Goal: Use online tool/utility: Utilize a website feature to perform a specific function

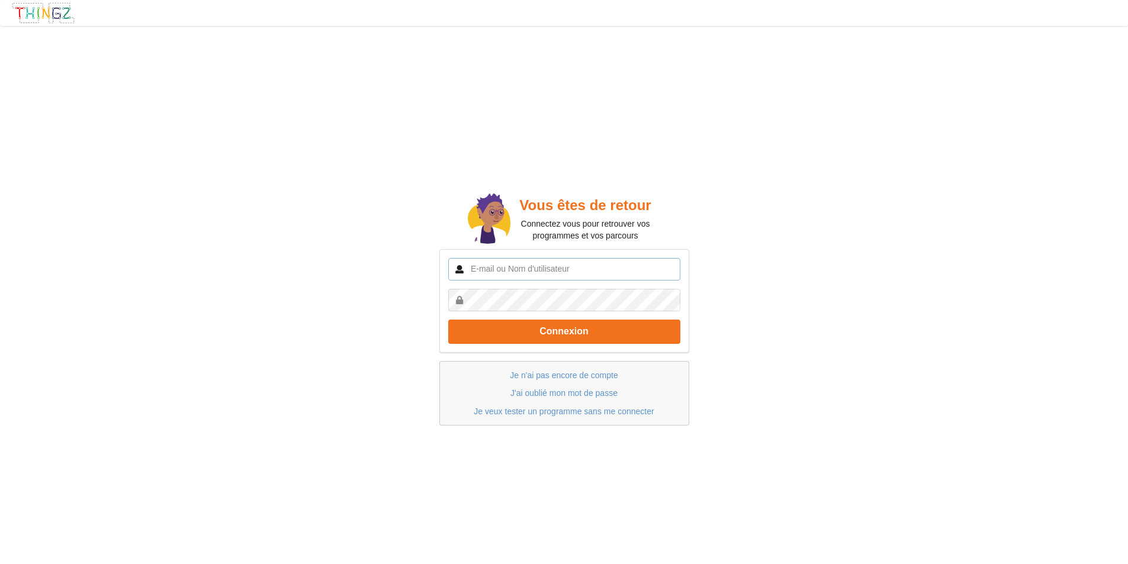
click at [622, 271] on input "text" at bounding box center [564, 269] width 232 height 23
click at [581, 267] on input "text" at bounding box center [564, 269] width 232 height 23
click at [557, 409] on link "Je veux tester un programme sans me connecter" at bounding box center [564, 411] width 180 height 9
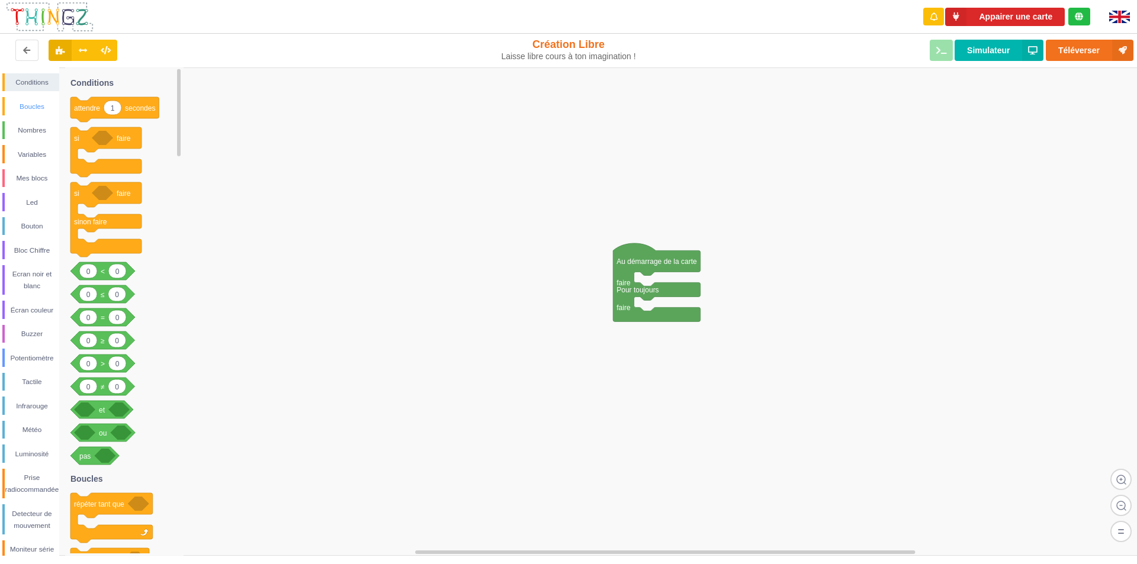
click at [913, 104] on rect at bounding box center [572, 312] width 1145 height 489
click at [791, 505] on rect at bounding box center [572, 312] width 1145 height 489
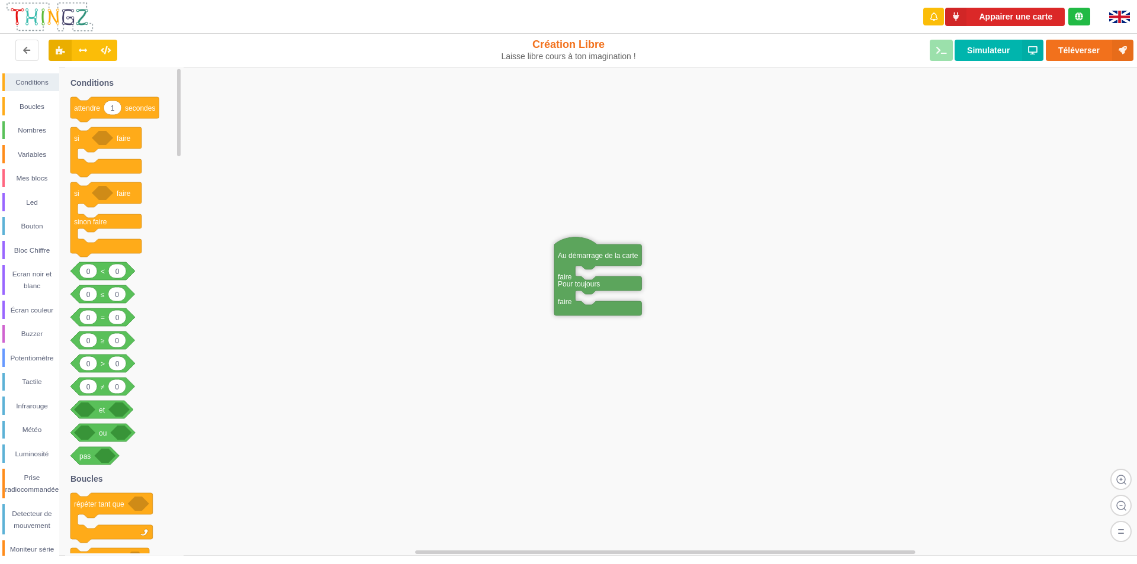
drag, startPoint x: 625, startPoint y: 294, endPoint x: 553, endPoint y: 286, distance: 72.1
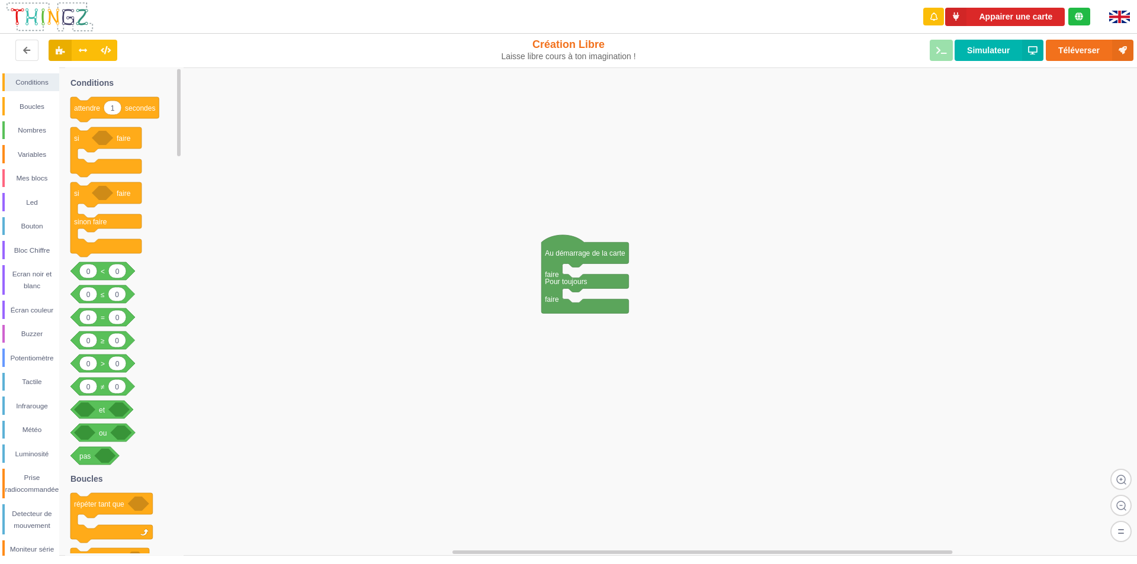
click at [24, 336] on div "Buzzer" at bounding box center [32, 334] width 54 height 12
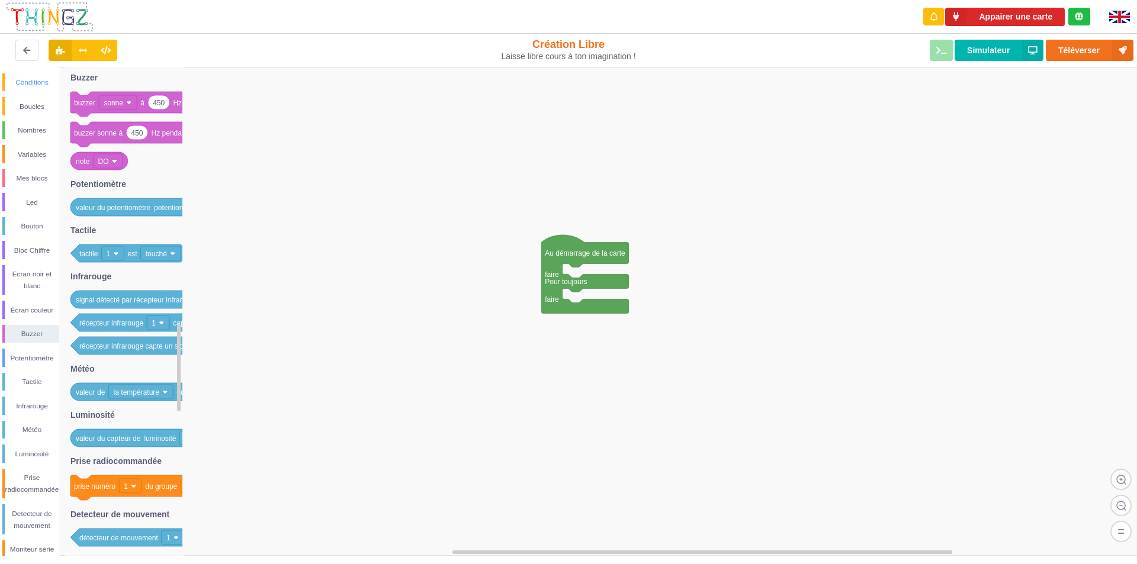
click at [44, 81] on div "Conditions" at bounding box center [32, 82] width 54 height 12
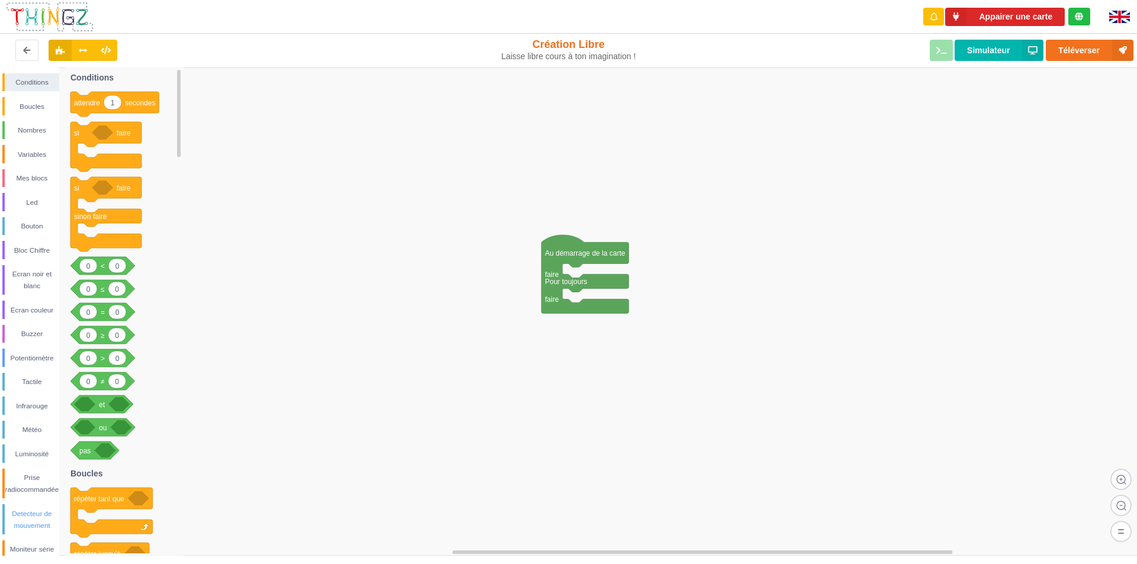
click at [31, 520] on div "Detecteur de mouvement" at bounding box center [32, 520] width 54 height 24
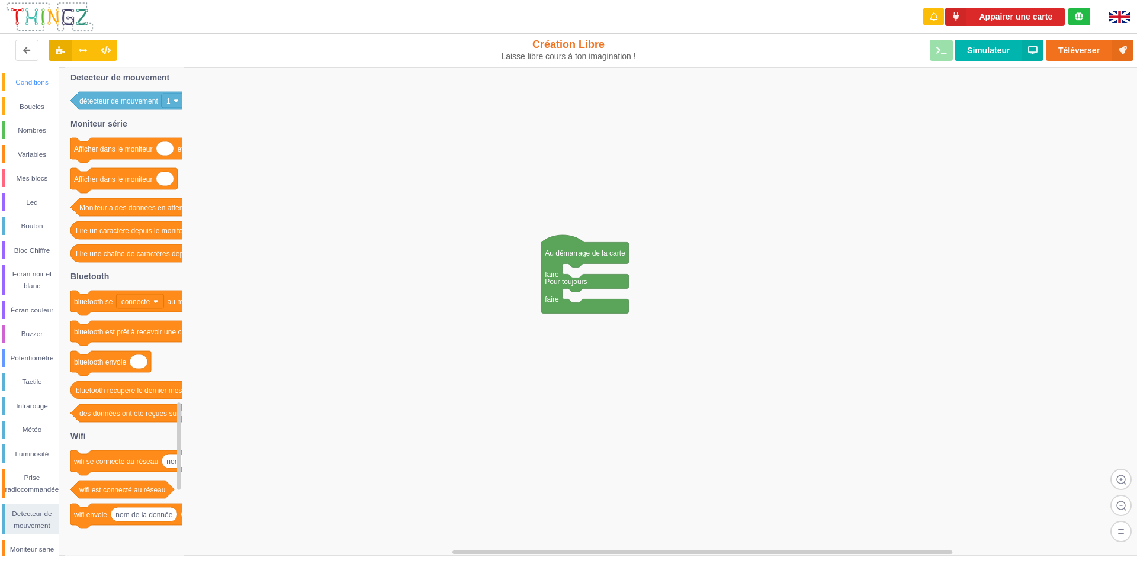
click at [40, 82] on div "Conditions" at bounding box center [32, 82] width 54 height 12
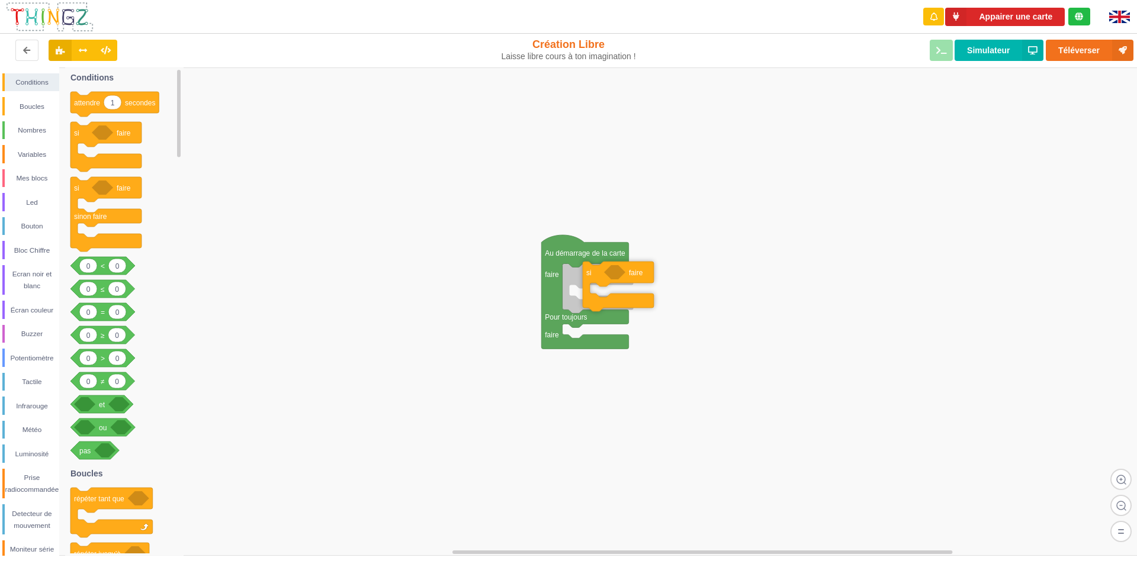
drag, startPoint x: 102, startPoint y: 141, endPoint x: 615, endPoint y: 281, distance: 531.0
click at [615, 281] on div "Conditions Boucles Nombres Variables Mes blocs Led Bouton Bloc Chiffre Ecran no…" at bounding box center [572, 312] width 1145 height 489
click at [787, 512] on rect at bounding box center [572, 312] width 1145 height 489
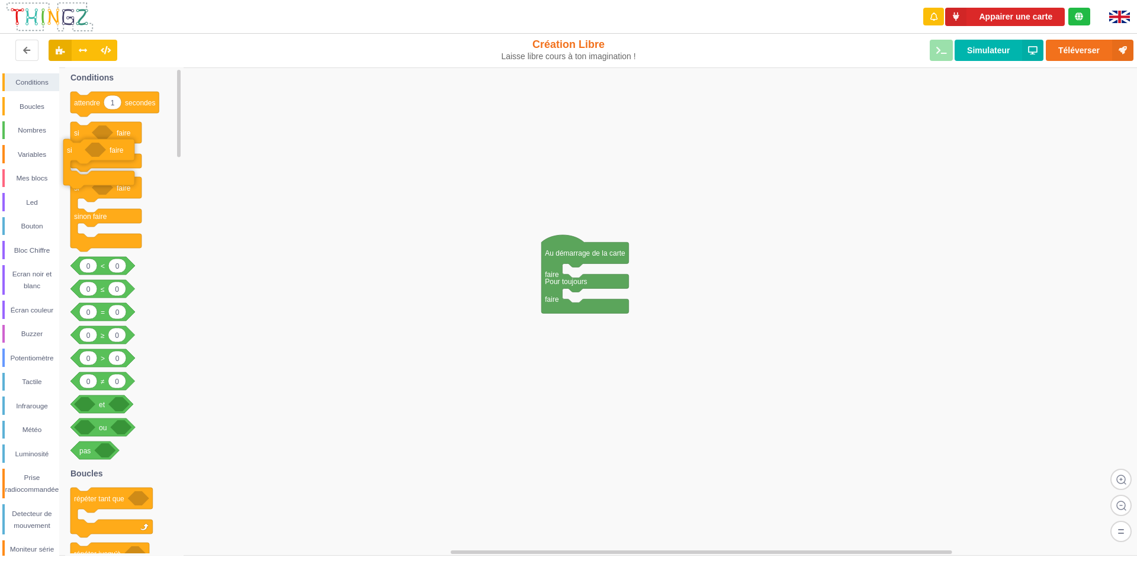
drag, startPoint x: 579, startPoint y: 284, endPoint x: 79, endPoint y: 159, distance: 514.5
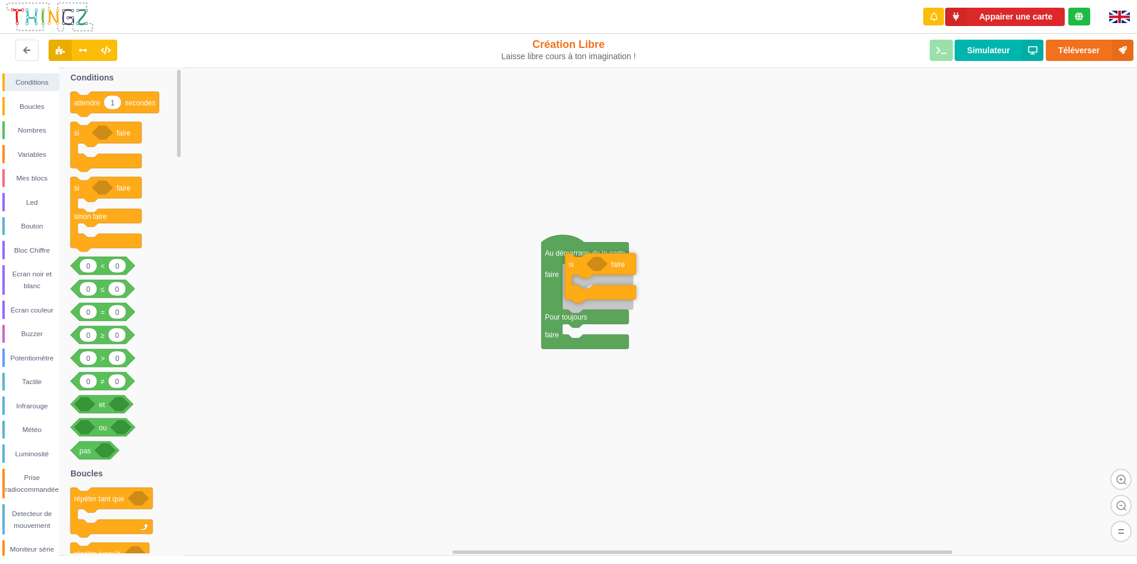
drag, startPoint x: 107, startPoint y: 136, endPoint x: 602, endPoint y: 268, distance: 511.7
click at [602, 268] on div "Conditions Boucles Nombres Variables Mes blocs Led Bouton Bloc Chiffre Ecran no…" at bounding box center [572, 312] width 1145 height 489
click at [41, 507] on div "Detecteur de mouvement" at bounding box center [30, 520] width 57 height 30
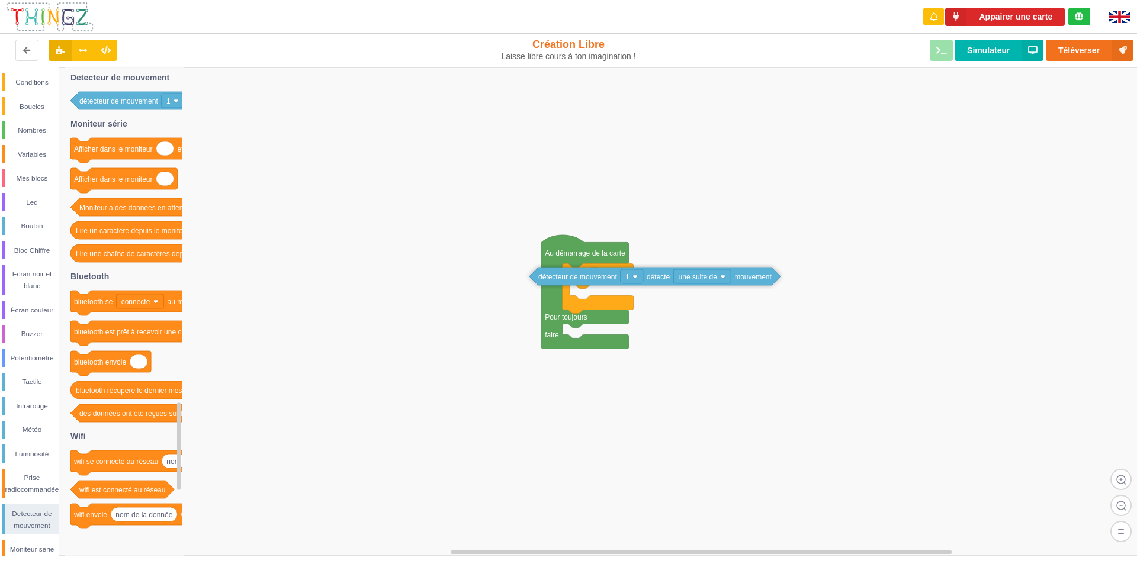
drag, startPoint x: 139, startPoint y: 102, endPoint x: 597, endPoint y: 278, distance: 490.8
click at [597, 278] on div "Conditions Boucles Nombres Variables Mes blocs Led Bouton Bloc Chiffre Ecran no…" at bounding box center [572, 312] width 1145 height 489
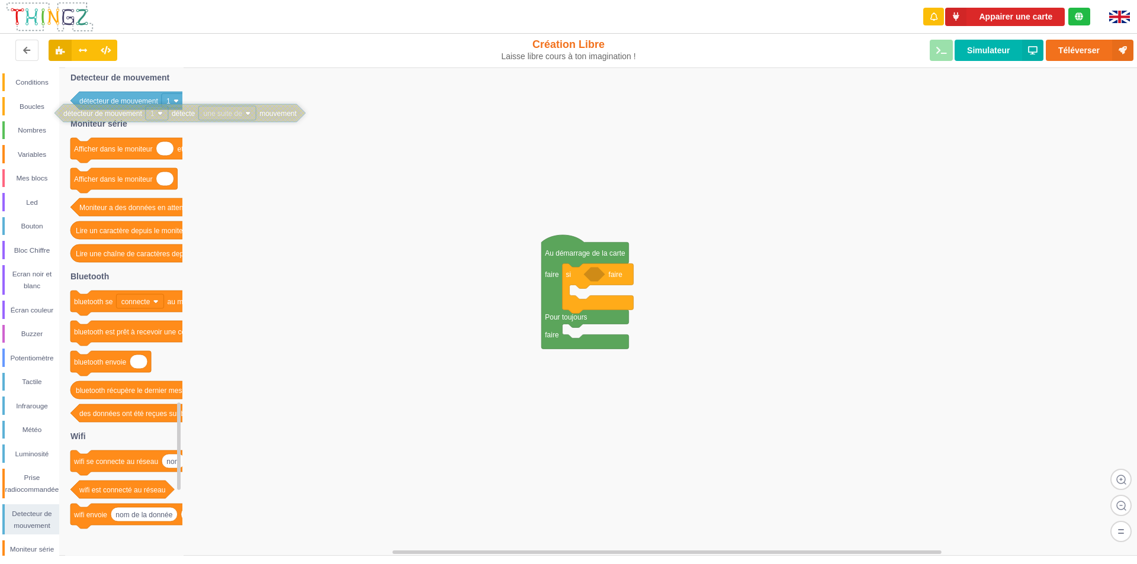
drag, startPoint x: 605, startPoint y: 281, endPoint x: 118, endPoint y: 105, distance: 517.8
click at [51, 89] on div "Conditions" at bounding box center [30, 82] width 57 height 18
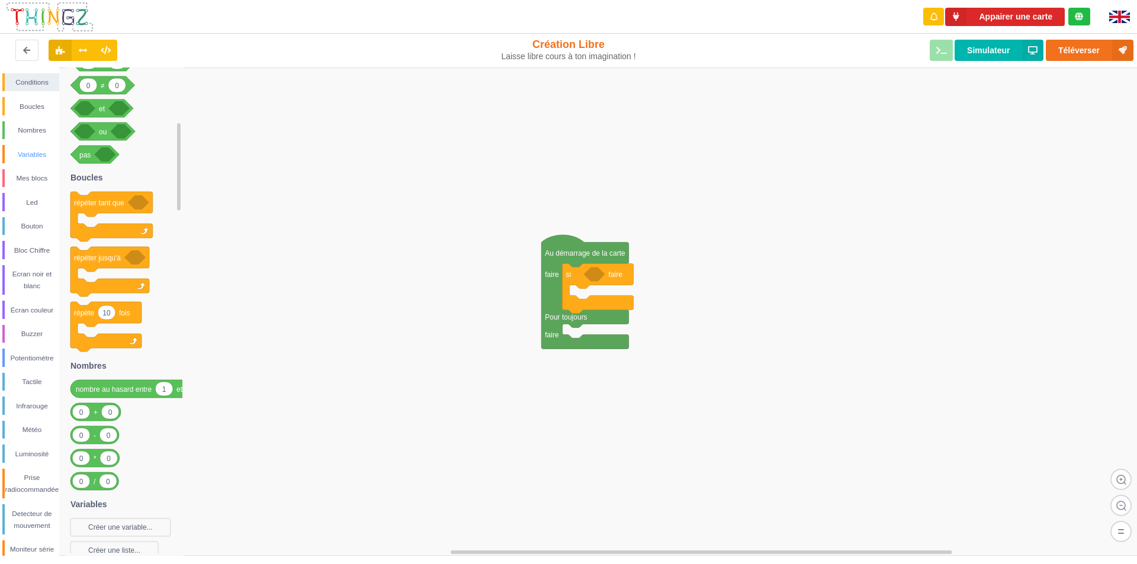
click at [36, 158] on div "Variables" at bounding box center [32, 155] width 54 height 12
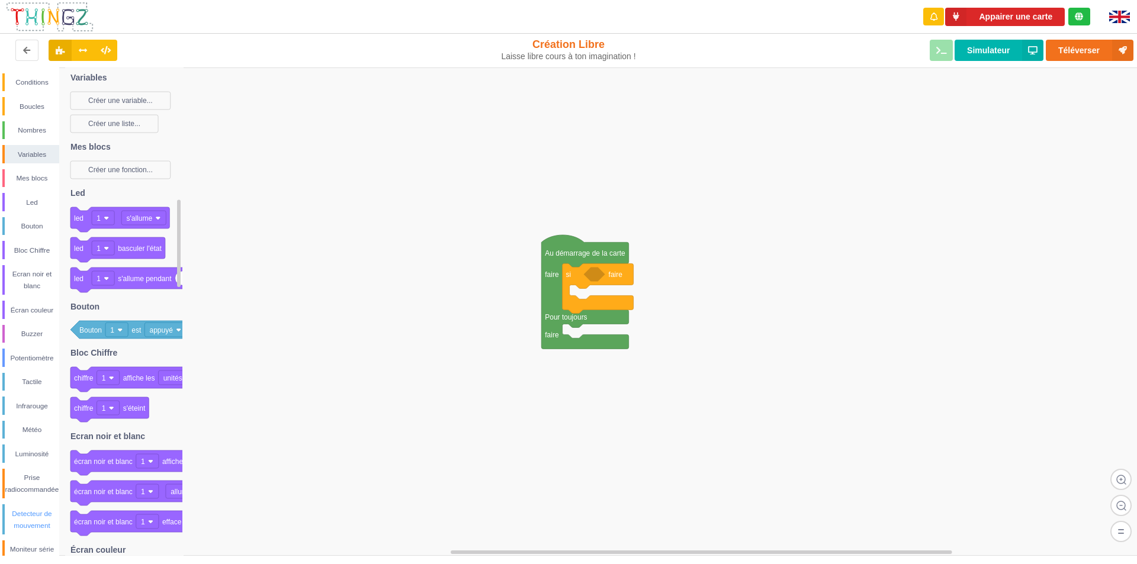
click at [40, 516] on div "Detecteur de mouvement" at bounding box center [32, 520] width 54 height 24
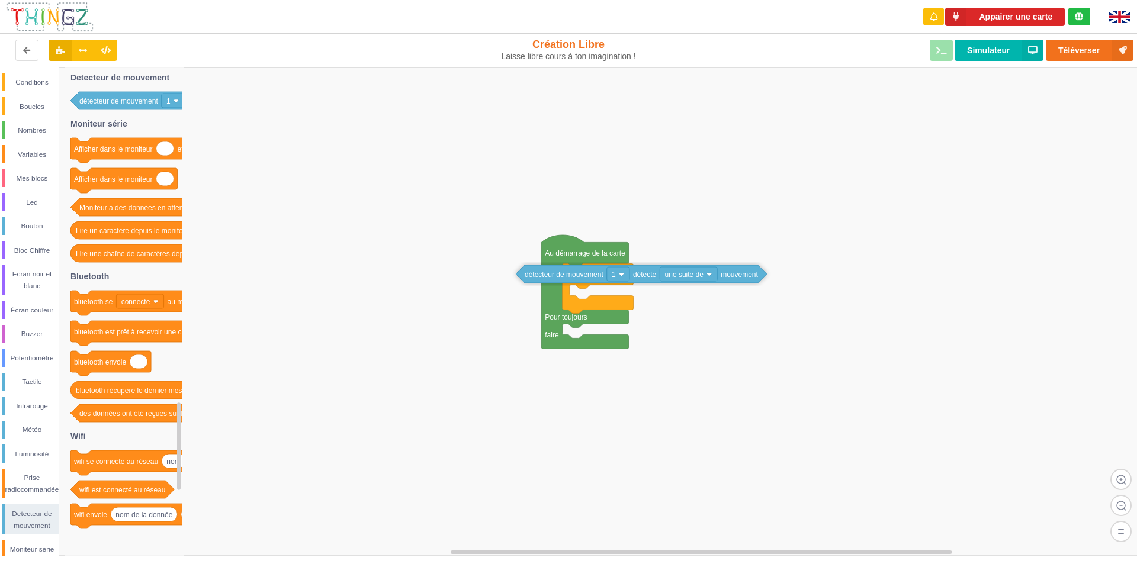
drag, startPoint x: 143, startPoint y: 102, endPoint x: 590, endPoint y: 276, distance: 480.2
click at [590, 276] on div "Conditions Boucles Nombres Variables Mes blocs Led Bouton Bloc Chiffre Ecran no…" at bounding box center [572, 312] width 1145 height 489
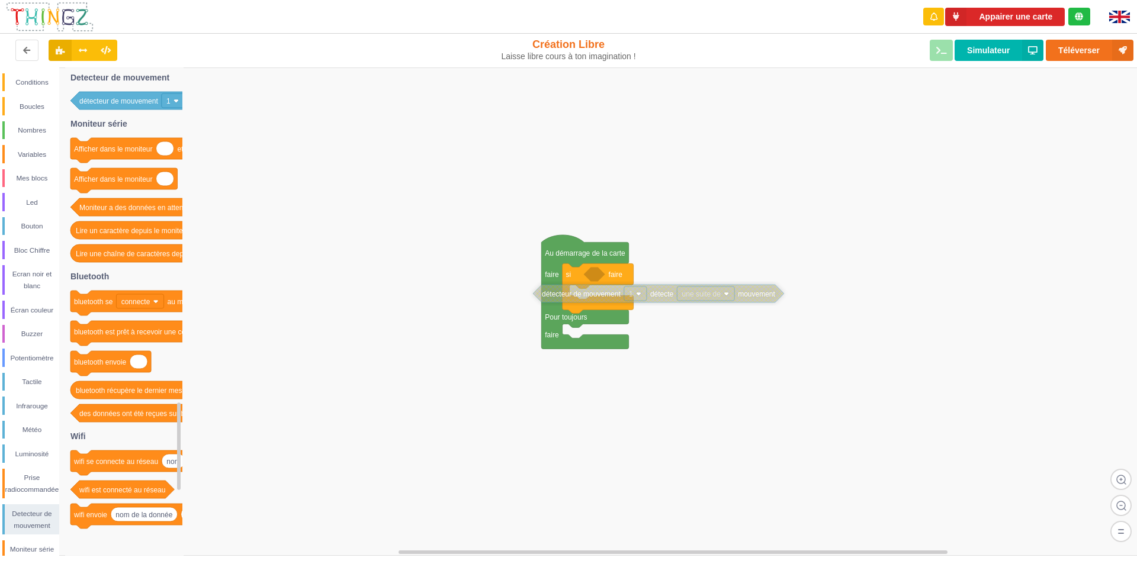
drag, startPoint x: 608, startPoint y: 281, endPoint x: 634, endPoint y: 300, distance: 31.9
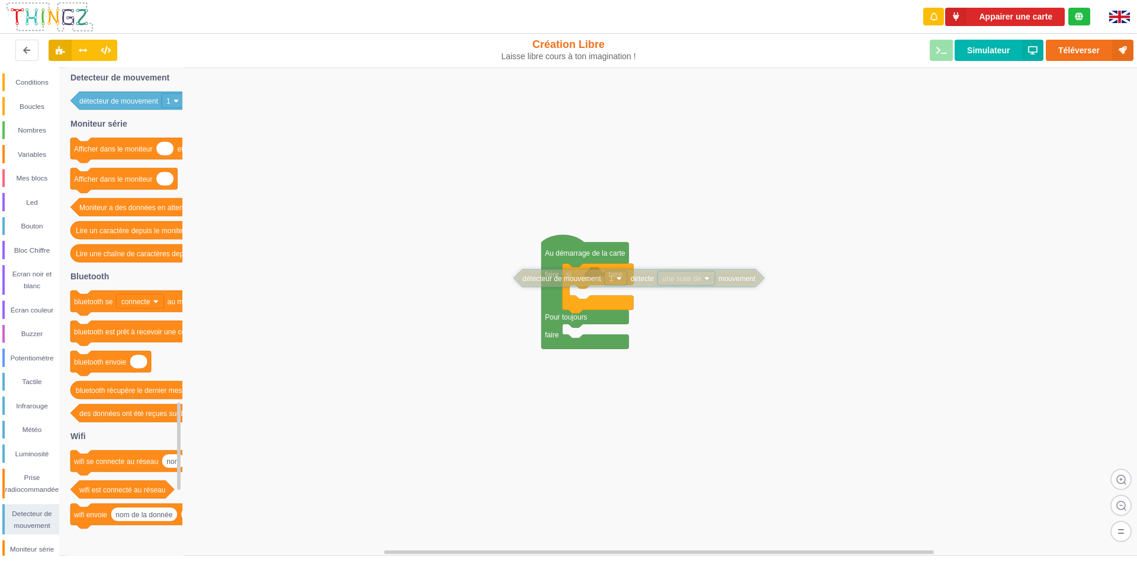
drag, startPoint x: 635, startPoint y: 295, endPoint x: 595, endPoint y: 275, distance: 44.2
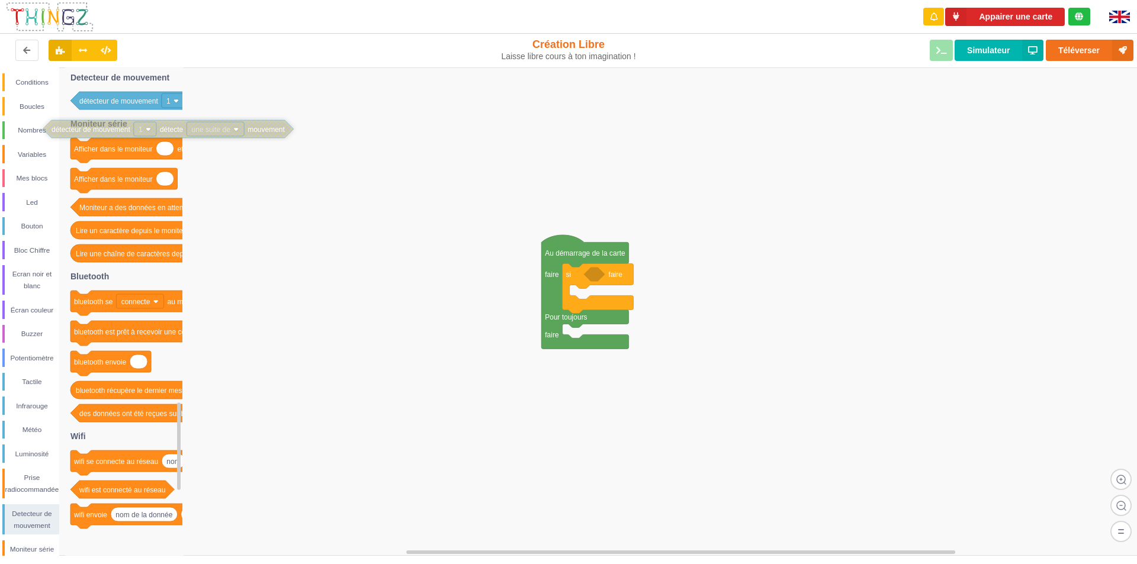
drag, startPoint x: 595, startPoint y: 275, endPoint x: 133, endPoint y: 131, distance: 483.9
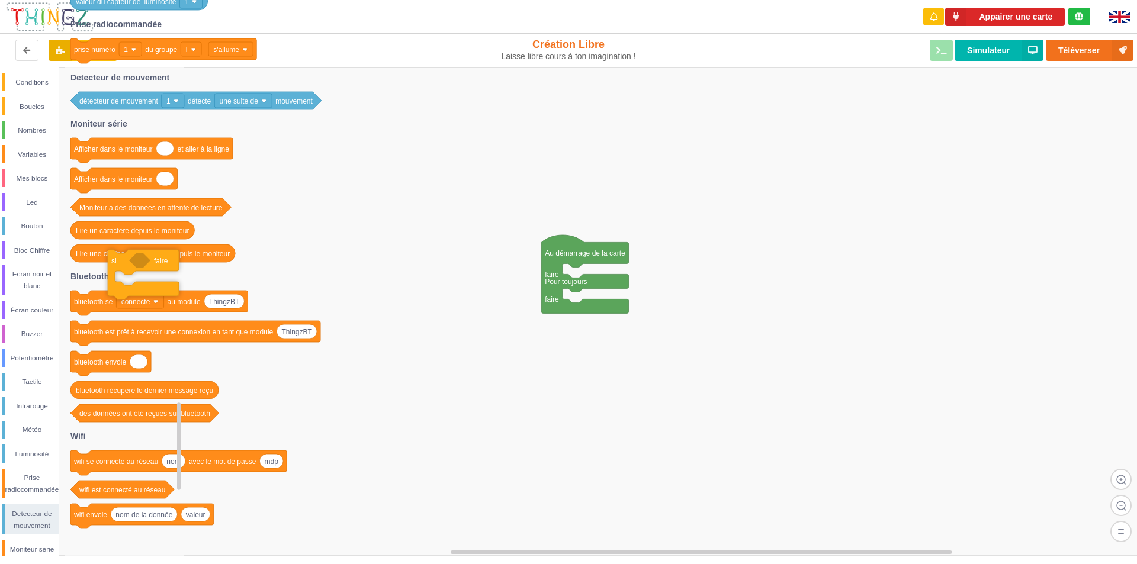
drag, startPoint x: 586, startPoint y: 279, endPoint x: 82, endPoint y: 201, distance: 510.0
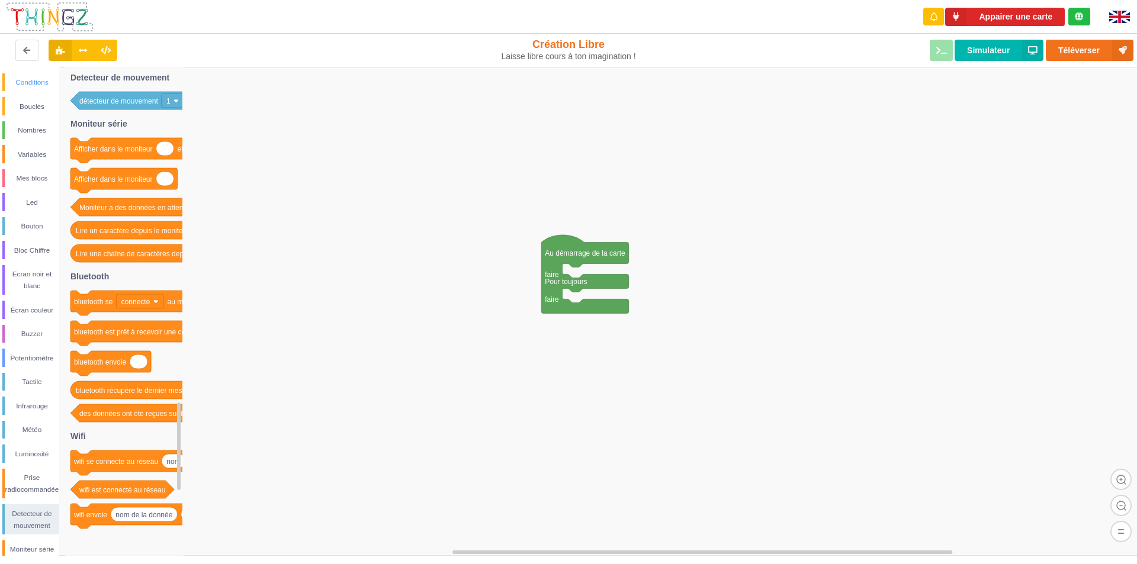
click at [39, 84] on div "Conditions" at bounding box center [32, 82] width 54 height 12
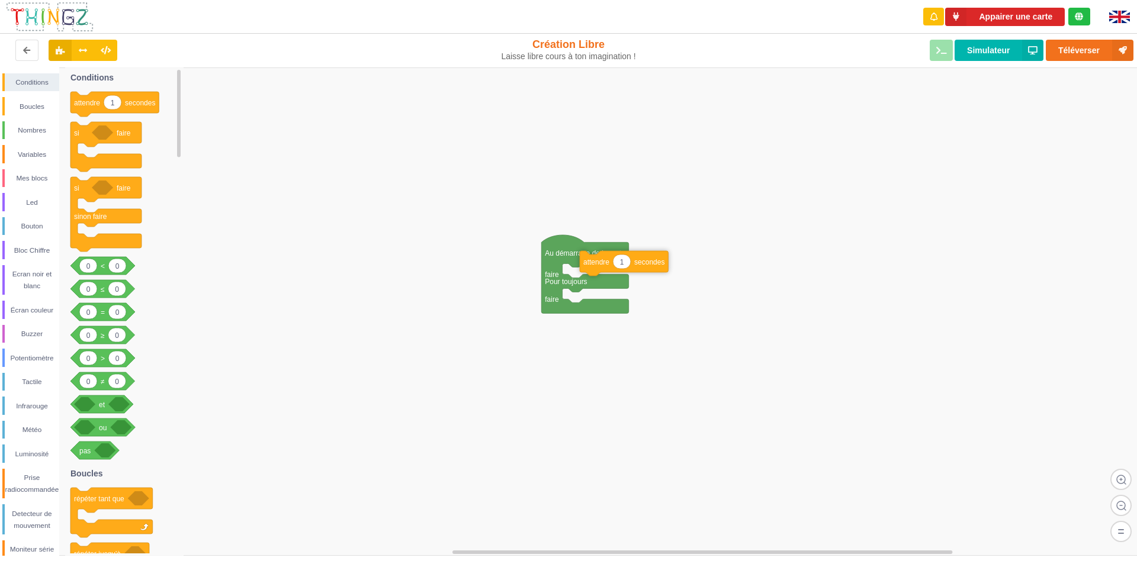
drag, startPoint x: 119, startPoint y: 113, endPoint x: 608, endPoint y: 268, distance: 513.2
click at [608, 268] on div "Conditions Boucles Nombres Variables Mes blocs Led Bouton Bloc Chiffre Ecran no…" at bounding box center [572, 312] width 1145 height 489
drag, startPoint x: 631, startPoint y: 283, endPoint x: 131, endPoint y: 223, distance: 503.5
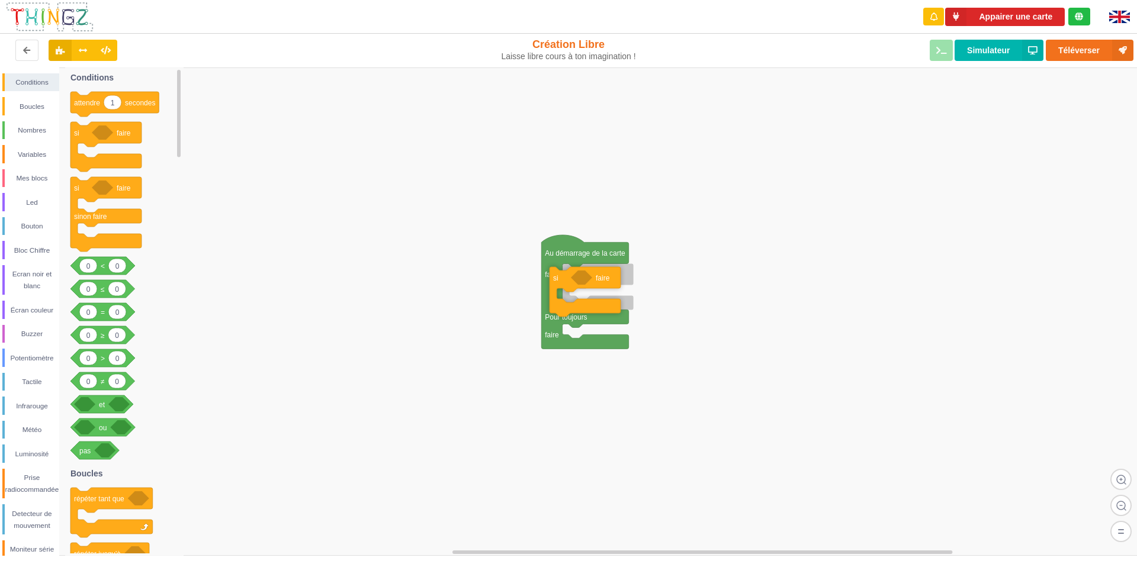
drag, startPoint x: 114, startPoint y: 134, endPoint x: 615, endPoint y: 273, distance: 520.6
click at [615, 273] on div "Conditions Boucles Nombres Variables Mes blocs Led Bouton Bloc Chiffre Ecran no…" at bounding box center [572, 312] width 1145 height 489
drag, startPoint x: 101, startPoint y: 269, endPoint x: 604, endPoint y: 278, distance: 502.9
click at [604, 278] on div "Conditions Boucles Nombres Variables Mes blocs Led Bouton Bloc Chiffre Ecran no…" at bounding box center [572, 312] width 1145 height 489
drag, startPoint x: 615, startPoint y: 275, endPoint x: 127, endPoint y: 292, distance: 487.7
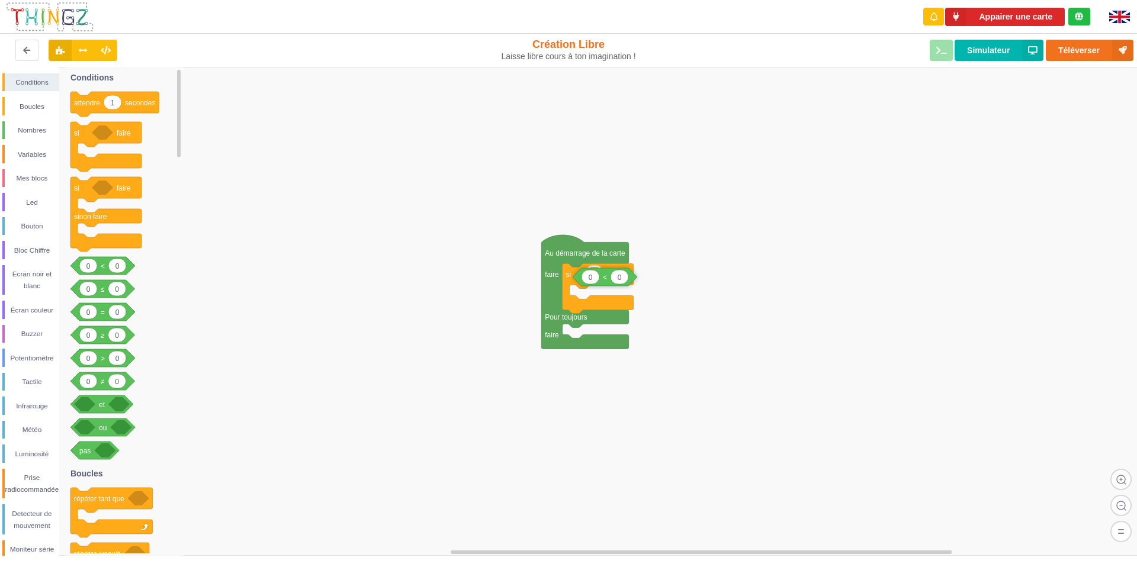
drag, startPoint x: 99, startPoint y: 268, endPoint x: 602, endPoint y: 279, distance: 502.4
click at [602, 279] on div "Conditions Boucles Nombres Variables Mes blocs Led Bouton Bloc Chiffre Ecran no…" at bounding box center [572, 312] width 1145 height 489
click at [44, 526] on div "Detecteur de mouvement" at bounding box center [32, 520] width 54 height 24
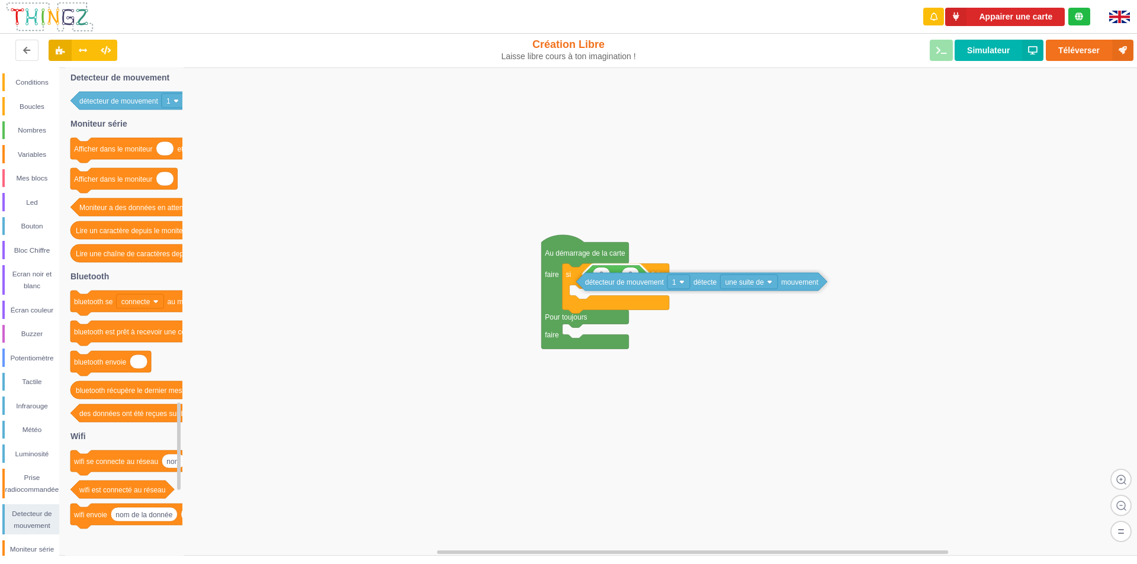
drag, startPoint x: 142, startPoint y: 97, endPoint x: 647, endPoint y: 278, distance: 537.3
click at [647, 278] on div "Conditions Boucles Nombres Variables Mes blocs Led Bouton Bloc Chiffre Ecran no…" at bounding box center [572, 312] width 1145 height 489
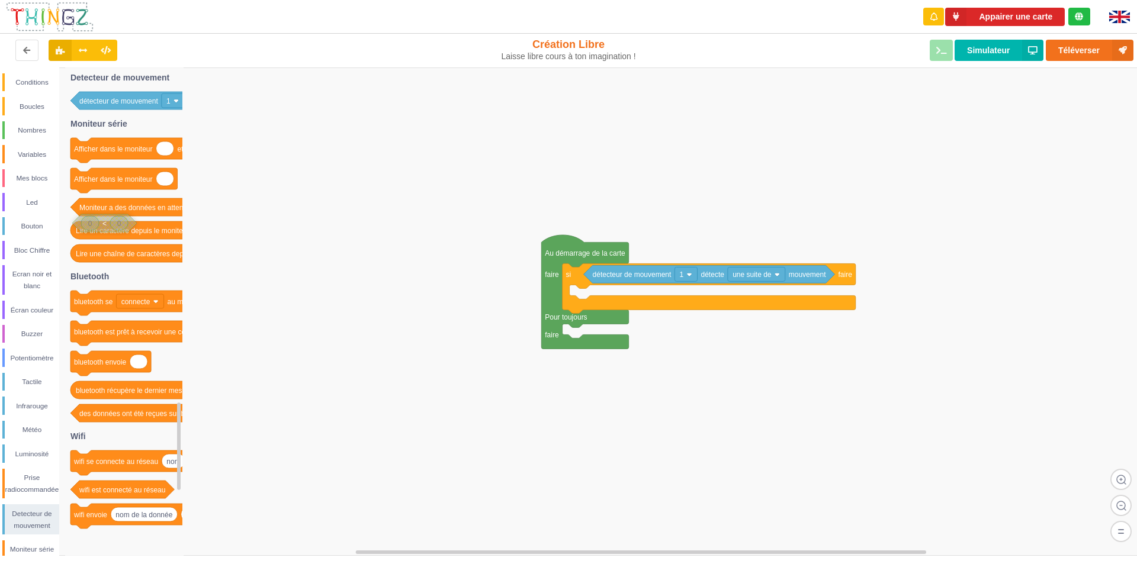
drag, startPoint x: 631, startPoint y: 295, endPoint x: 93, endPoint y: 223, distance: 543.2
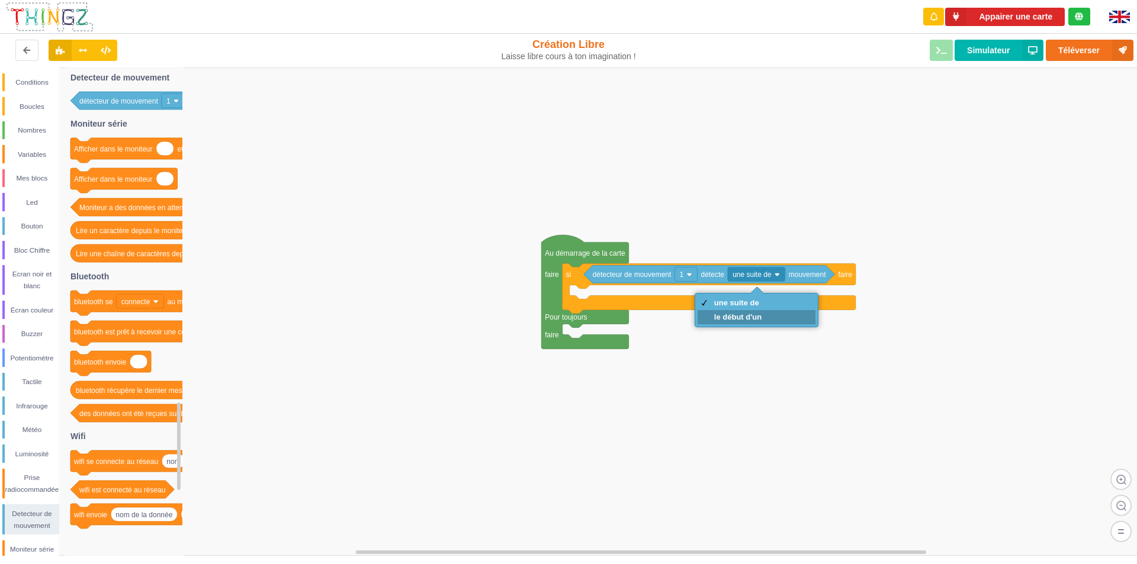
click at [731, 315] on div "le début d'un" at bounding box center [737, 317] width 47 height 9
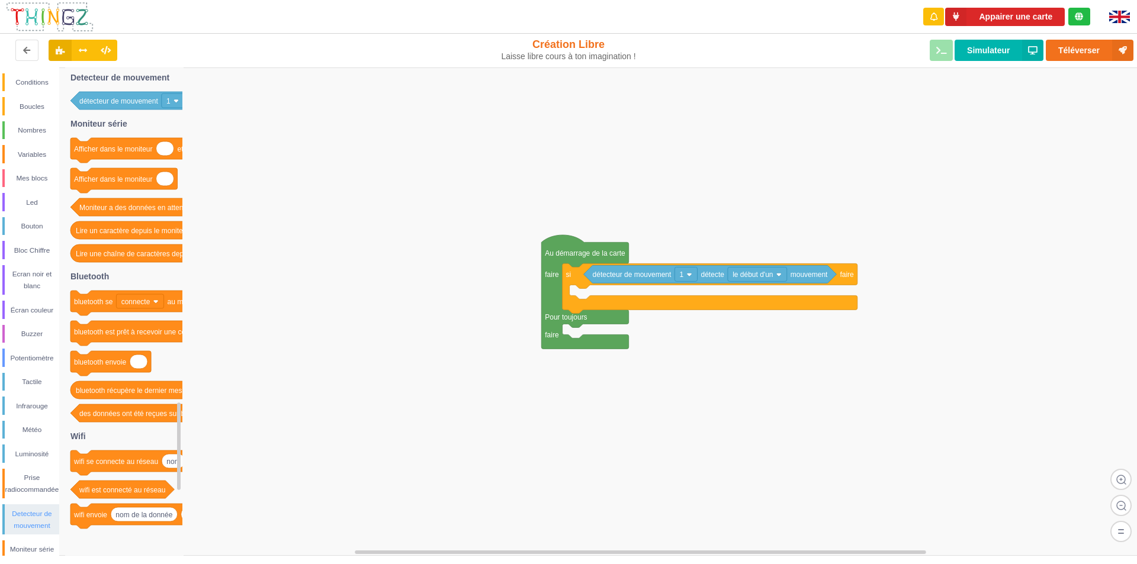
click at [30, 516] on div "Detecteur de mouvement" at bounding box center [32, 520] width 54 height 24
click at [23, 80] on div "Conditions" at bounding box center [32, 82] width 54 height 12
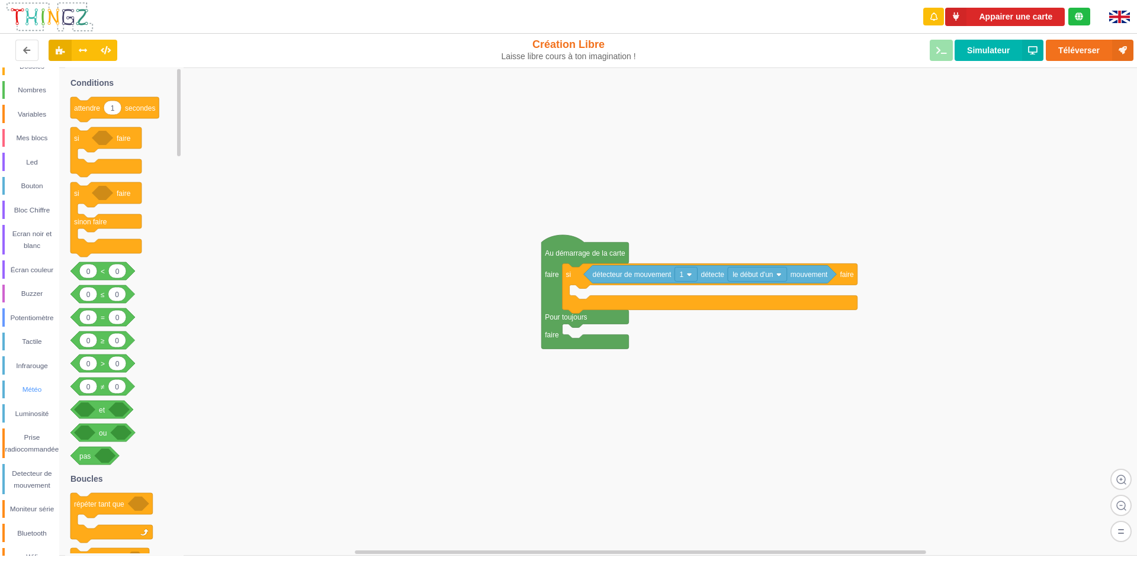
scroll to position [56, 0]
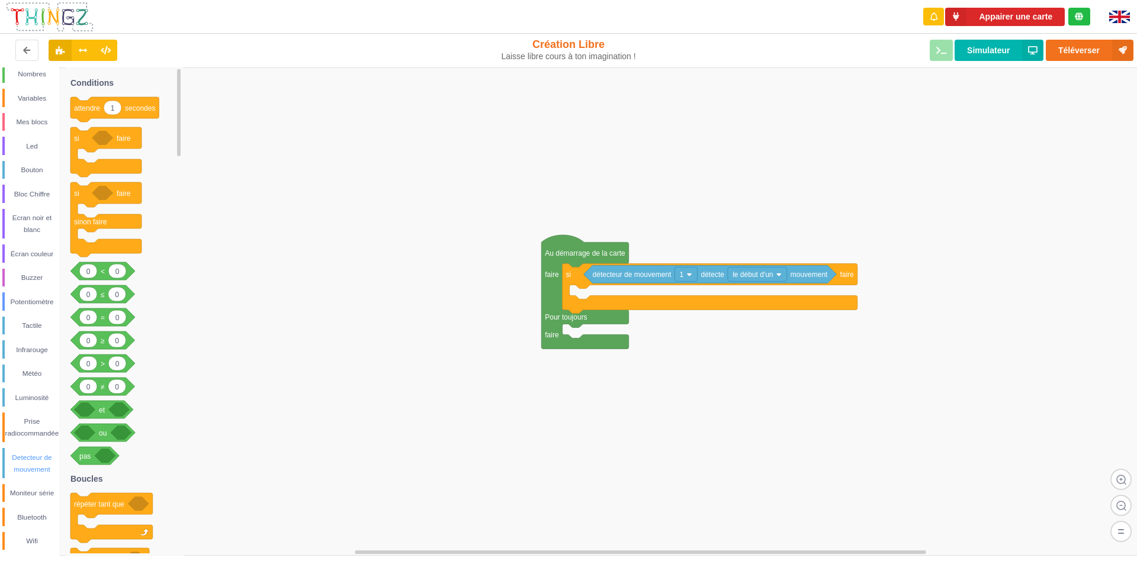
click at [32, 461] on div "Detecteur de mouvement" at bounding box center [32, 464] width 54 height 24
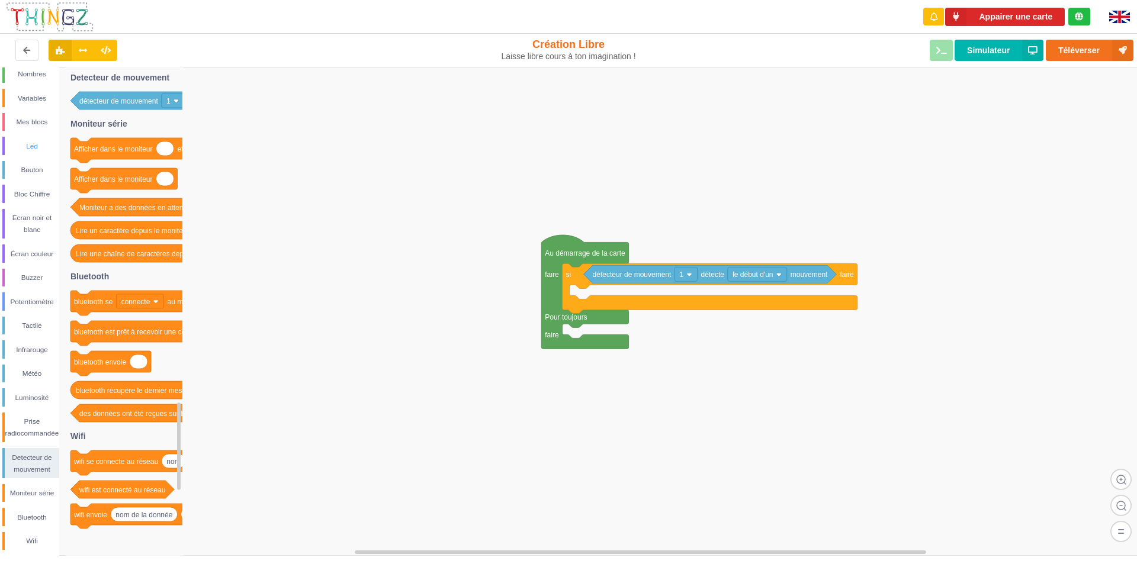
click at [34, 145] on div "Led" at bounding box center [32, 146] width 54 height 12
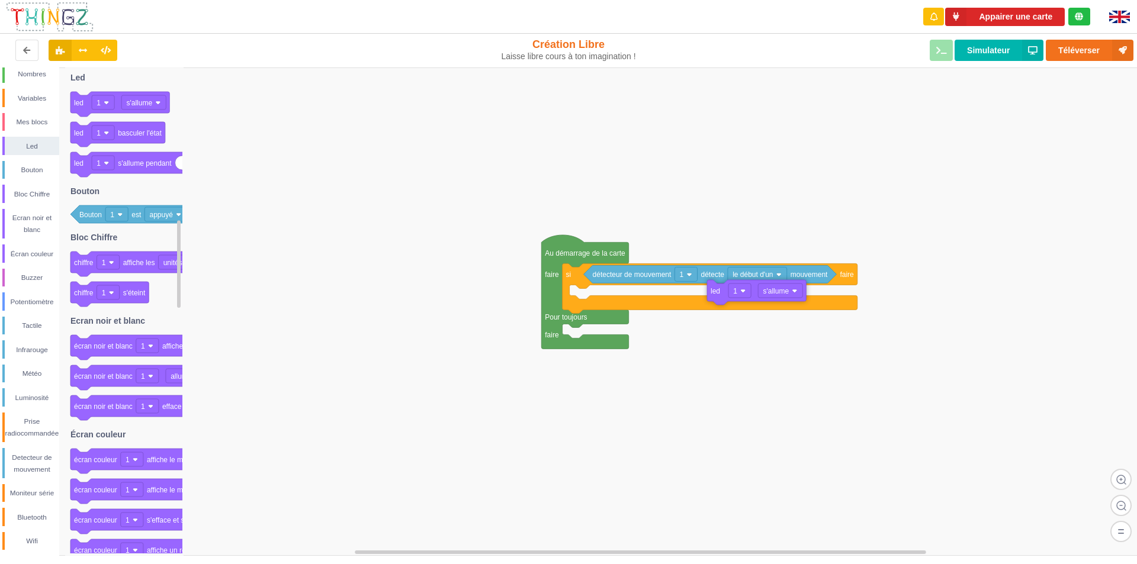
drag, startPoint x: 125, startPoint y: 104, endPoint x: 760, endPoint y: 293, distance: 662.8
click at [760, 293] on div "Conditions Boucles Nombres Variables Mes blocs Led Bouton Bloc Chiffre Ecran no…" at bounding box center [572, 312] width 1145 height 489
drag, startPoint x: 747, startPoint y: 293, endPoint x: 878, endPoint y: 280, distance: 132.2
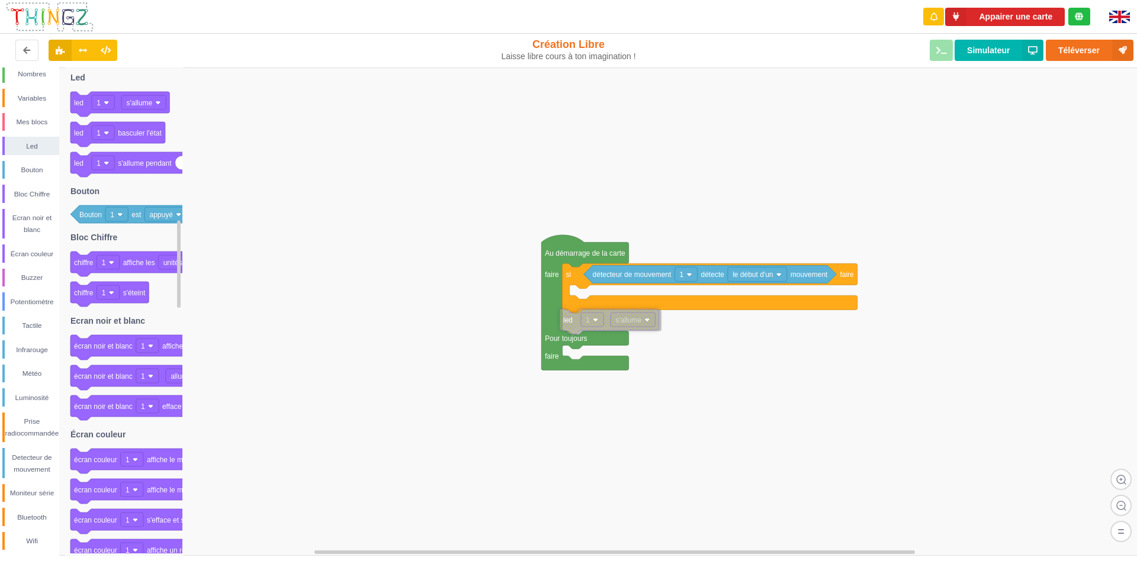
drag, startPoint x: 878, startPoint y: 280, endPoint x: 601, endPoint y: 322, distance: 281.0
drag, startPoint x: 611, startPoint y: 321, endPoint x: 605, endPoint y: 313, distance: 9.9
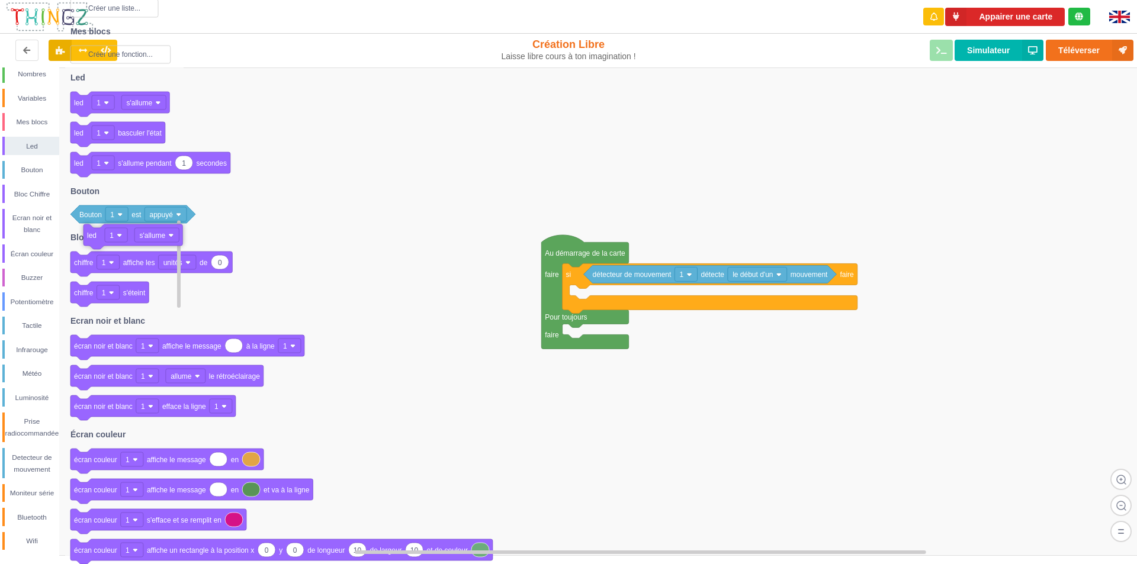
drag, startPoint x: 611, startPoint y: 323, endPoint x: 130, endPoint y: 232, distance: 489.0
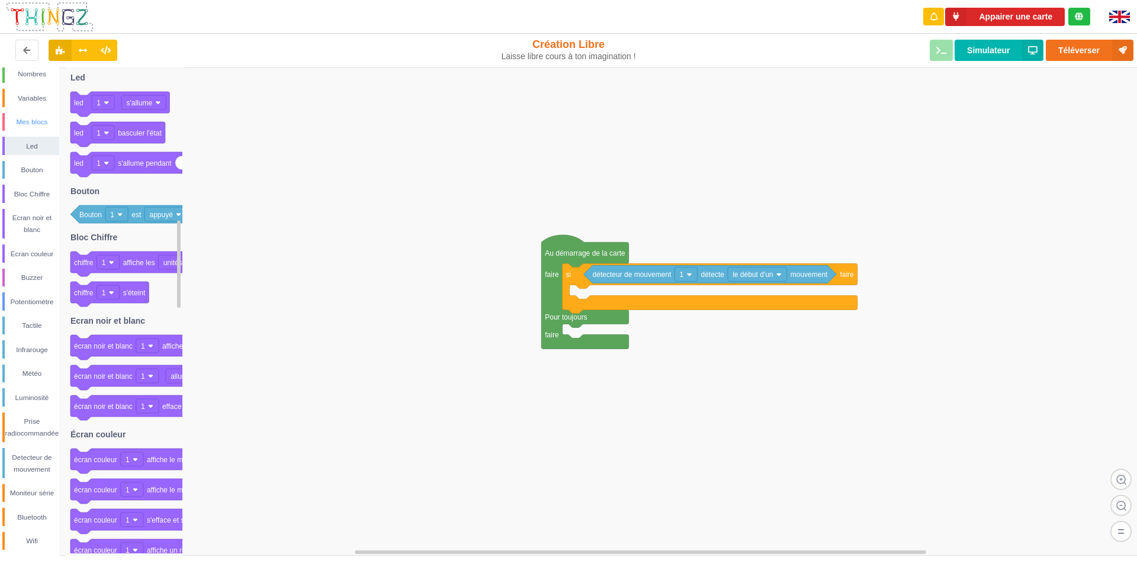
click at [37, 131] on div "Mes blocs" at bounding box center [30, 122] width 57 height 18
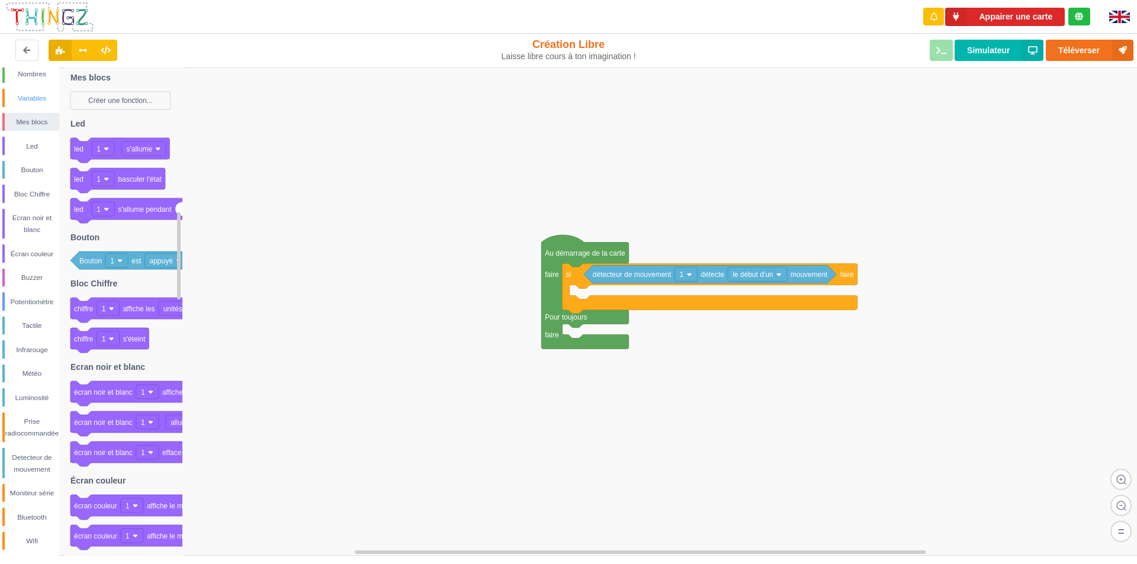
click at [36, 105] on div "Variables" at bounding box center [30, 98] width 57 height 18
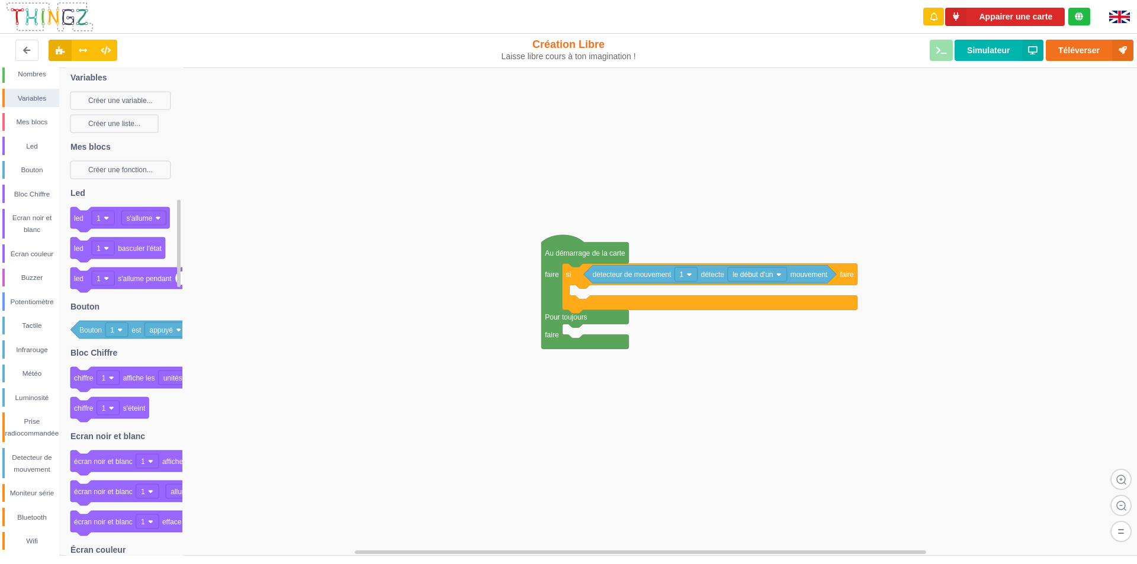
click at [34, 85] on div "Conditions Boucles Nombres Variables Mes blocs Led Bouton Bloc Chiffre Ecran no…" at bounding box center [29, 284] width 59 height 534
click at [32, 79] on div "Nombres" at bounding box center [32, 74] width 54 height 12
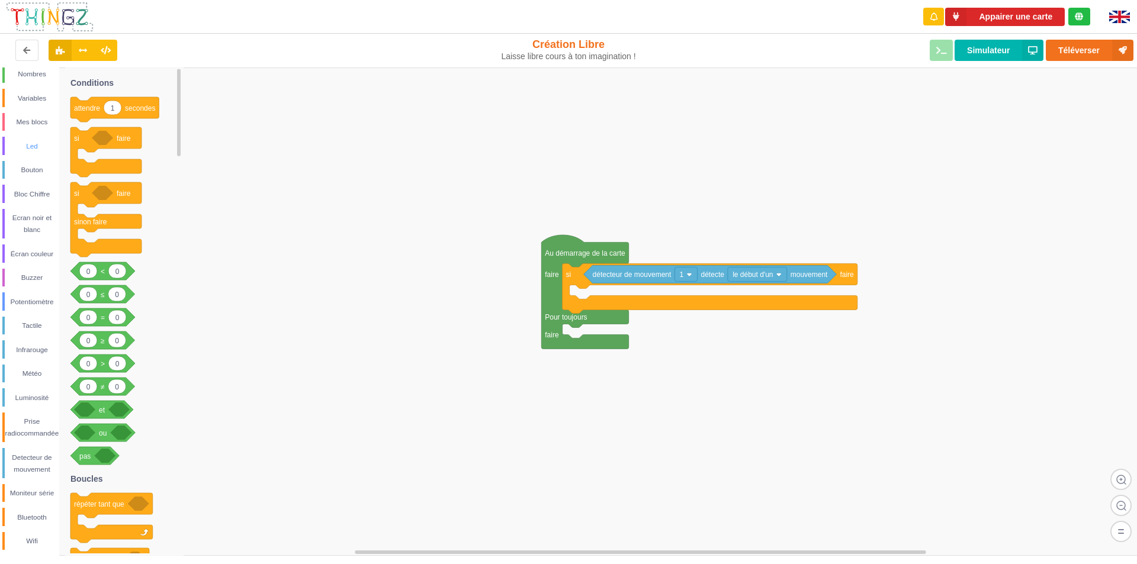
click at [23, 145] on div "Led" at bounding box center [32, 146] width 54 height 12
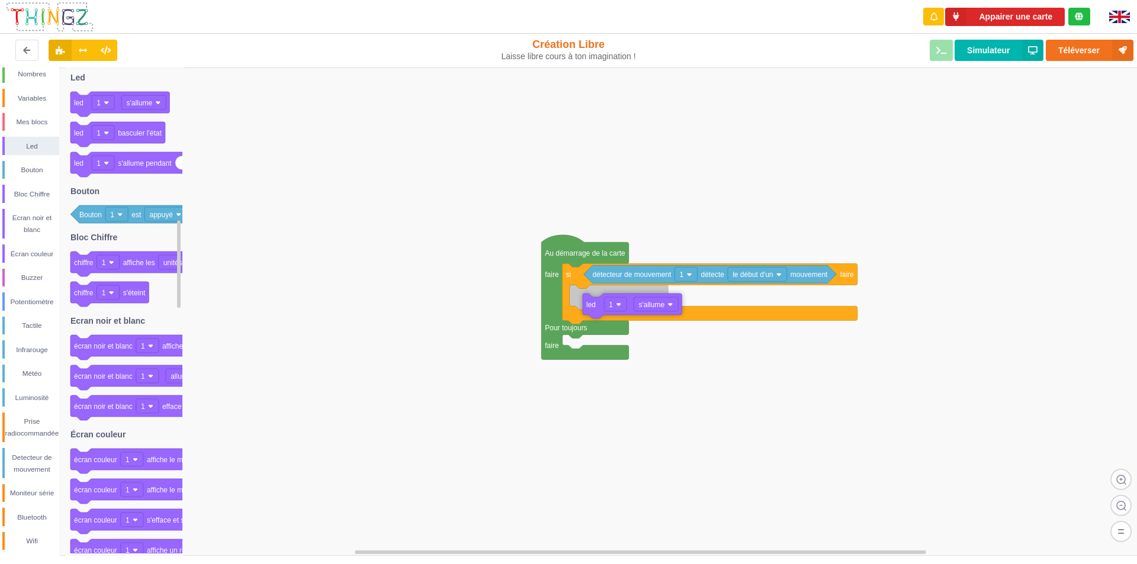
drag, startPoint x: 109, startPoint y: 102, endPoint x: 621, endPoint y: 304, distance: 550.7
click at [621, 304] on div "Conditions Boucles Nombres Variables Mes blocs Led Bouton Bloc Chiffre Ecran no…" at bounding box center [572, 312] width 1145 height 489
drag, startPoint x: 322, startPoint y: 17, endPoint x: 294, endPoint y: 23, distance: 27.9
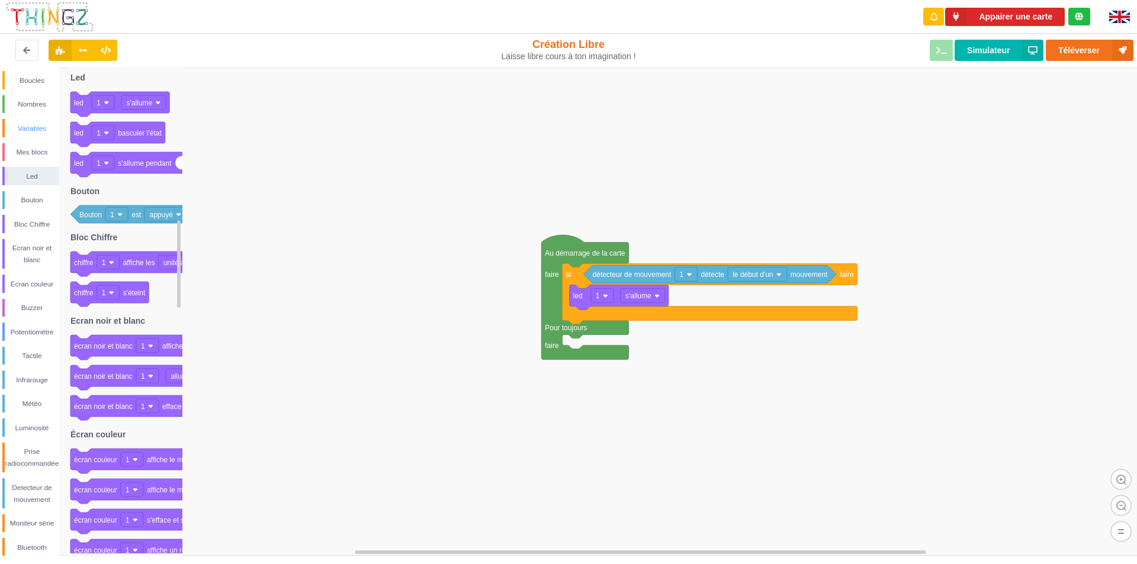
scroll to position [0, 0]
click at [44, 279] on div "Ecran noir et blanc" at bounding box center [32, 280] width 54 height 24
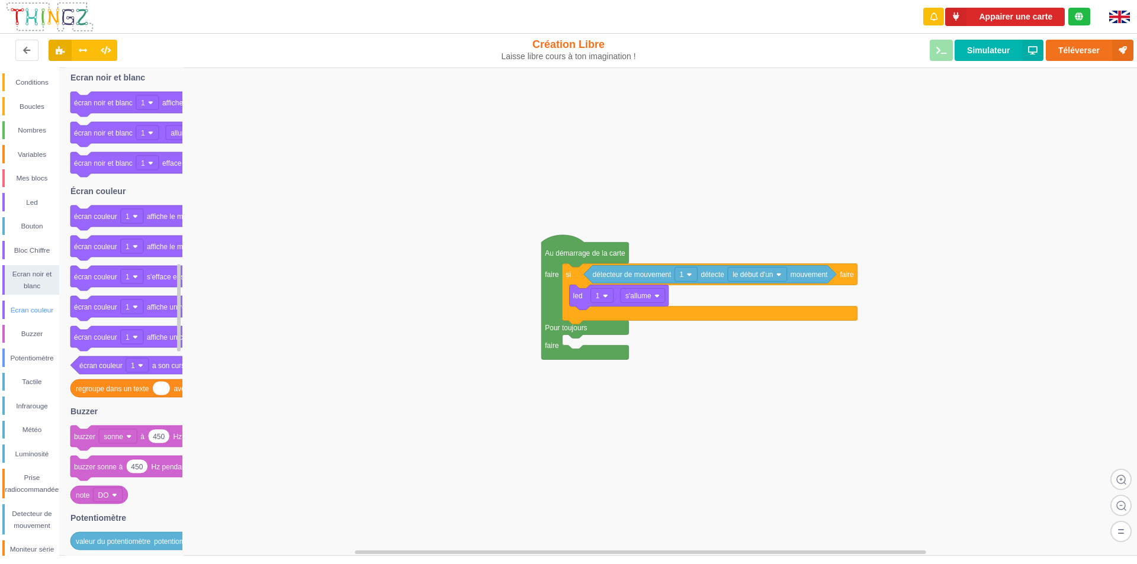
click at [36, 312] on div "Écran couleur" at bounding box center [32, 310] width 54 height 12
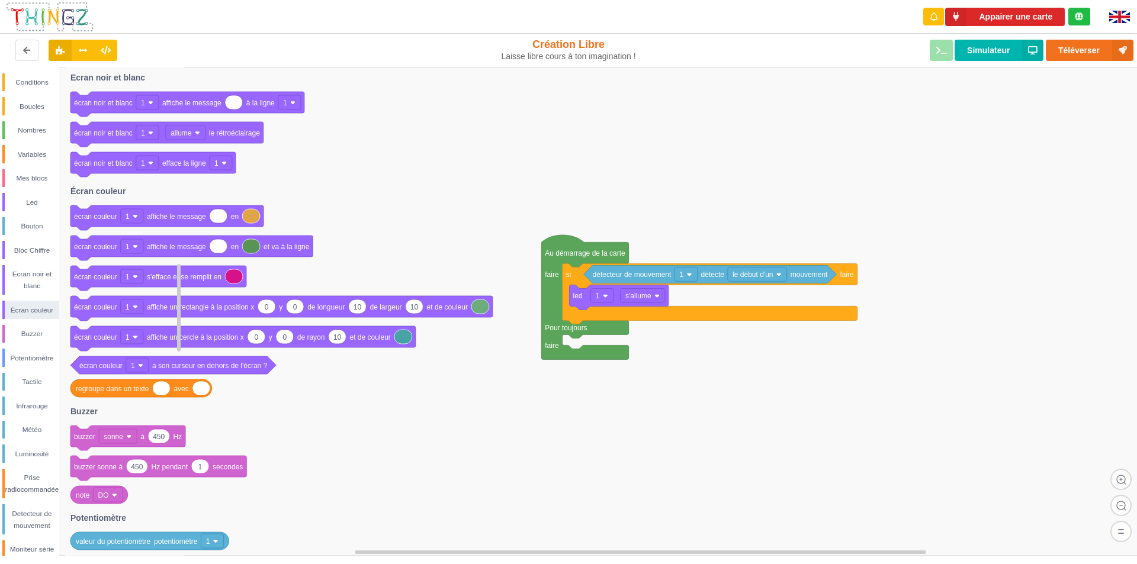
drag, startPoint x: 175, startPoint y: 220, endPoint x: 161, endPoint y: 237, distance: 22.8
click at [162, 237] on div "Conditions Boucles Nombres Variables Mes blocs Led Bouton Bloc Chiffre Ecran no…" at bounding box center [572, 312] width 1145 height 489
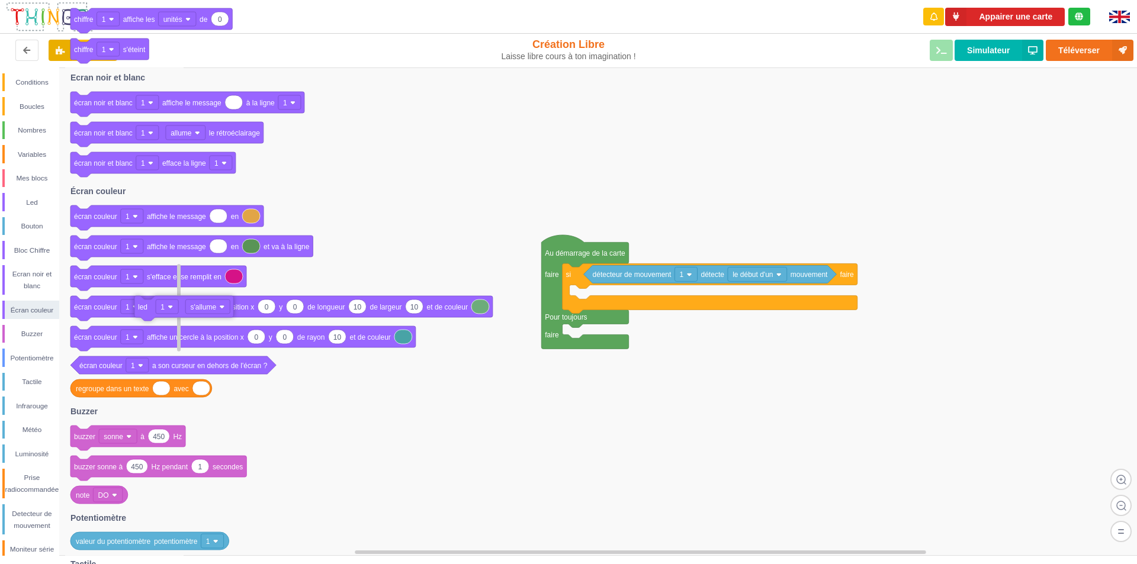
drag, startPoint x: 635, startPoint y: 298, endPoint x: 159, endPoint y: 326, distance: 477.5
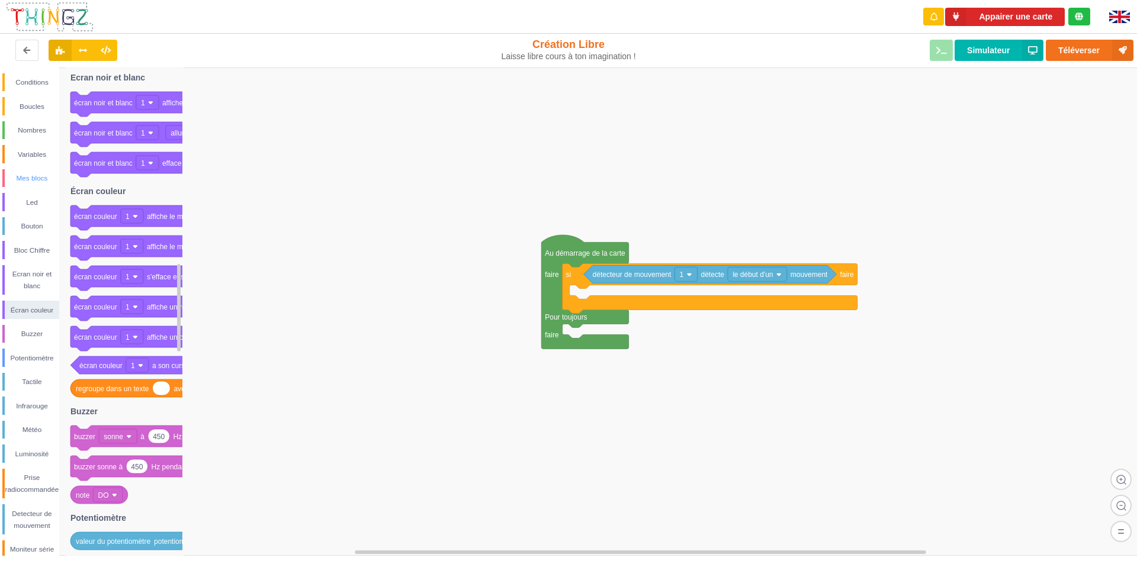
click at [25, 174] on div "Mes blocs" at bounding box center [32, 178] width 54 height 12
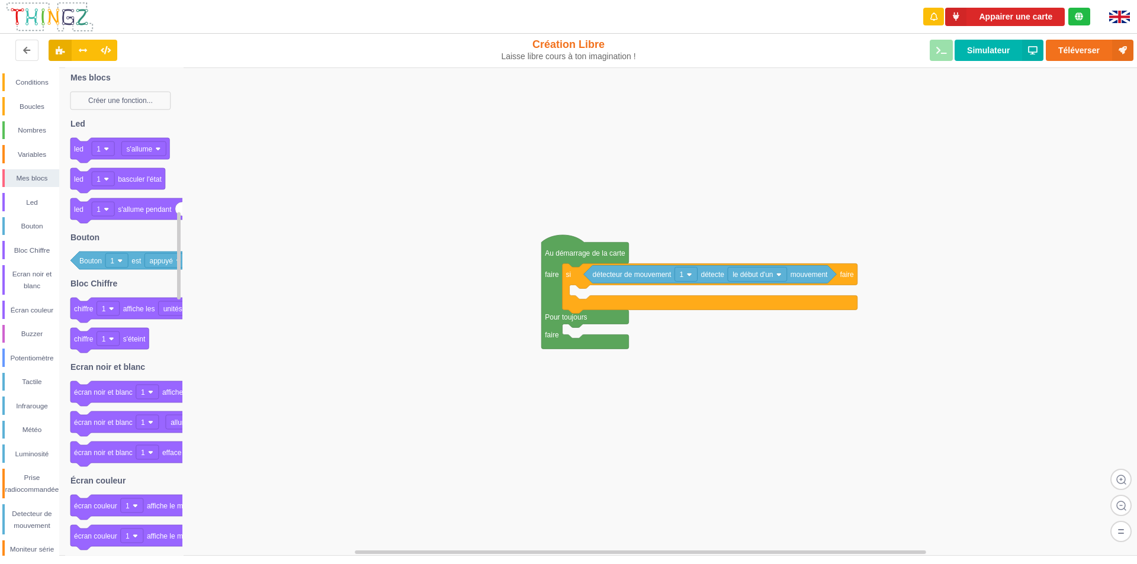
click at [41, 92] on div "Conditions Boucles Nombres Variables Mes blocs Led Bouton Bloc Chiffre Ecran no…" at bounding box center [29, 340] width 59 height 534
click at [42, 86] on div "Conditions" at bounding box center [32, 82] width 54 height 12
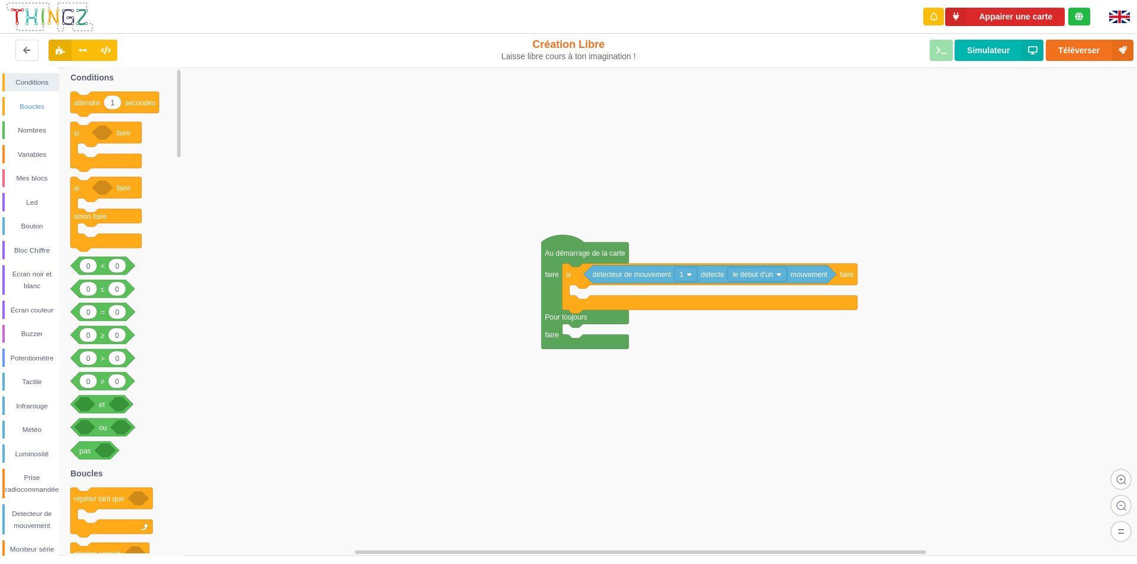
click at [37, 105] on div "Boucles" at bounding box center [32, 107] width 54 height 12
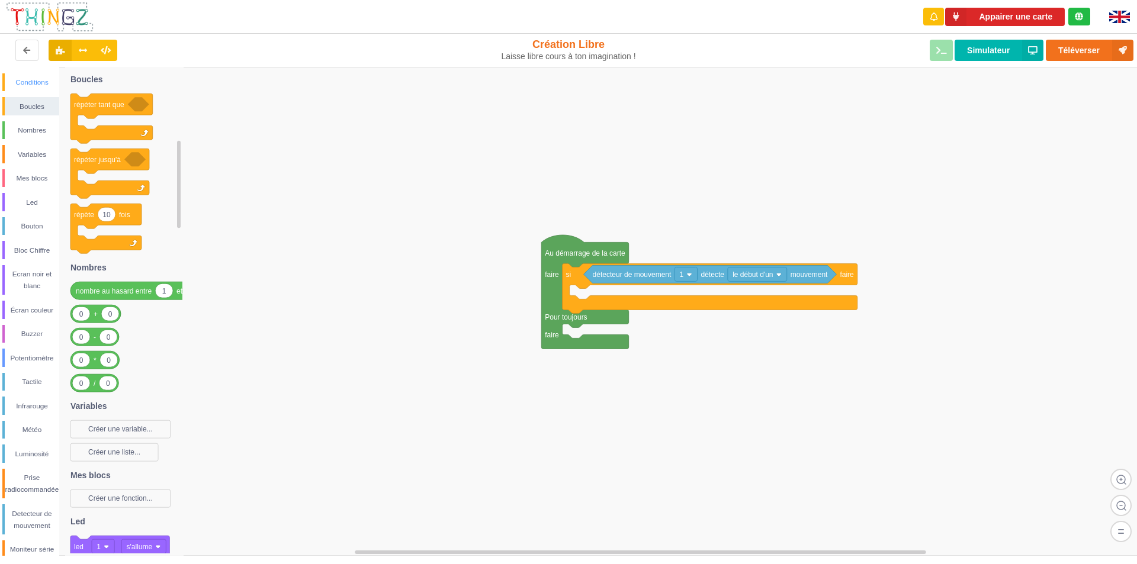
click at [30, 78] on div "Conditions" at bounding box center [32, 82] width 54 height 12
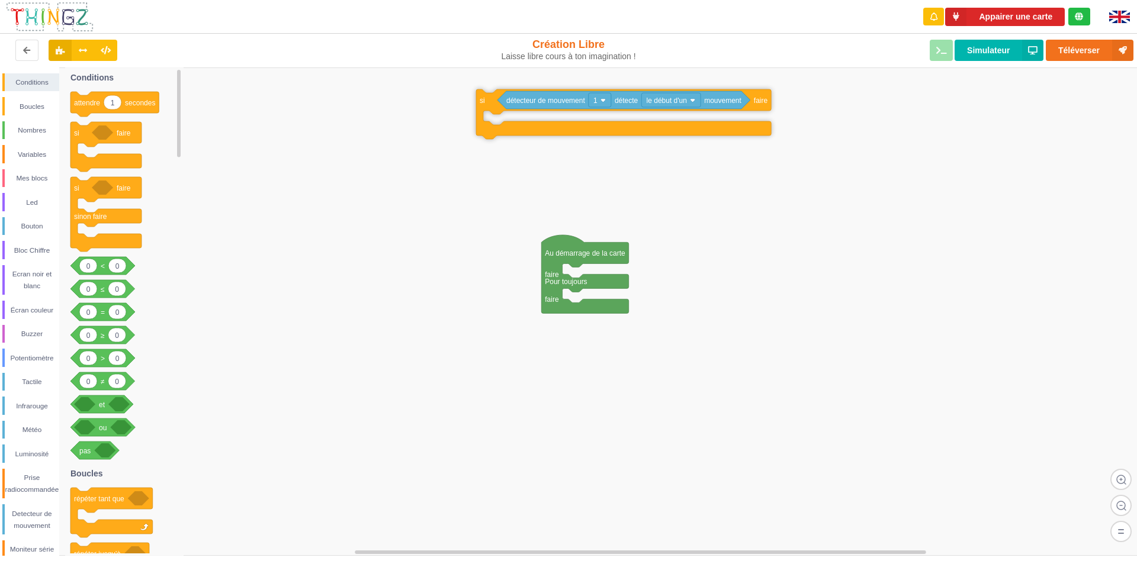
drag, startPoint x: 575, startPoint y: 279, endPoint x: 479, endPoint y: 104, distance: 199.3
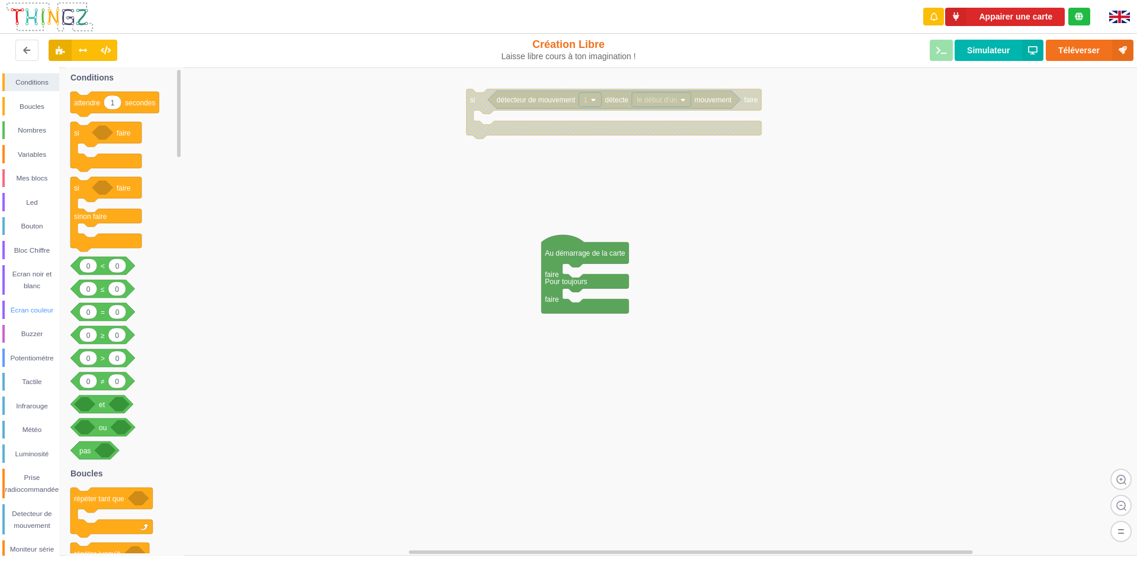
click at [27, 304] on div "Écran couleur" at bounding box center [32, 310] width 54 height 12
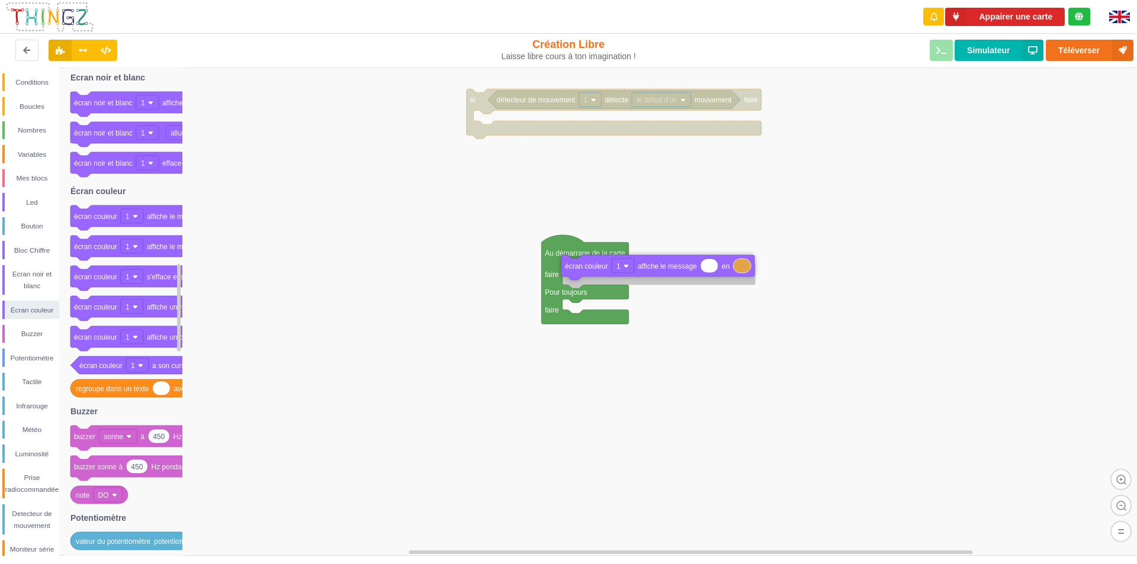
drag, startPoint x: 163, startPoint y: 221, endPoint x: 654, endPoint y: 271, distance: 493.5
click at [654, 271] on div "Conditions Boucles Nombres Variables Mes blocs Led Bouton Bloc Chiffre Ecran no…" at bounding box center [572, 312] width 1145 height 489
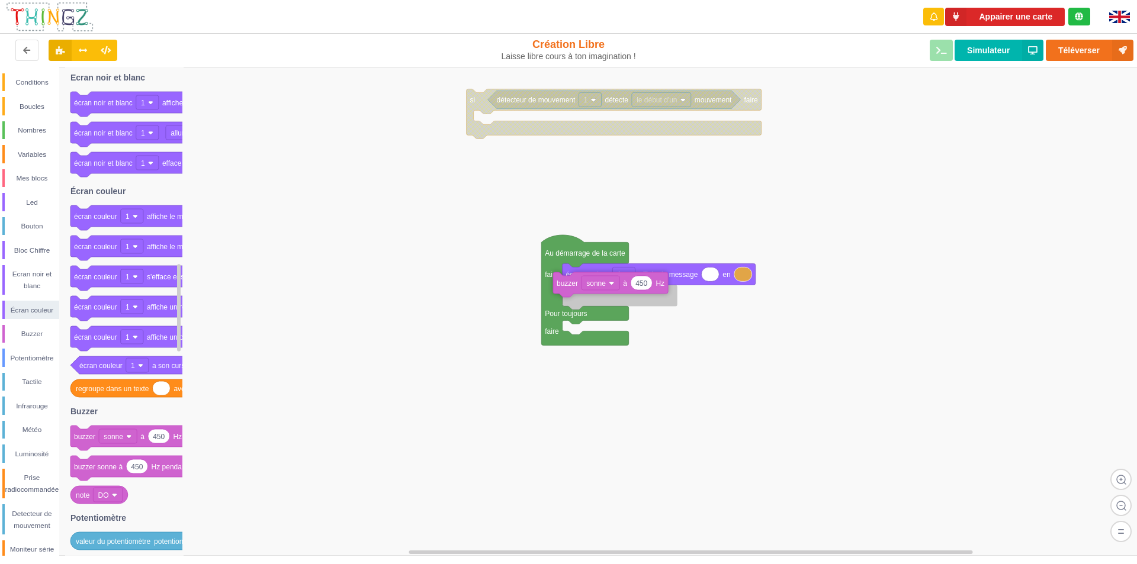
drag, startPoint x: 147, startPoint y: 439, endPoint x: 630, endPoint y: 286, distance: 506.5
click at [630, 286] on div "Conditions Boucles Nombres Variables Mes blocs Led Bouton Bloc Chiffre Ecran no…" at bounding box center [572, 312] width 1145 height 489
click at [28, 200] on div "Led" at bounding box center [32, 203] width 54 height 12
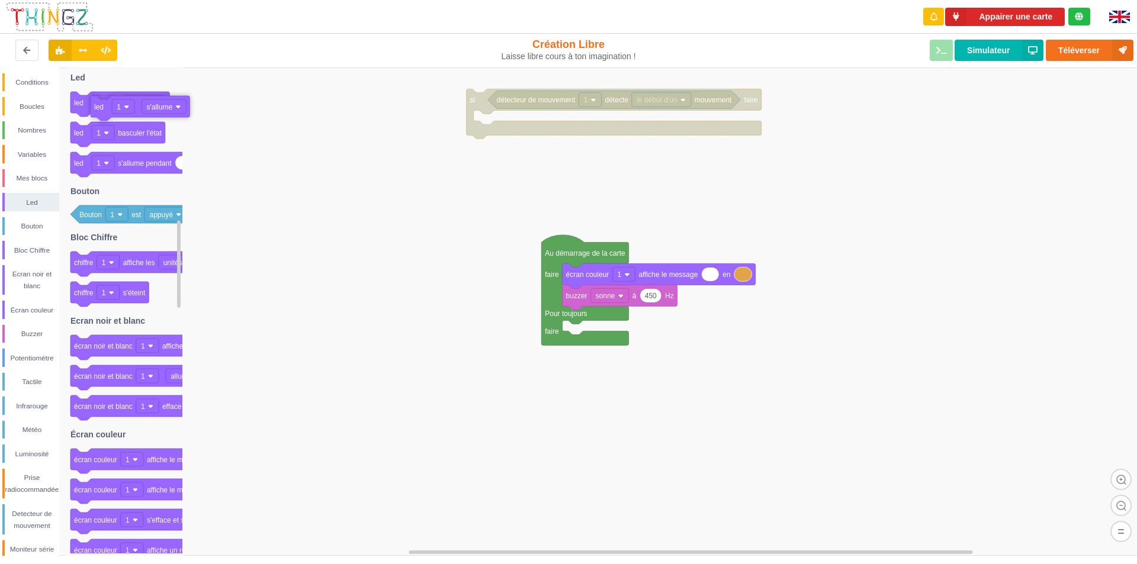
drag, startPoint x: 129, startPoint y: 102, endPoint x: 149, endPoint y: 106, distance: 20.6
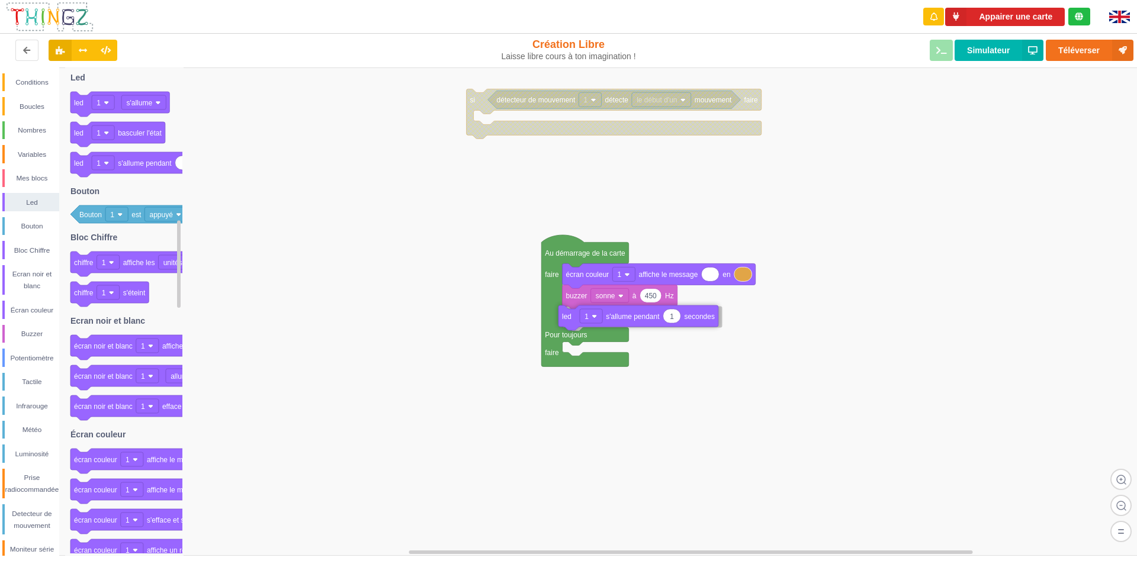
drag, startPoint x: 156, startPoint y: 166, endPoint x: 644, endPoint y: 320, distance: 511.6
click at [644, 320] on div "Conditions Boucles Nombres Variables Mes blocs Led Bouton Bloc Chiffre Ecran no…" at bounding box center [572, 312] width 1145 height 489
click at [726, 317] on rect at bounding box center [572, 312] width 1145 height 489
click at [12, 311] on div "Écran couleur" at bounding box center [32, 310] width 54 height 12
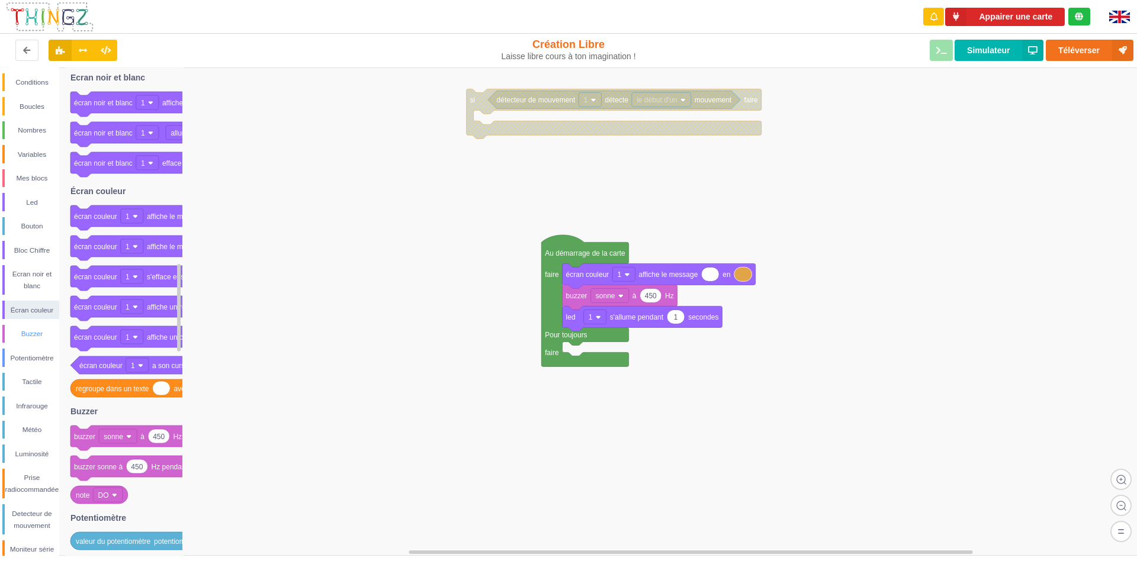
click at [25, 328] on div "Buzzer" at bounding box center [32, 334] width 54 height 12
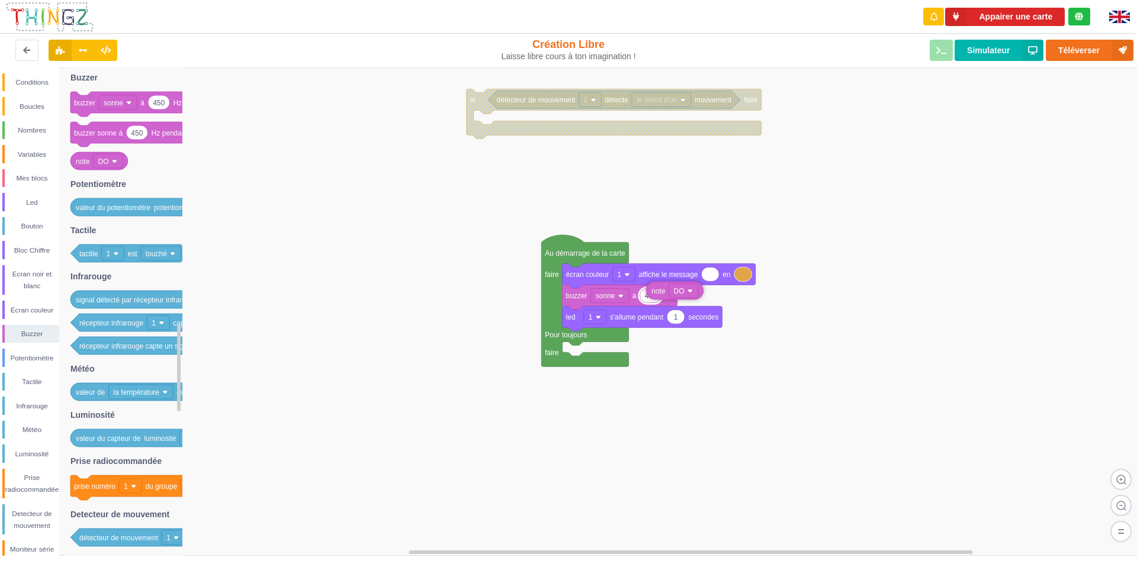
drag, startPoint x: 84, startPoint y: 166, endPoint x: 653, endPoint y: 300, distance: 585.3
click at [653, 300] on div "Conditions Boucles Nombres Variables Mes blocs Led Bouton Bloc Chiffre Ecran no…" at bounding box center [572, 312] width 1145 height 489
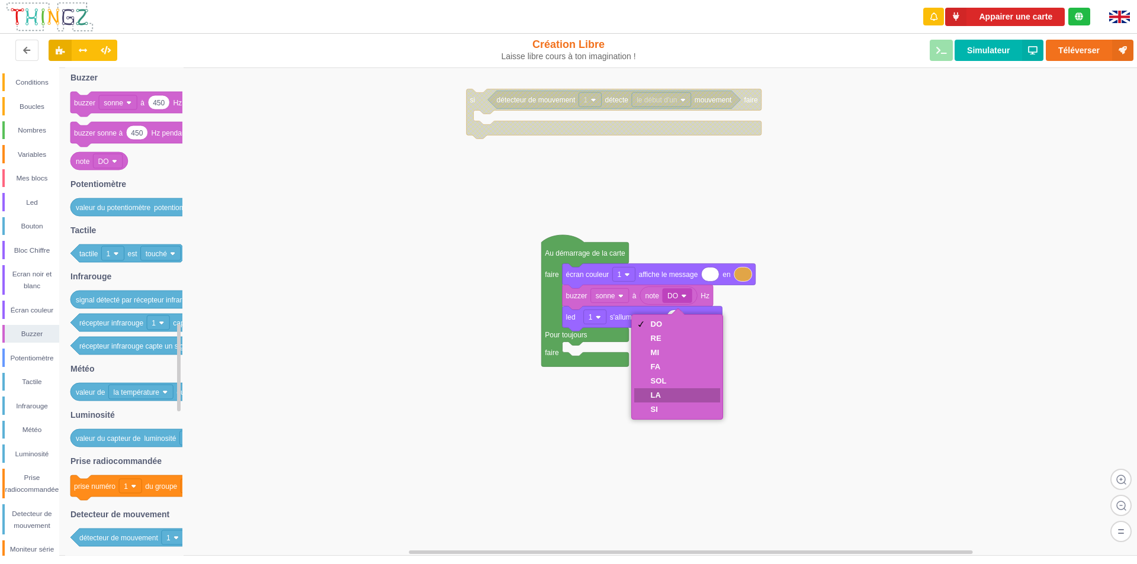
click at [654, 399] on div "LA" at bounding box center [659, 395] width 16 height 9
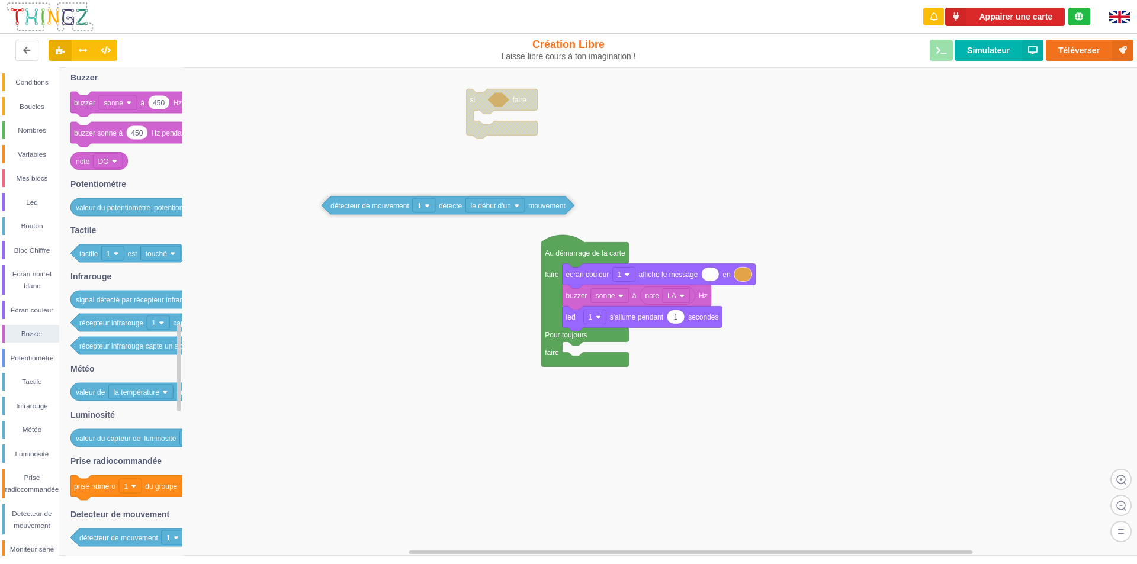
drag, startPoint x: 553, startPoint y: 101, endPoint x: 386, endPoint y: 207, distance: 197.3
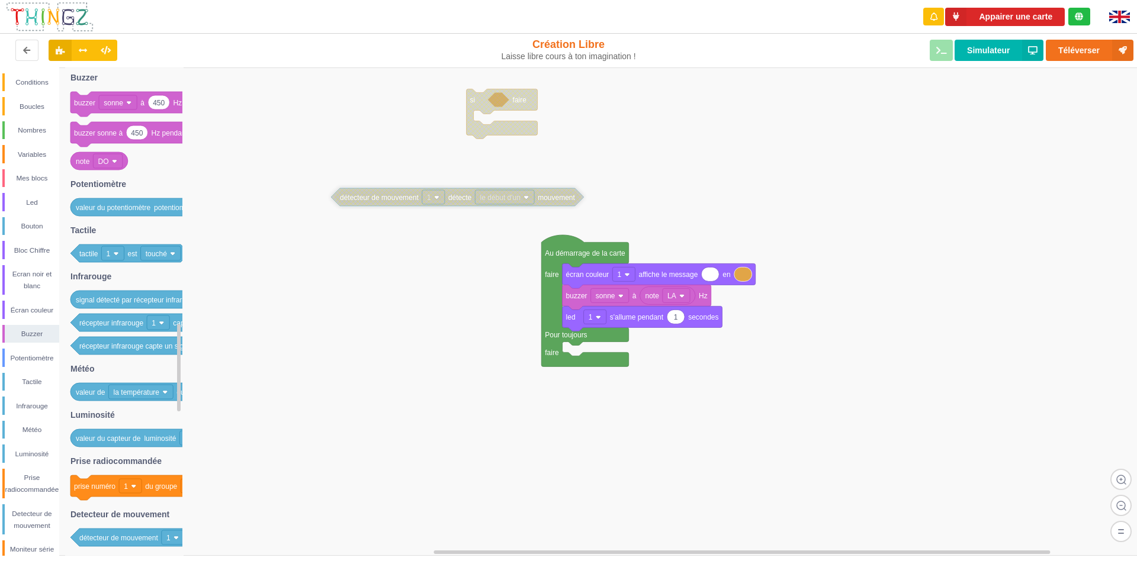
drag, startPoint x: 450, startPoint y: 209, endPoint x: 460, endPoint y: 198, distance: 15.1
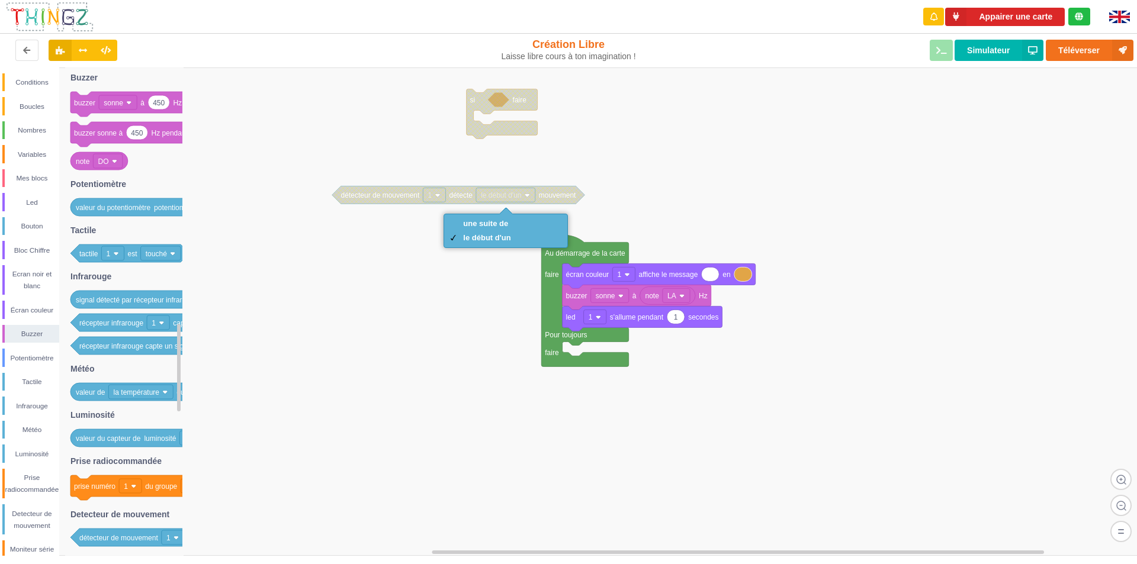
click at [424, 213] on rect at bounding box center [572, 312] width 1145 height 489
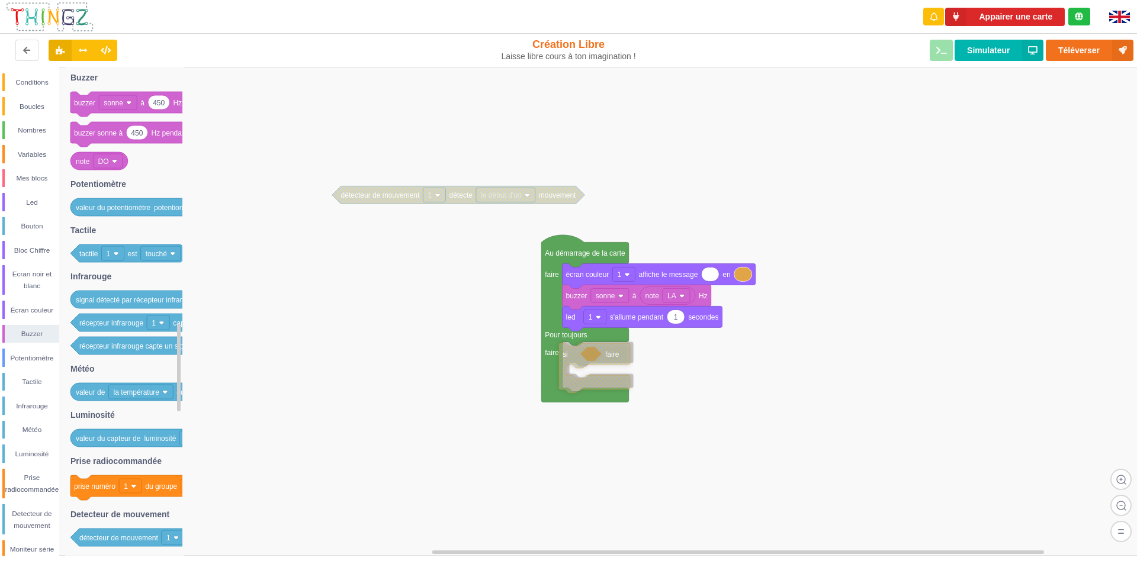
drag, startPoint x: 481, startPoint y: 100, endPoint x: 573, endPoint y: 355, distance: 270.9
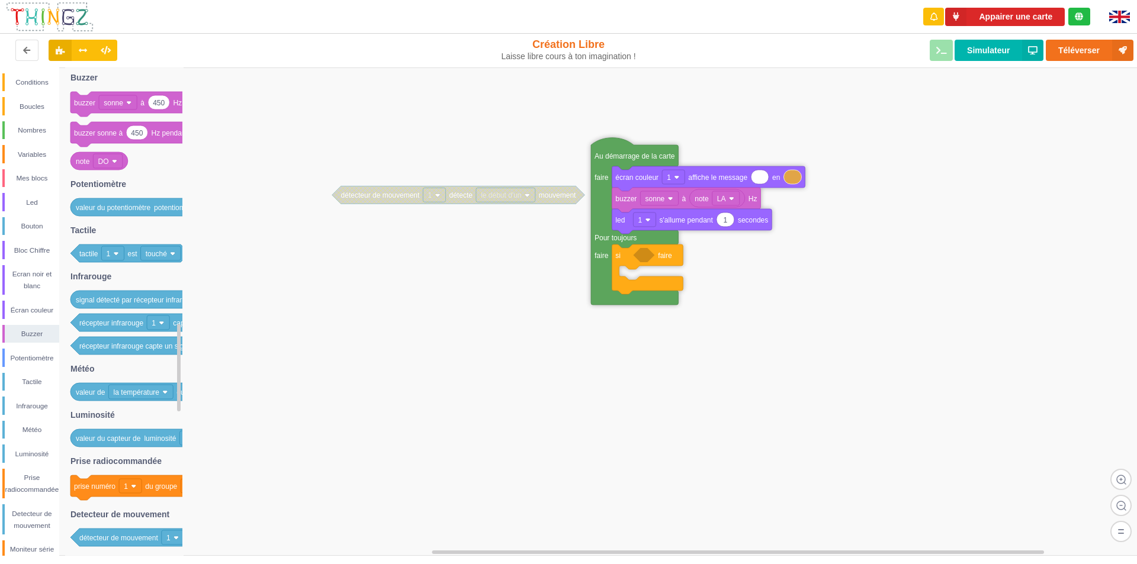
drag, startPoint x: 550, startPoint y: 341, endPoint x: 599, endPoint y: 243, distance: 109.1
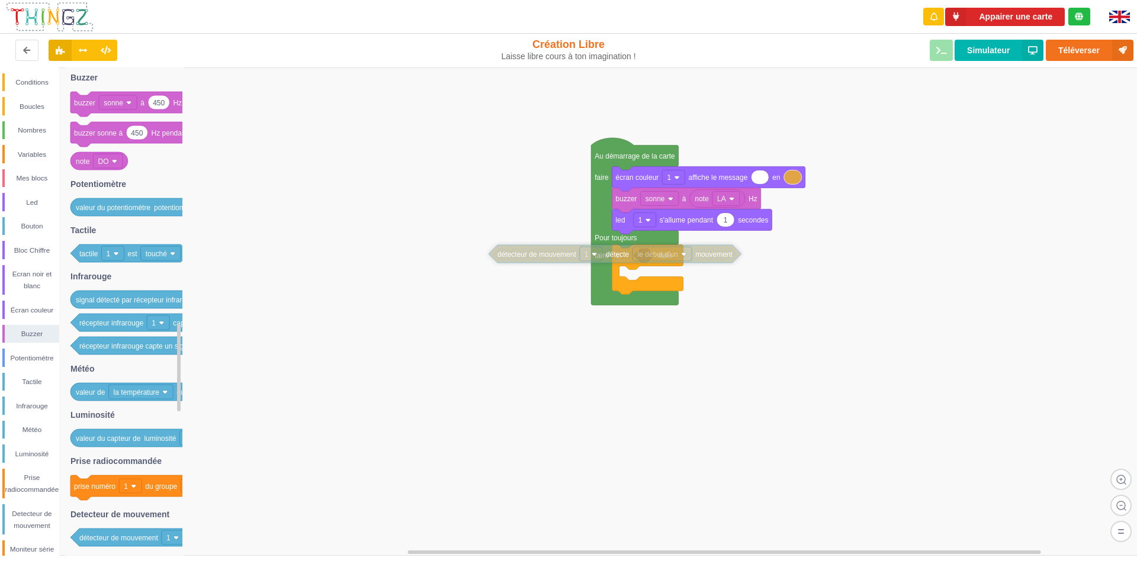
drag, startPoint x: 481, startPoint y: 197, endPoint x: 637, endPoint y: 256, distance: 167.2
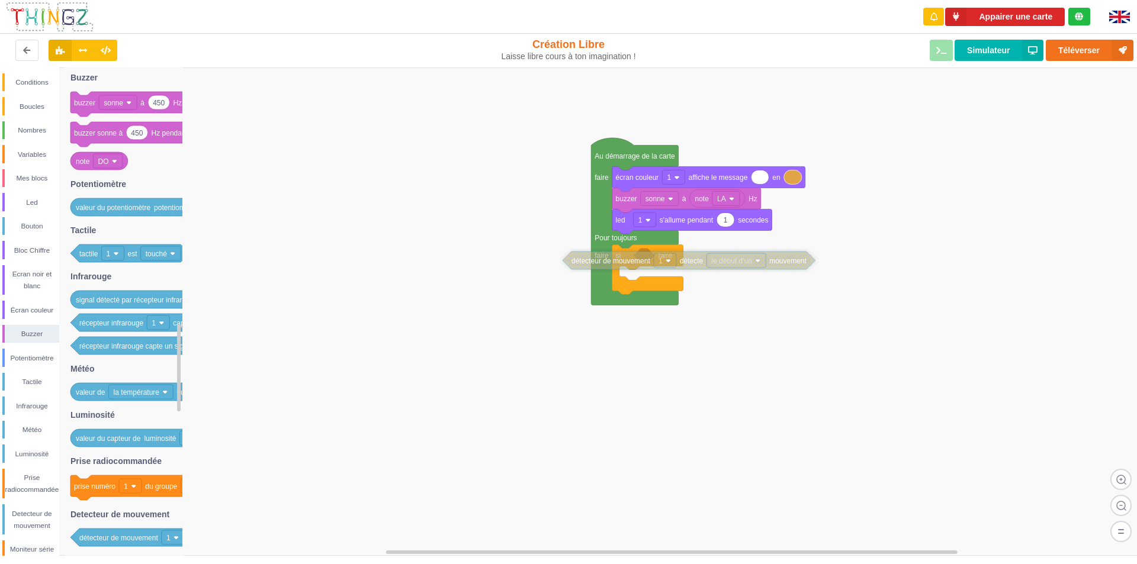
drag, startPoint x: 637, startPoint y: 253, endPoint x: 711, endPoint y: 259, distance: 74.3
drag, startPoint x: 642, startPoint y: 264, endPoint x: 599, endPoint y: 260, distance: 42.8
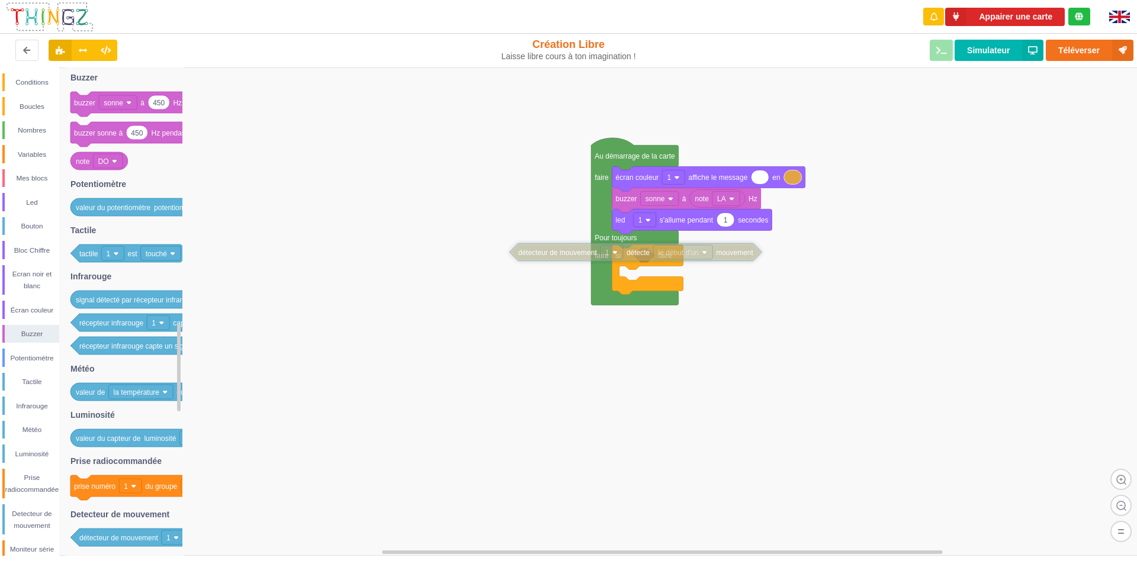
drag, startPoint x: 645, startPoint y: 260, endPoint x: 634, endPoint y: 255, distance: 11.7
drag, startPoint x: 669, startPoint y: 256, endPoint x: 614, endPoint y: 260, distance: 55.2
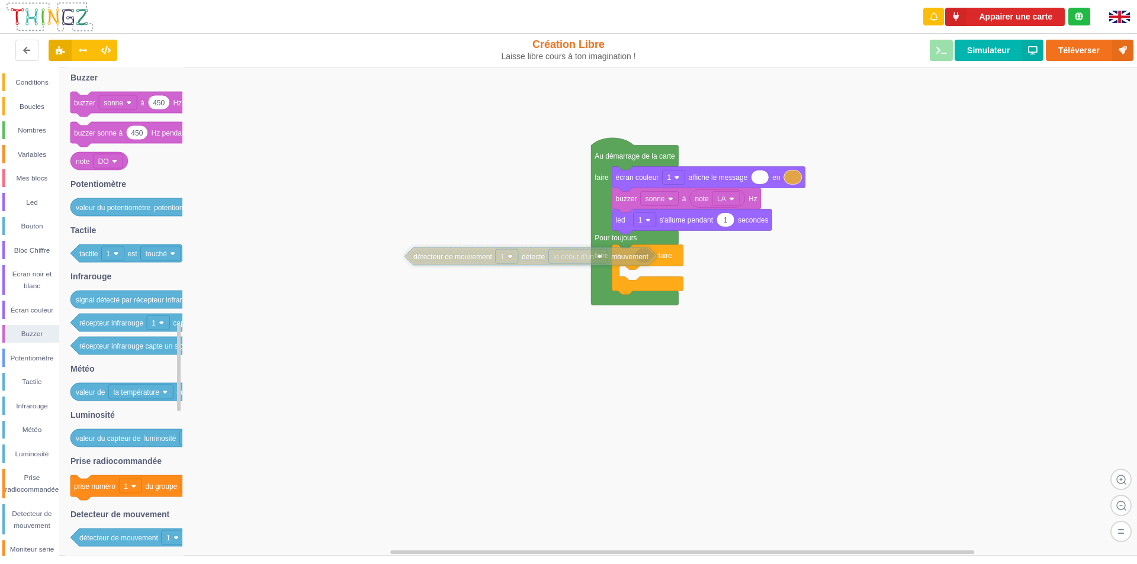
drag, startPoint x: 678, startPoint y: 257, endPoint x: 627, endPoint y: 257, distance: 50.9
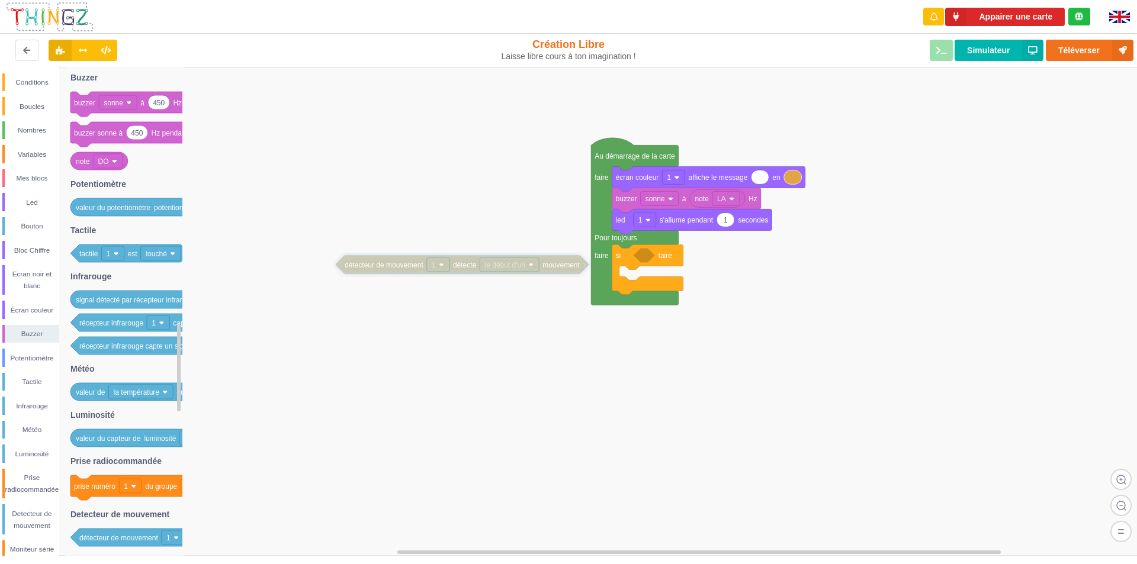
drag, startPoint x: 612, startPoint y: 262, endPoint x: 496, endPoint y: 268, distance: 116.2
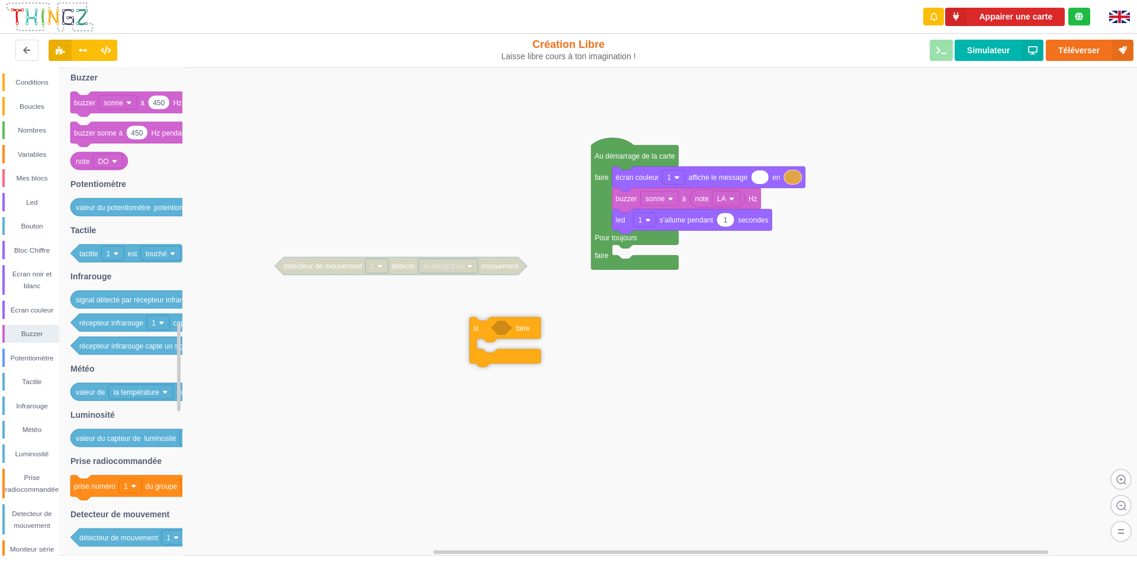
drag, startPoint x: 666, startPoint y: 269, endPoint x: 528, endPoint y: 333, distance: 152.4
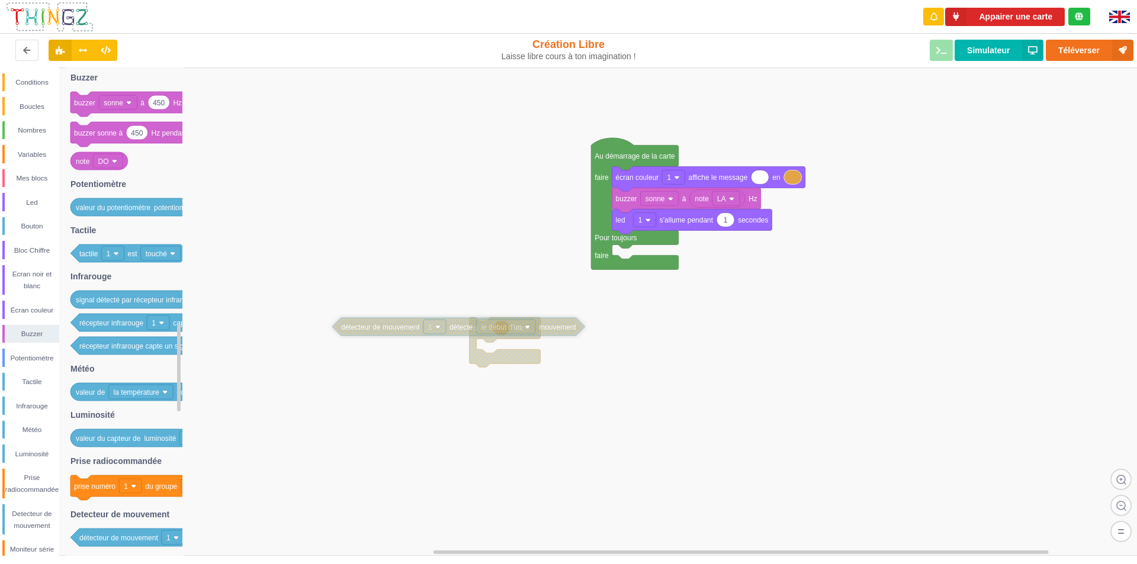
drag, startPoint x: 448, startPoint y: 269, endPoint x: 505, endPoint y: 326, distance: 80.0
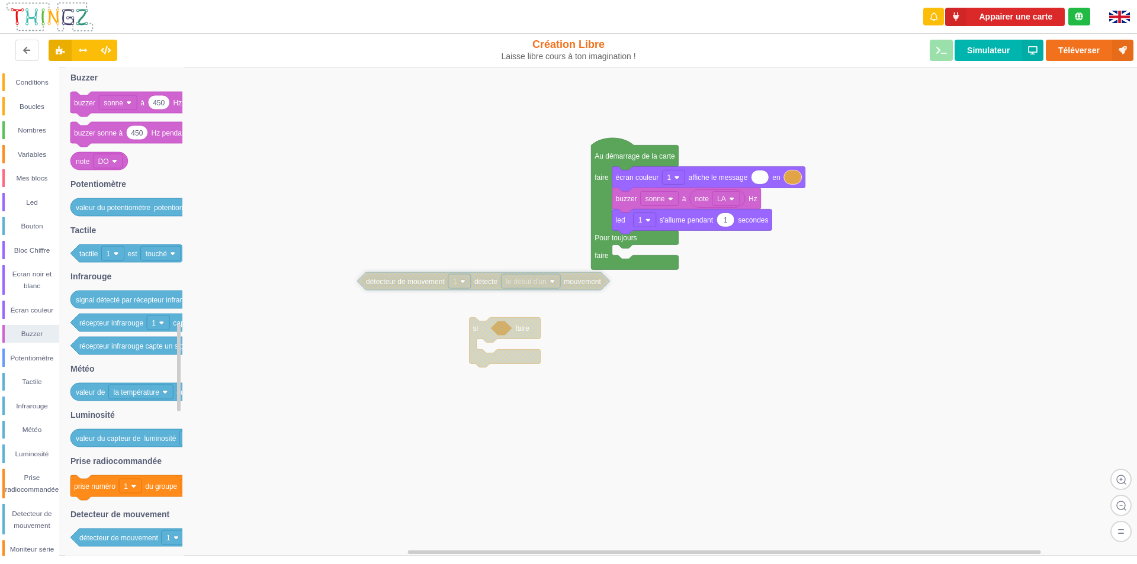
drag, startPoint x: 508, startPoint y: 332, endPoint x: 494, endPoint y: 267, distance: 66.1
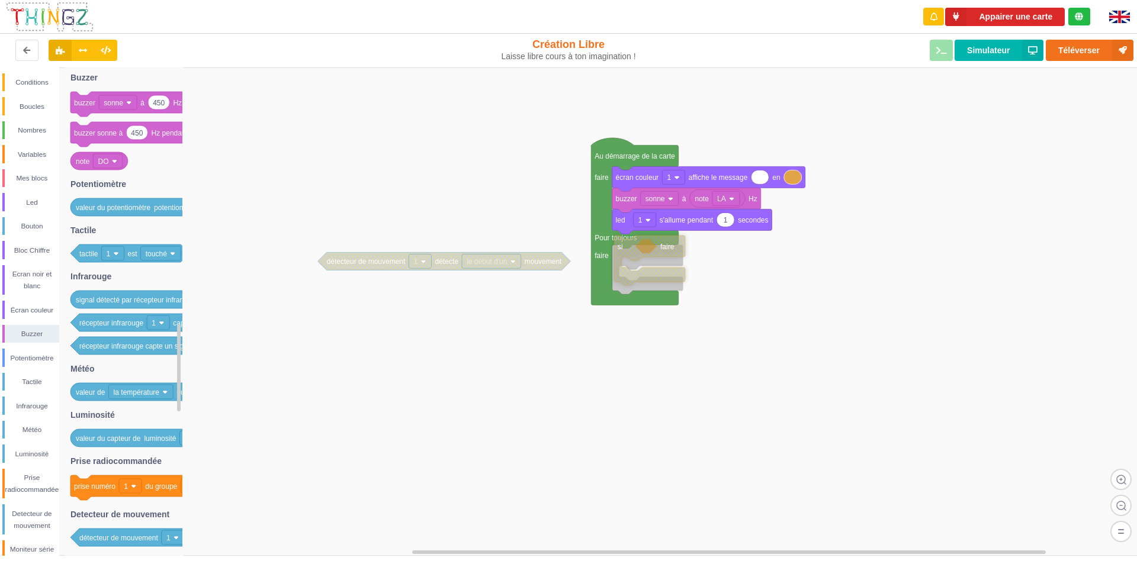
drag, startPoint x: 533, startPoint y: 333, endPoint x: 676, endPoint y: 254, distance: 163.3
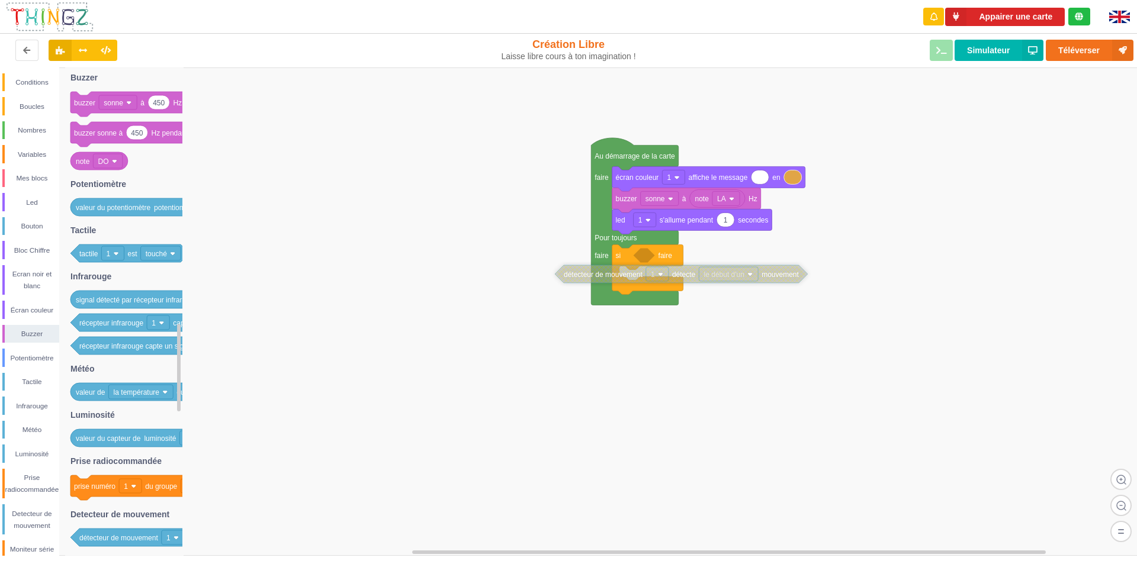
drag, startPoint x: 399, startPoint y: 261, endPoint x: 637, endPoint y: 268, distance: 238.2
drag, startPoint x: 663, startPoint y: 270, endPoint x: 614, endPoint y: 284, distance: 51.0
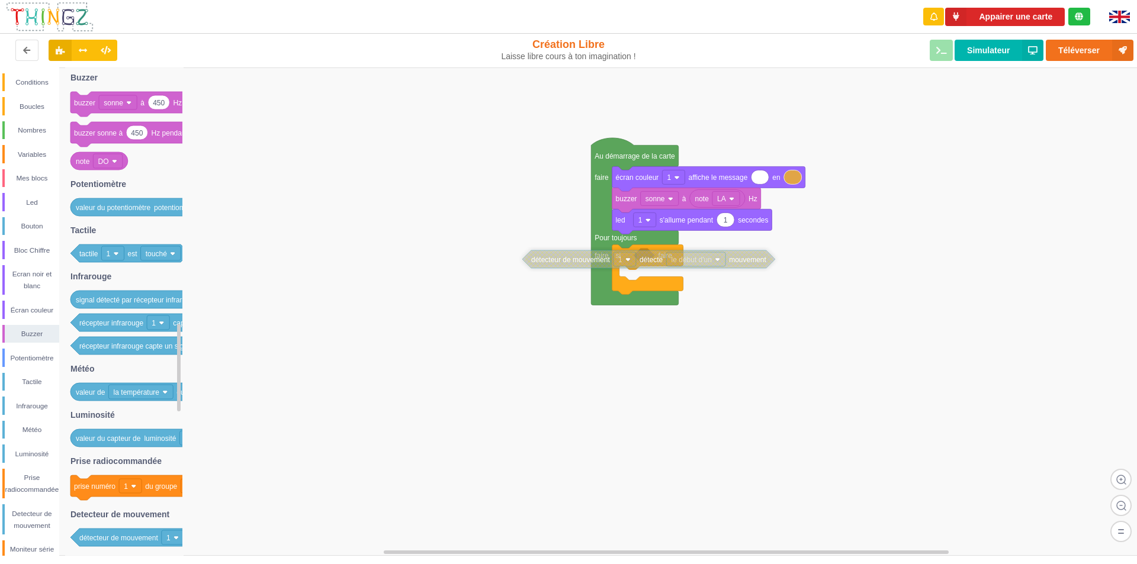
drag, startPoint x: 633, startPoint y: 281, endPoint x: 649, endPoint y: 259, distance: 27.3
drag, startPoint x: 653, startPoint y: 256, endPoint x: 688, endPoint y: 256, distance: 34.9
drag, startPoint x: 672, startPoint y: 260, endPoint x: 620, endPoint y: 257, distance: 51.6
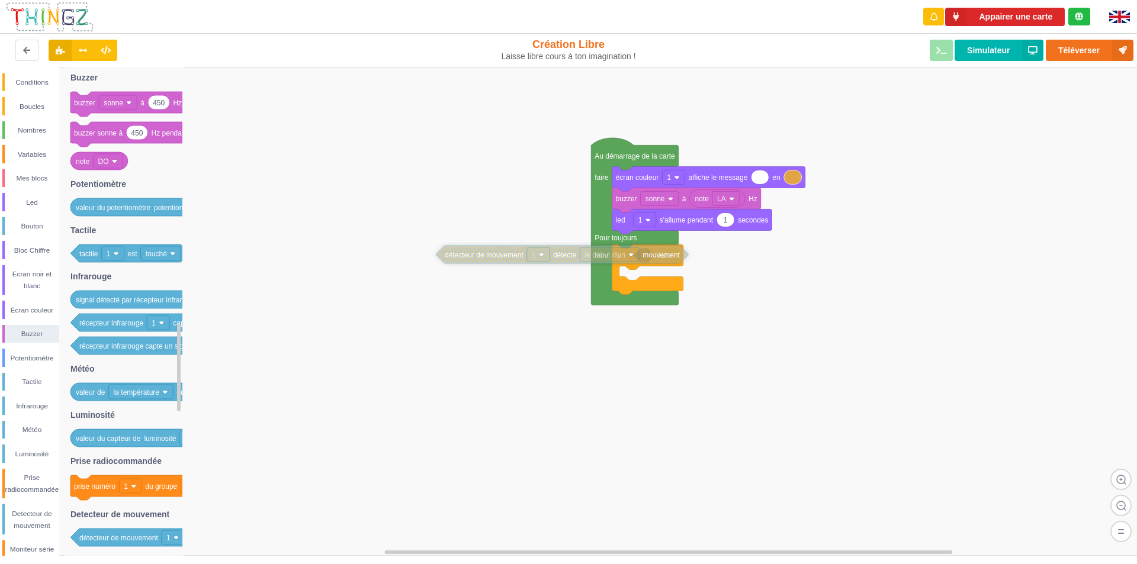
drag, startPoint x: 685, startPoint y: 256, endPoint x: 612, endPoint y: 256, distance: 72.8
drag, startPoint x: 658, startPoint y: 255, endPoint x: 614, endPoint y: 259, distance: 44.0
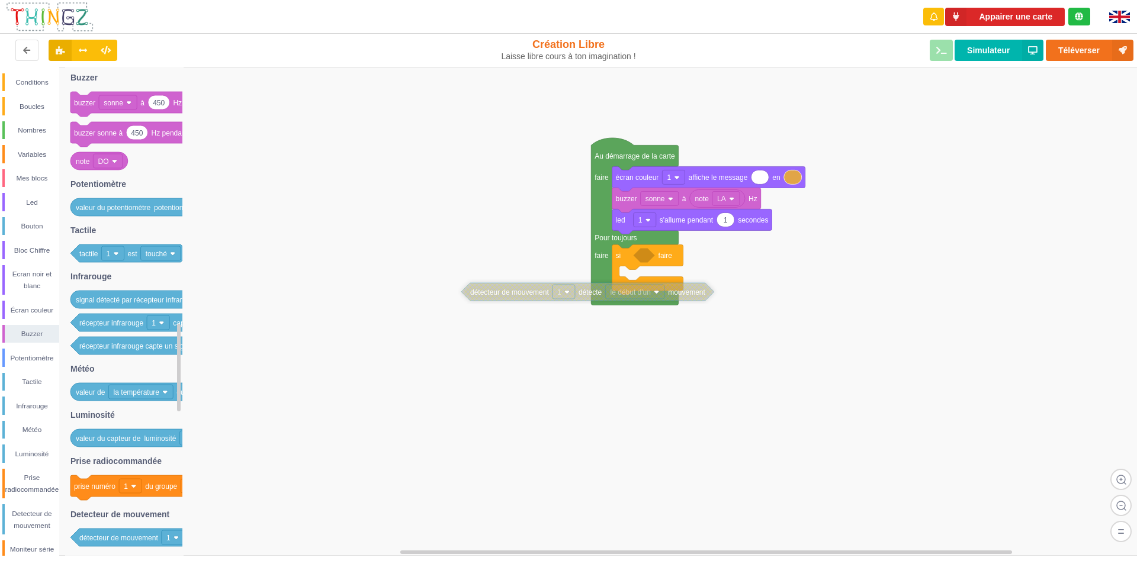
drag, startPoint x: 634, startPoint y: 264, endPoint x: 707, endPoint y: 293, distance: 78.4
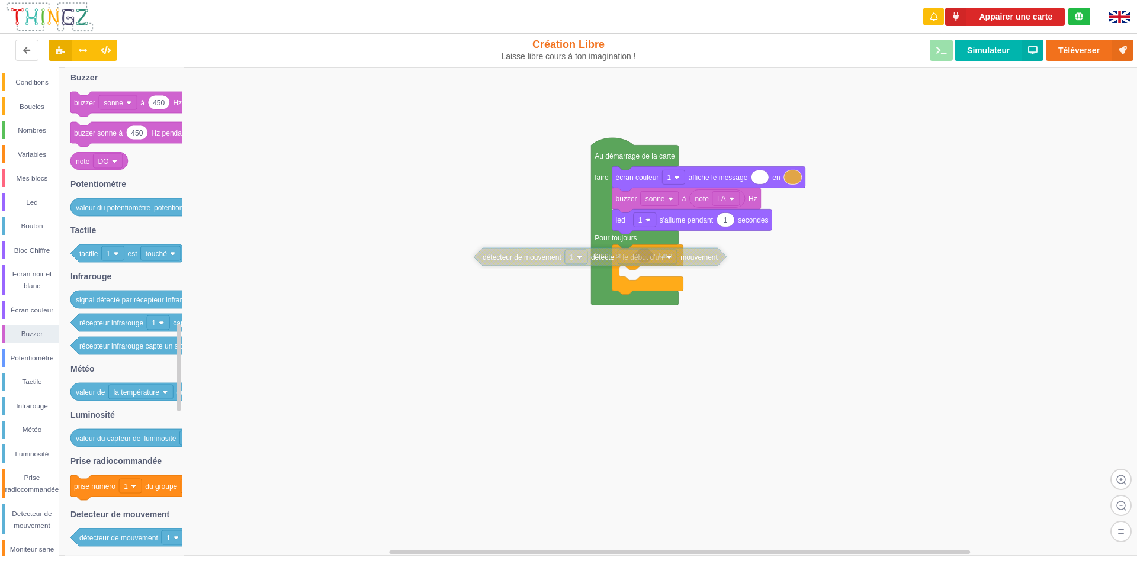
drag, startPoint x: 662, startPoint y: 293, endPoint x: 673, endPoint y: 258, distance: 36.7
drag, startPoint x: 643, startPoint y: 258, endPoint x: 627, endPoint y: 258, distance: 15.4
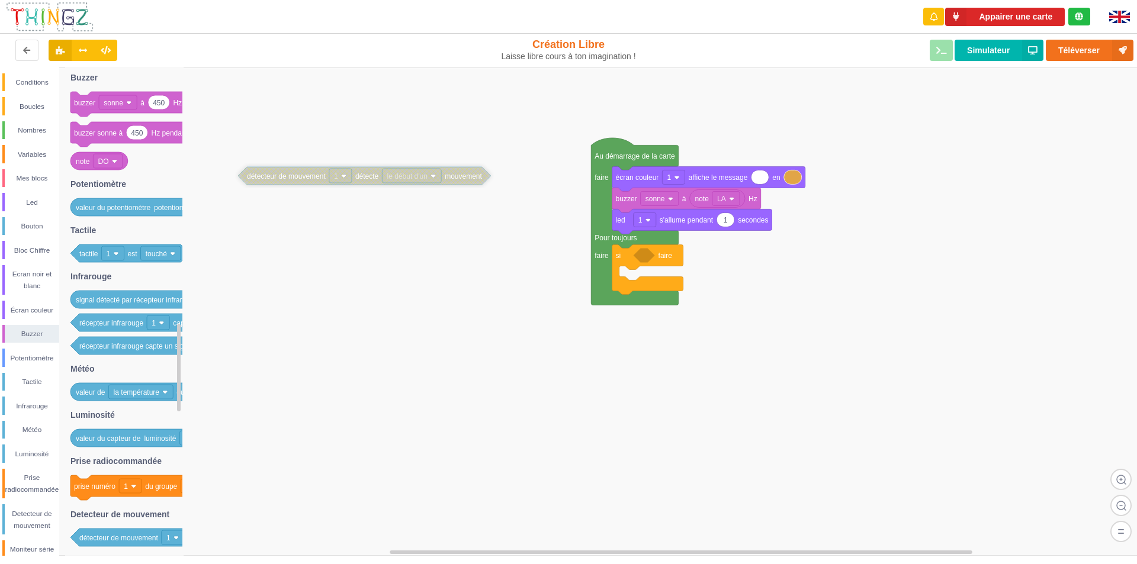
drag, startPoint x: 557, startPoint y: 253, endPoint x: 403, endPoint y: 177, distance: 171.1
click at [25, 149] on div "Variables" at bounding box center [32, 155] width 54 height 12
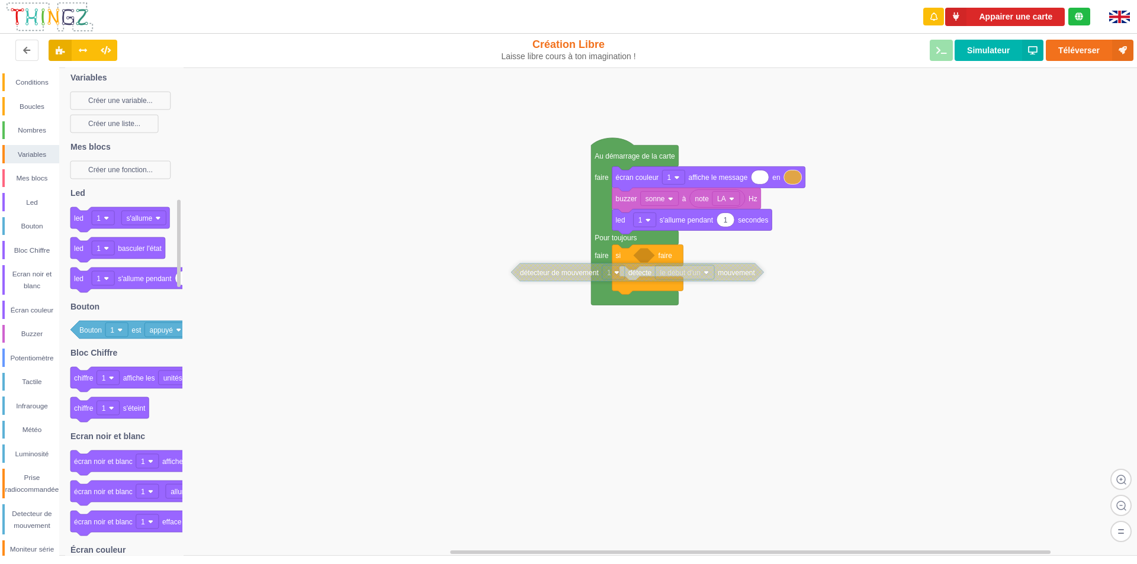
drag, startPoint x: 371, startPoint y: 179, endPoint x: 644, endPoint y: 276, distance: 289.6
drag, startPoint x: 644, startPoint y: 276, endPoint x: 644, endPoint y: 262, distance: 13.6
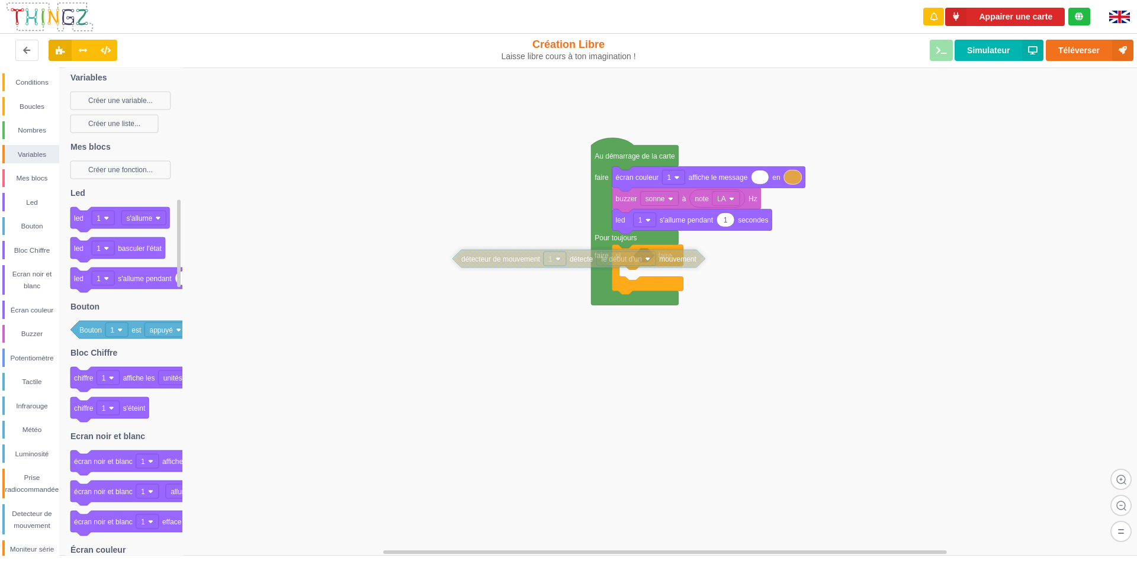
drag, startPoint x: 690, startPoint y: 265, endPoint x: 625, endPoint y: 265, distance: 65.1
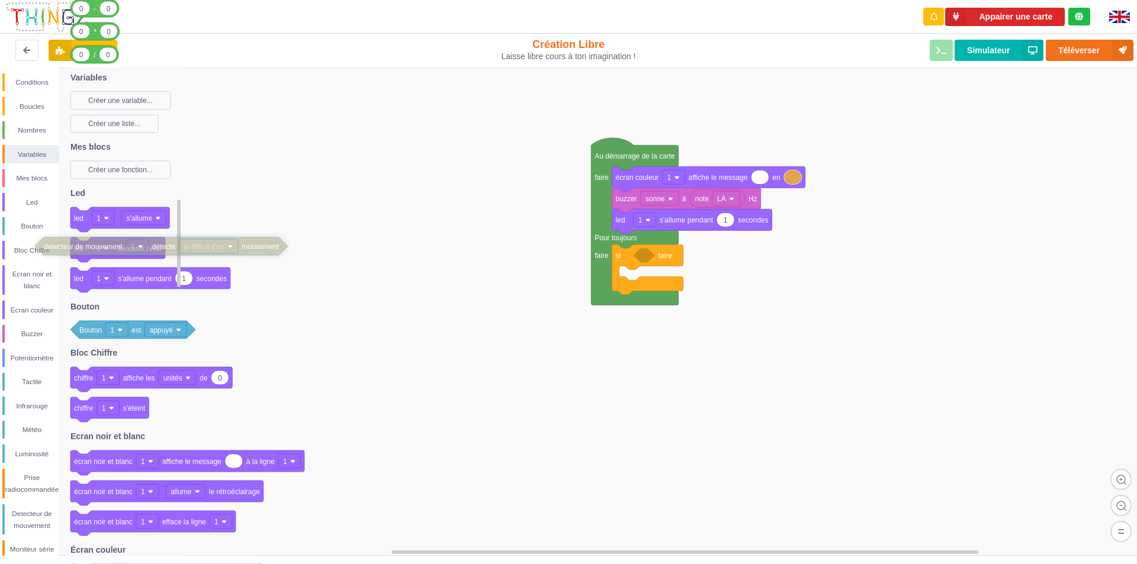
drag, startPoint x: 646, startPoint y: 262, endPoint x: 107, endPoint y: 247, distance: 538.6
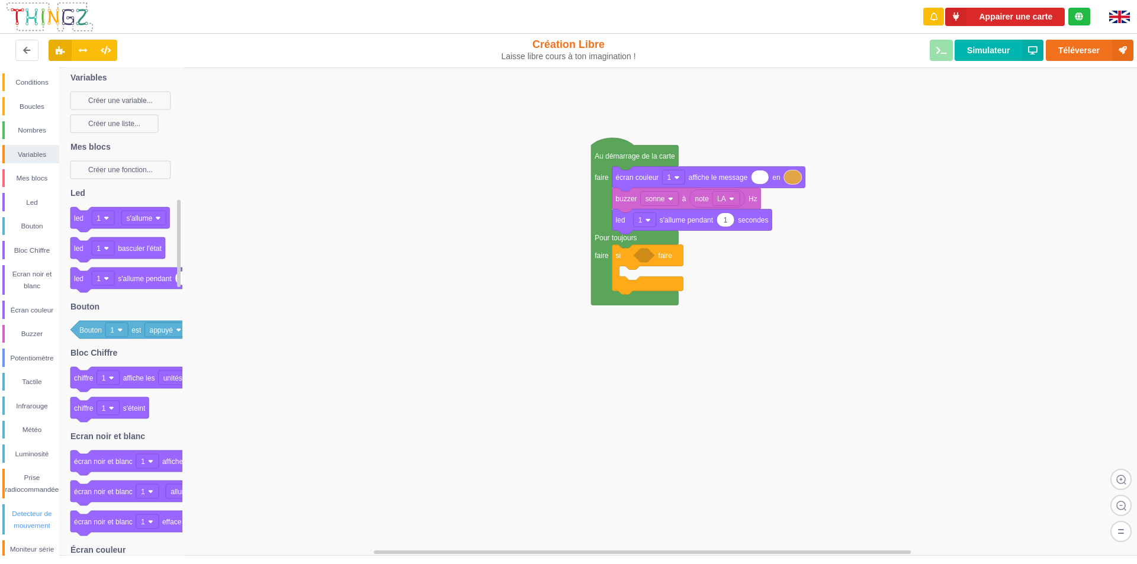
click at [33, 520] on div "Detecteur de mouvement" at bounding box center [32, 520] width 54 height 24
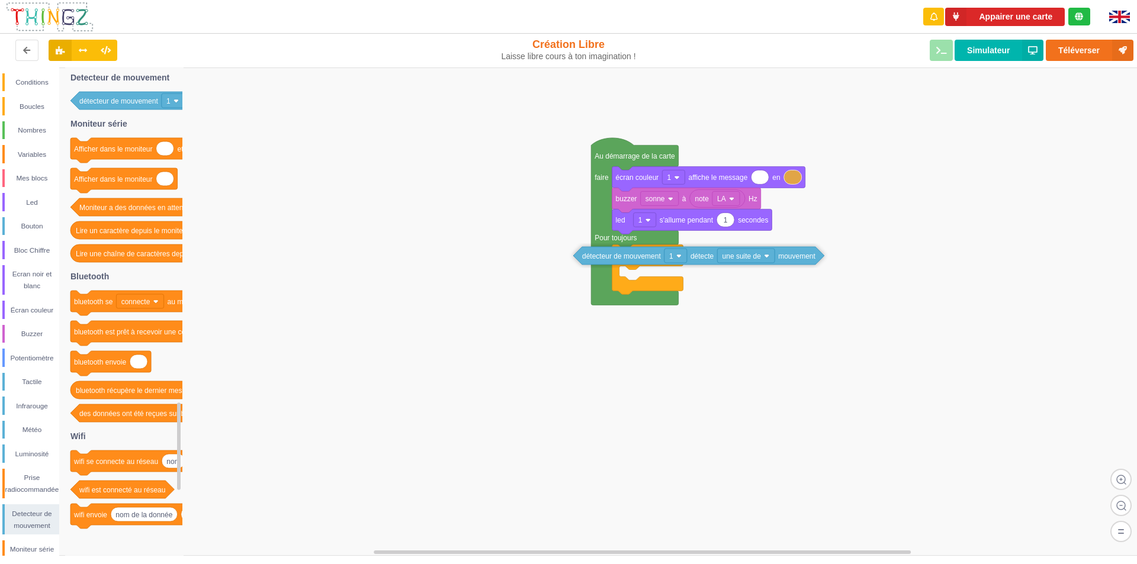
drag, startPoint x: 139, startPoint y: 100, endPoint x: 641, endPoint y: 255, distance: 526.2
click at [641, 255] on div "Conditions Boucles Nombres Variables Mes blocs Led Bouton Bloc Chiffre Ecran no…" at bounding box center [572, 312] width 1145 height 489
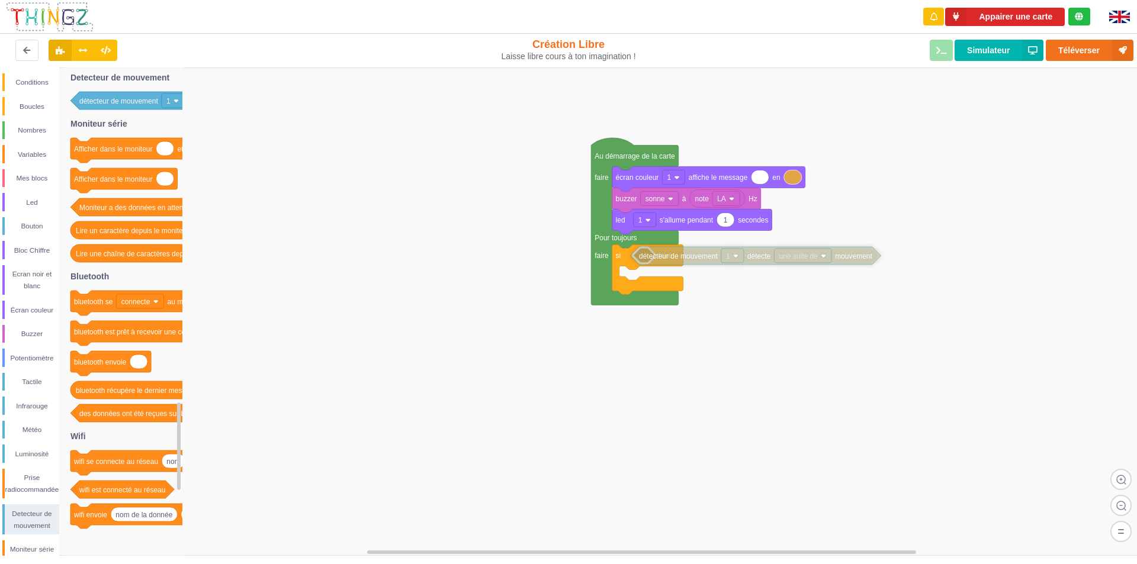
drag, startPoint x: 683, startPoint y: 261, endPoint x: 710, endPoint y: 261, distance: 26.7
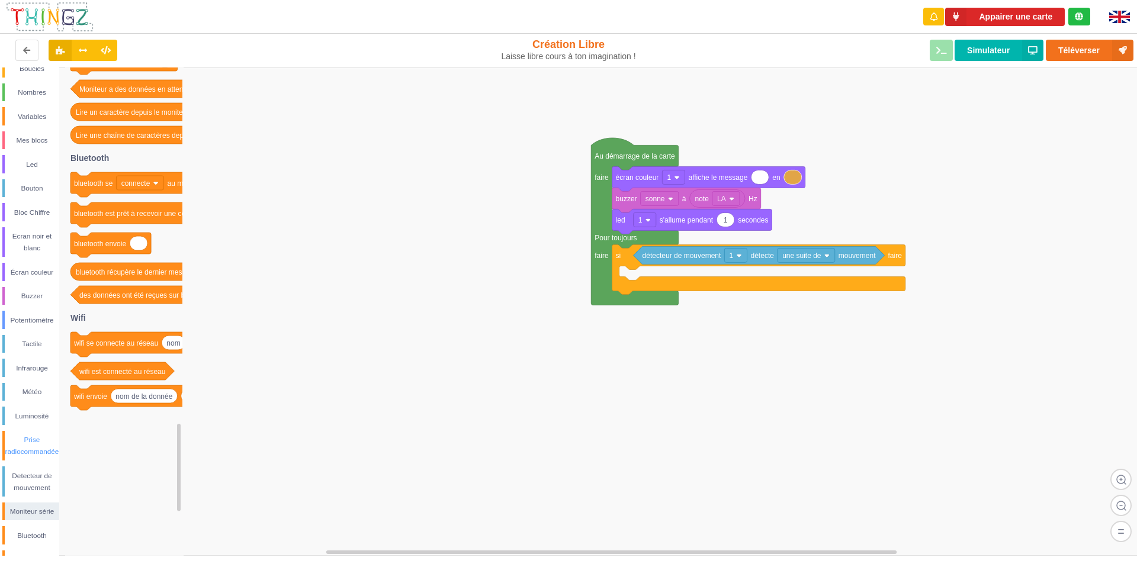
scroll to position [56, 0]
click at [44, 92] on div "Variables" at bounding box center [32, 98] width 54 height 12
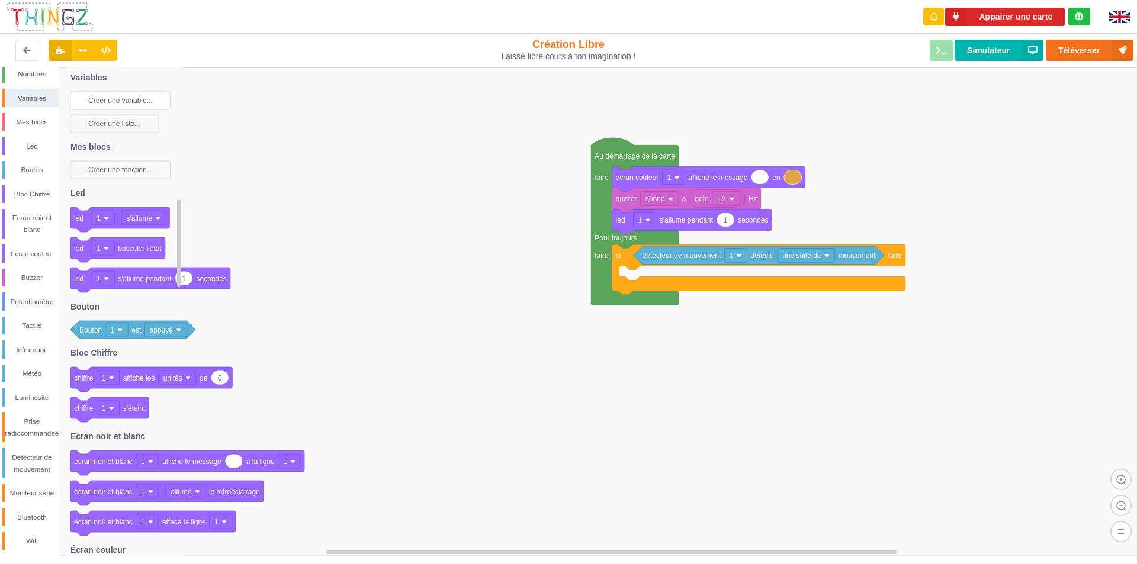
click at [112, 95] on rect at bounding box center [120, 101] width 100 height 18
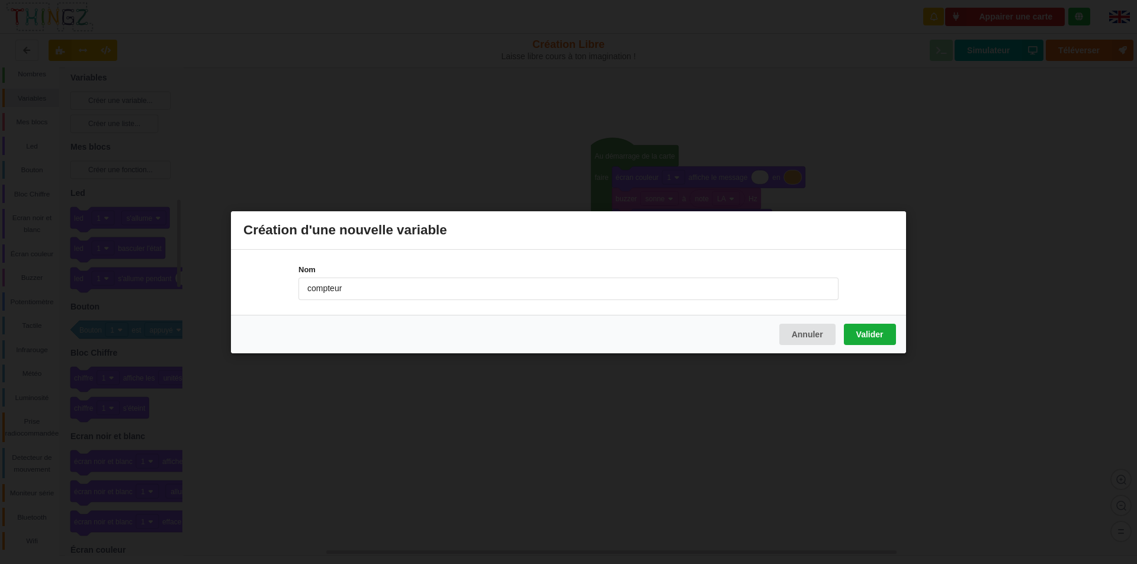
type input "compteur"
click at [871, 333] on button "Valider" at bounding box center [870, 333] width 52 height 21
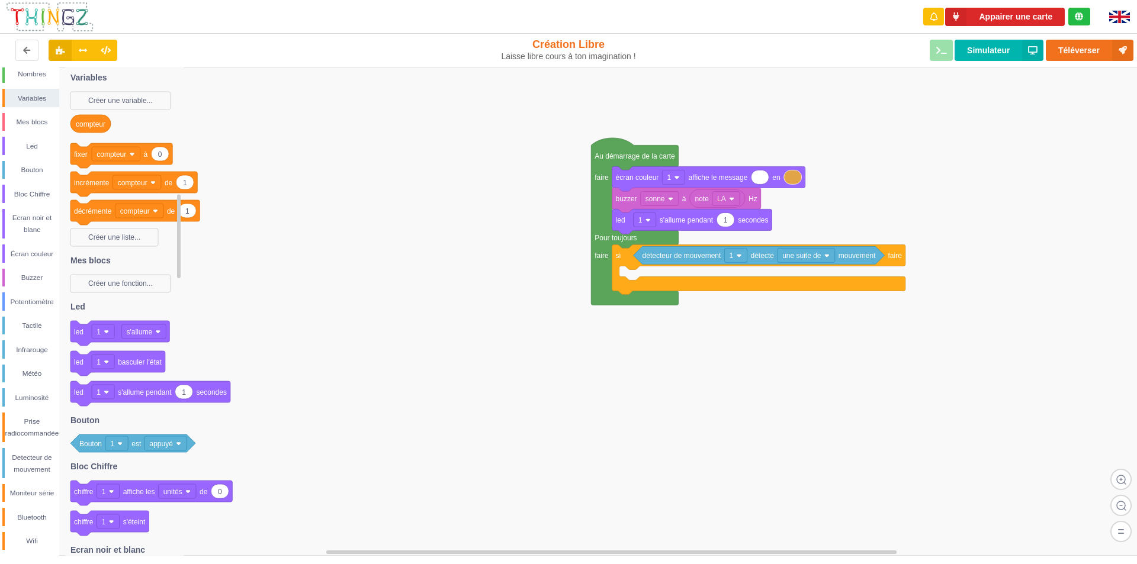
click at [145, 150] on text "à" at bounding box center [146, 154] width 4 height 8
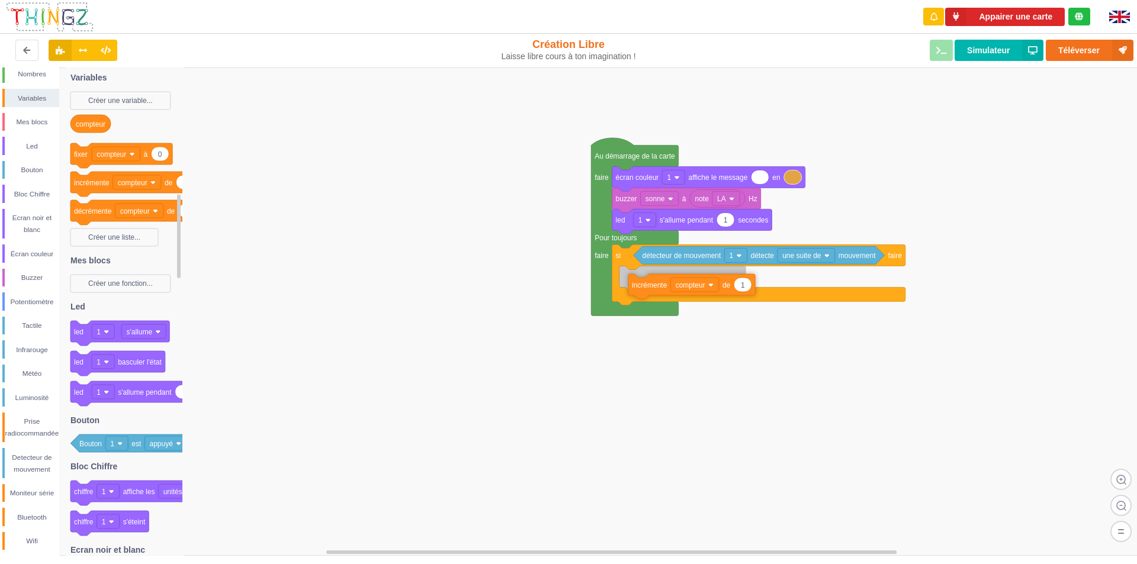
drag, startPoint x: 165, startPoint y: 183, endPoint x: 723, endPoint y: 285, distance: 567.2
click at [723, 285] on div "Conditions Boucles Nombres Variables Mes blocs Led Bouton Bloc Chiffre Ecran no…" at bounding box center [572, 312] width 1145 height 489
click at [37, 258] on div "Écran couleur" at bounding box center [32, 254] width 54 height 12
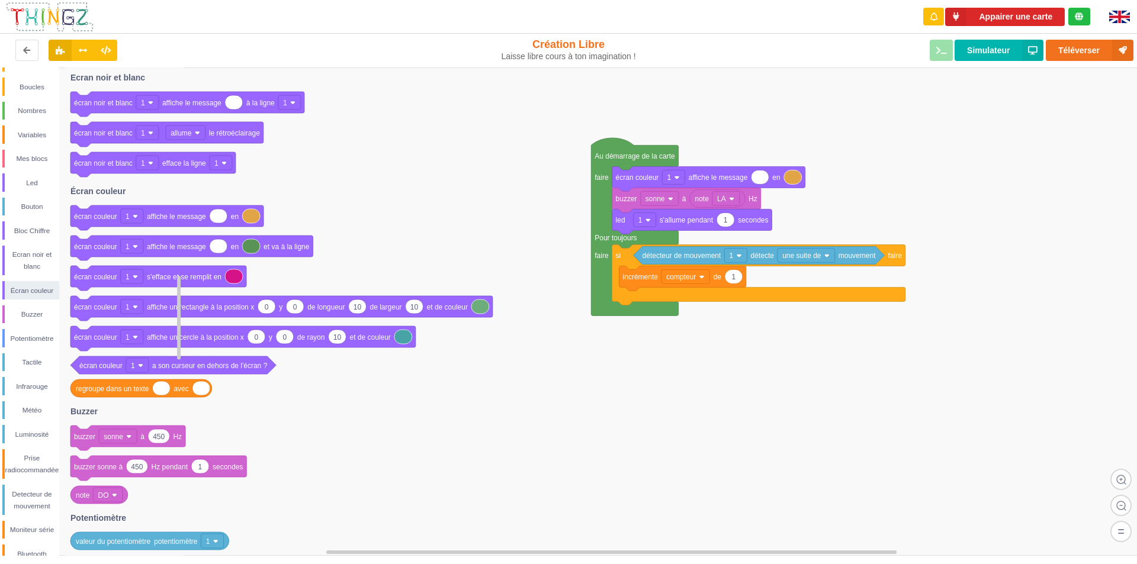
scroll to position [0, 0]
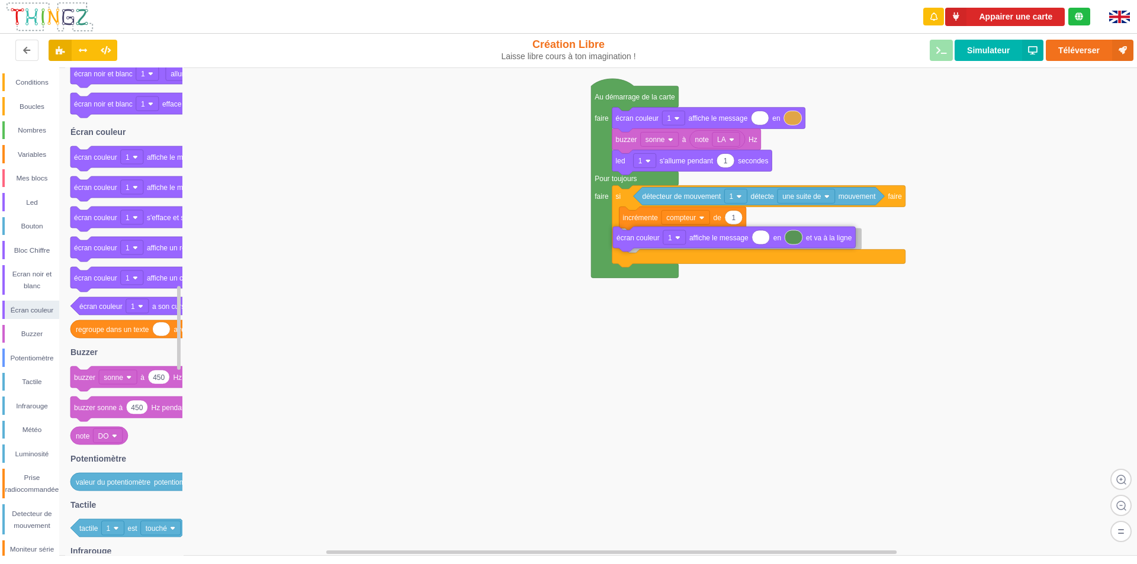
drag, startPoint x: 171, startPoint y: 194, endPoint x: 713, endPoint y: 244, distance: 544.8
click at [713, 244] on div "Conditions Boucles Nombres Variables Mes blocs Led Bouton Bloc Chiffre Ecran no…" at bounding box center [572, 312] width 1145 height 489
click at [30, 153] on div "Variables" at bounding box center [32, 155] width 54 height 12
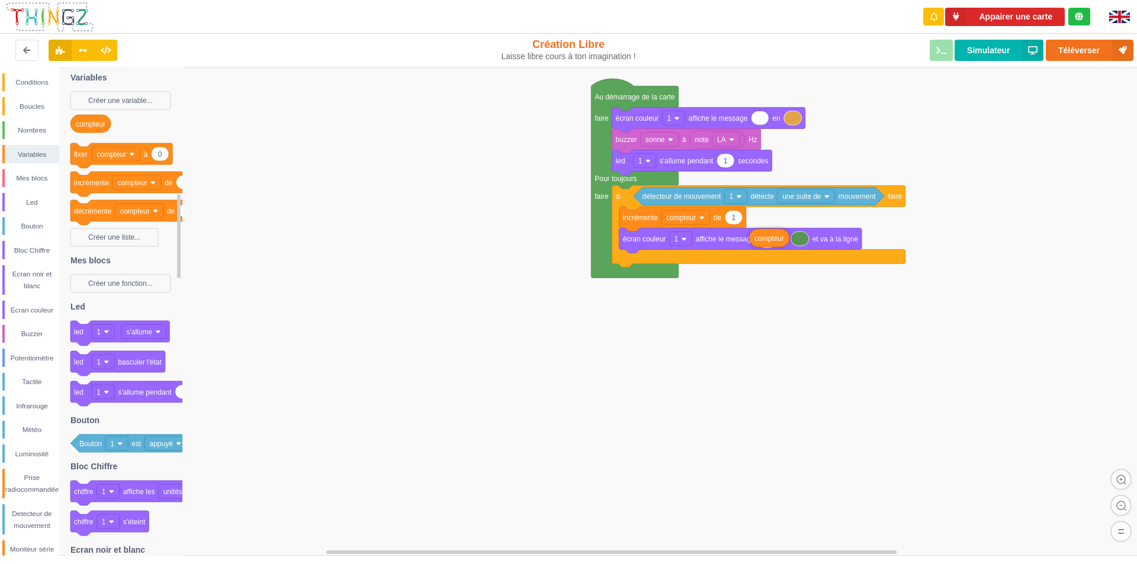
drag, startPoint x: 94, startPoint y: 130, endPoint x: 773, endPoint y: 244, distance: 688.3
click at [773, 244] on div "Conditions Boucles Nombres Variables Mes blocs Led Bouton Bloc Chiffre Ecran no…" at bounding box center [572, 312] width 1145 height 489
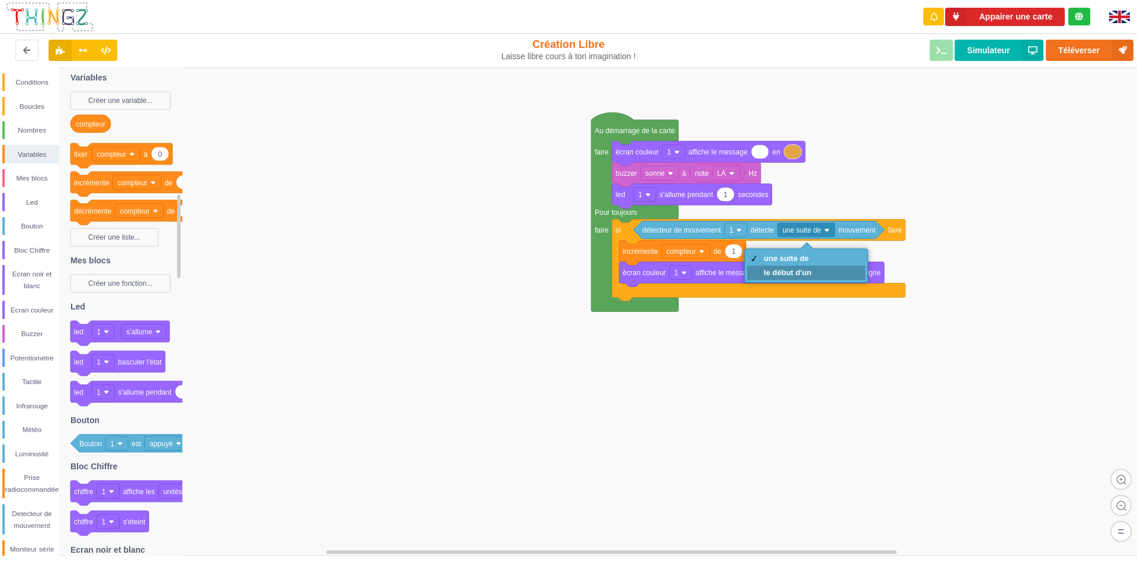
click at [785, 271] on div "le début d'un" at bounding box center [787, 272] width 47 height 9
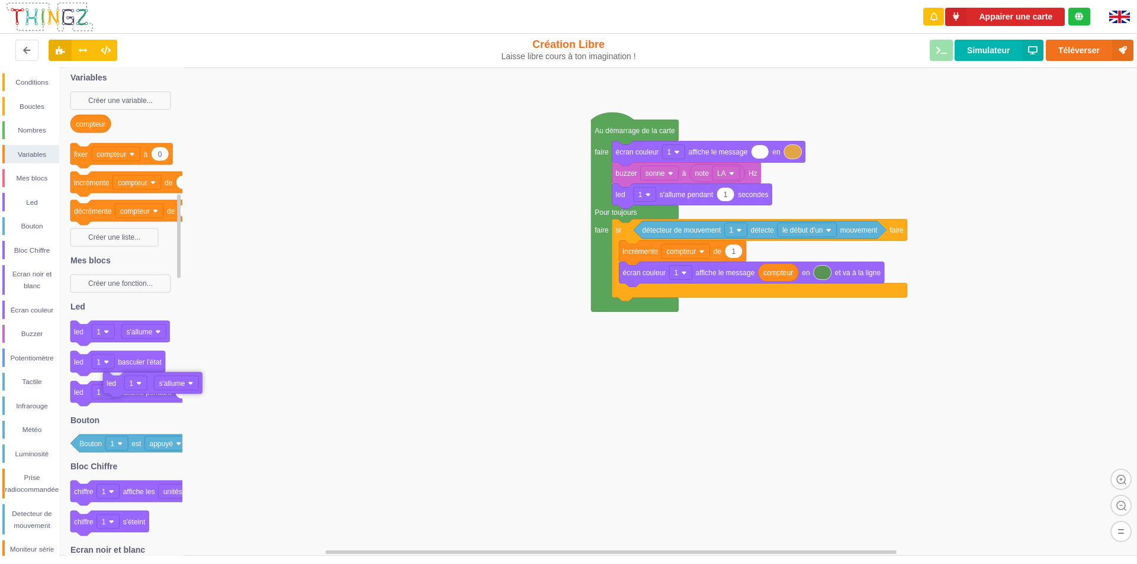
drag, startPoint x: 122, startPoint y: 336, endPoint x: 155, endPoint y: 387, distance: 61.0
click at [37, 336] on div "Buzzer" at bounding box center [32, 334] width 54 height 12
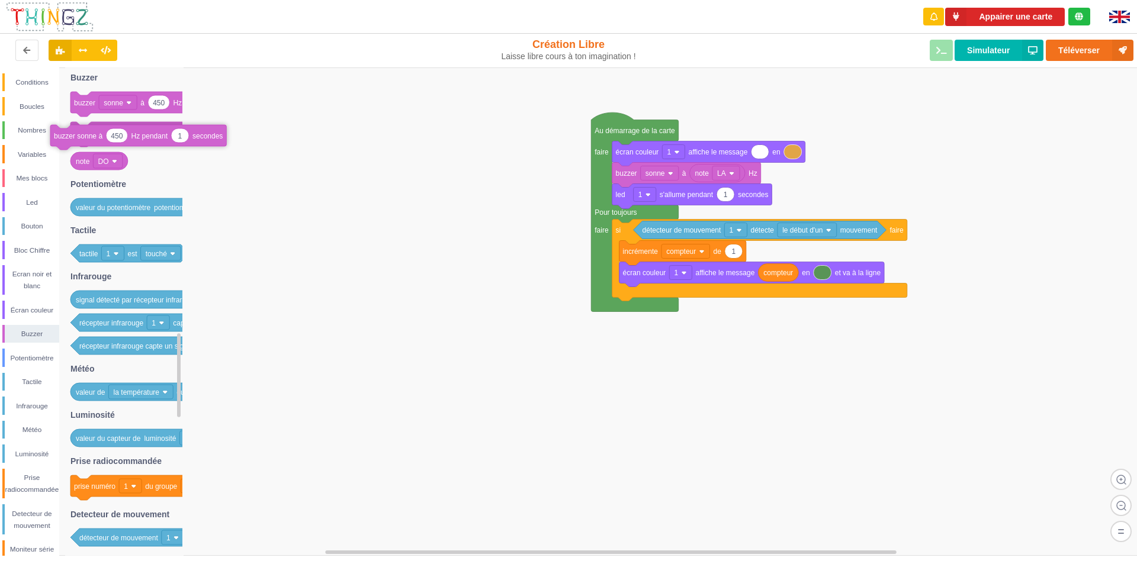
drag, startPoint x: 193, startPoint y: 140, endPoint x: 171, endPoint y: 143, distance: 22.0
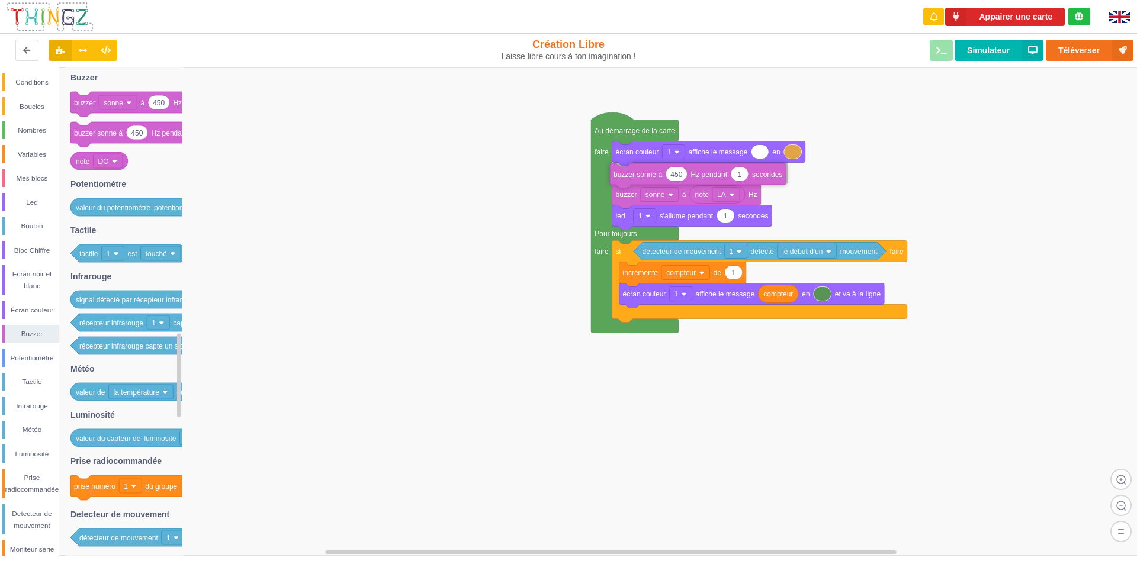
drag, startPoint x: 170, startPoint y: 136, endPoint x: 711, endPoint y: 177, distance: 542.3
click at [711, 177] on div "Conditions Boucles Nombres Variables Mes blocs Led Bouton Bloc Chiffre Ecran no…" at bounding box center [572, 312] width 1145 height 489
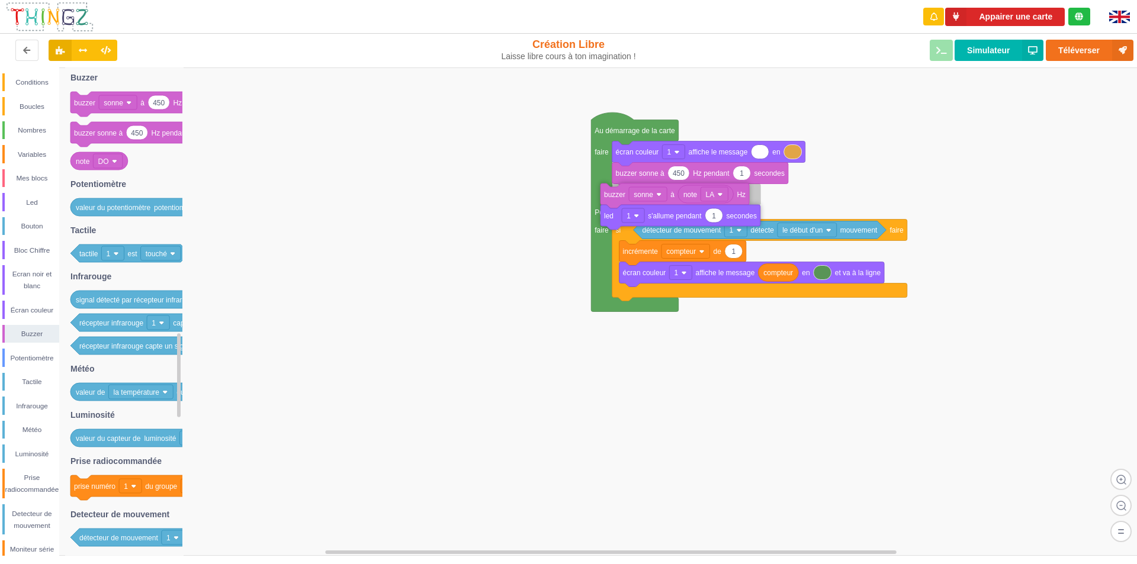
drag, startPoint x: 673, startPoint y: 195, endPoint x: 686, endPoint y: 195, distance: 13.0
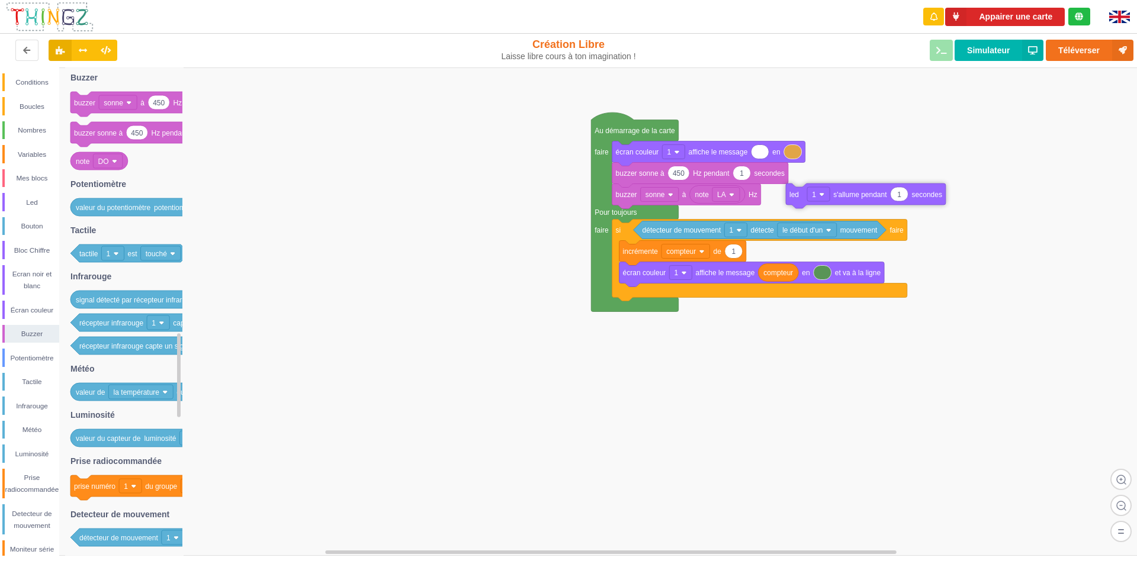
drag, startPoint x: 681, startPoint y: 220, endPoint x: 789, endPoint y: 201, distance: 109.4
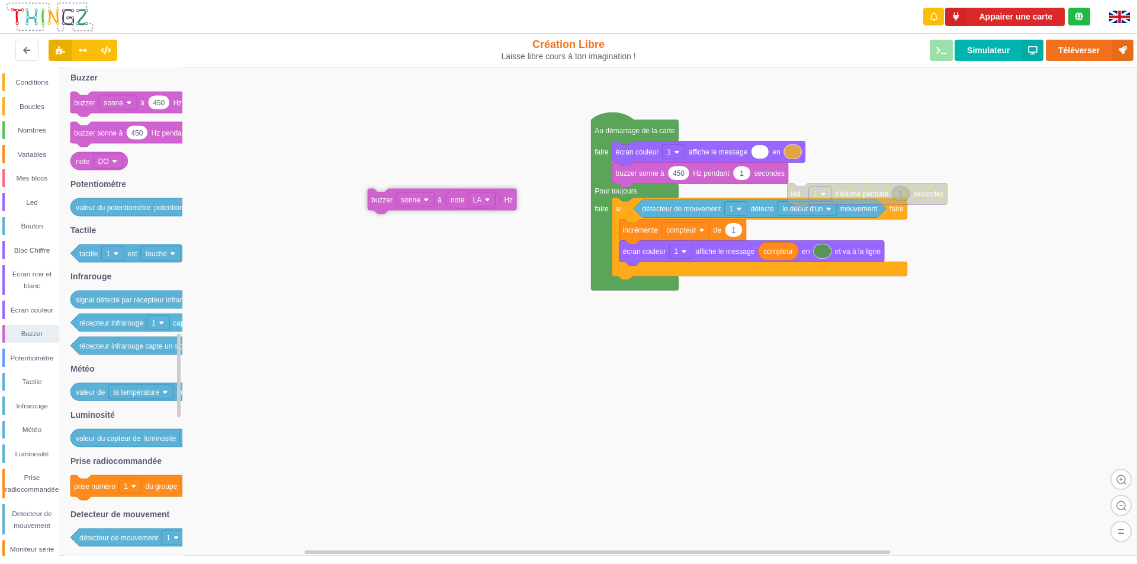
drag, startPoint x: 635, startPoint y: 203, endPoint x: 377, endPoint y: 209, distance: 258.3
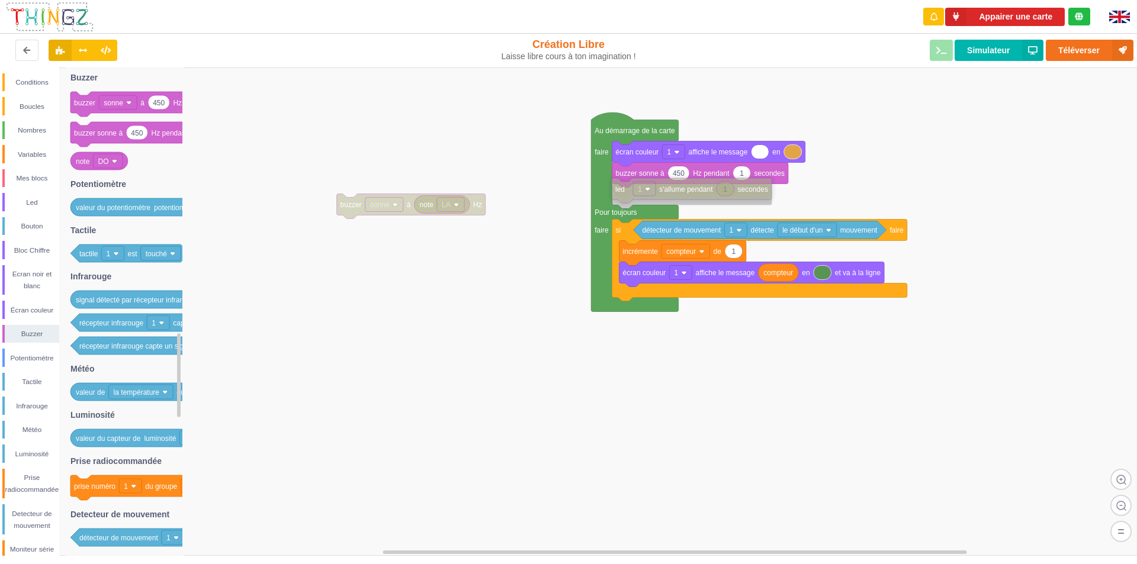
drag, startPoint x: 858, startPoint y: 197, endPoint x: 696, endPoint y: 191, distance: 161.8
drag, startPoint x: 86, startPoint y: 161, endPoint x: 679, endPoint y: 176, distance: 592.5
click at [679, 176] on div "Conditions Boucles Nombres Variables Mes blocs Led Bouton Bloc Chiffre Ecran no…" at bounding box center [572, 312] width 1145 height 489
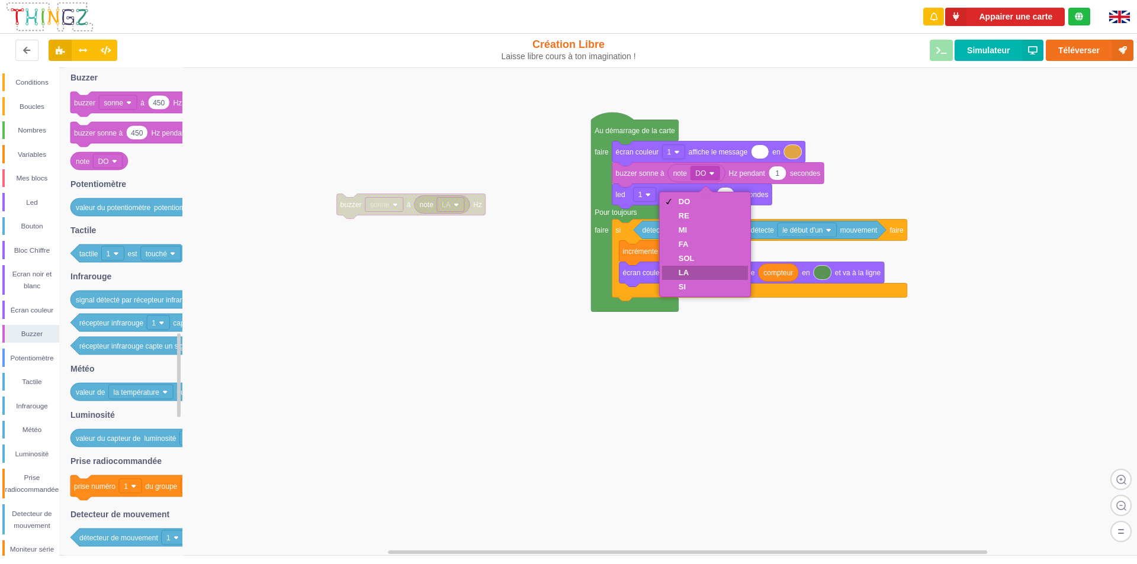
click at [686, 272] on div "LA" at bounding box center [687, 272] width 16 height 9
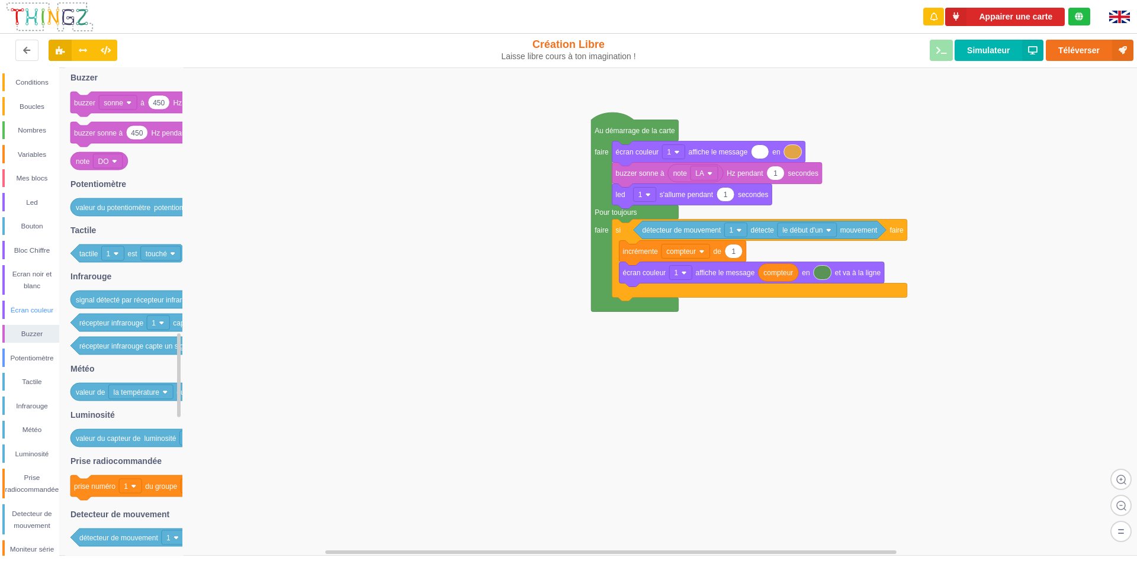
click at [33, 301] on div "Écran couleur" at bounding box center [30, 310] width 57 height 18
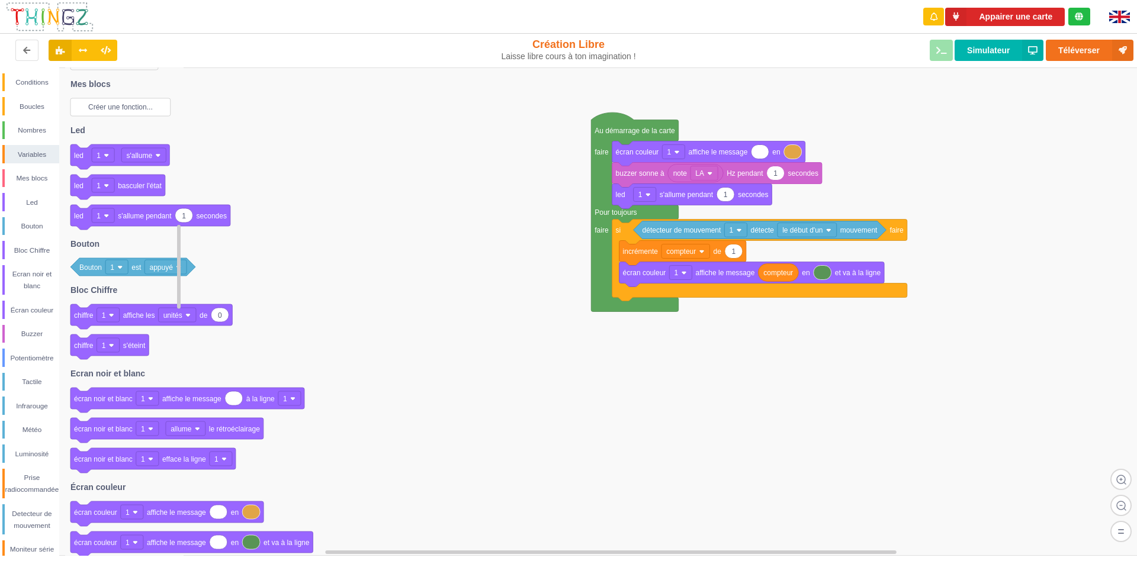
click at [119, 111] on text "Créer une fonction..." at bounding box center [120, 107] width 65 height 8
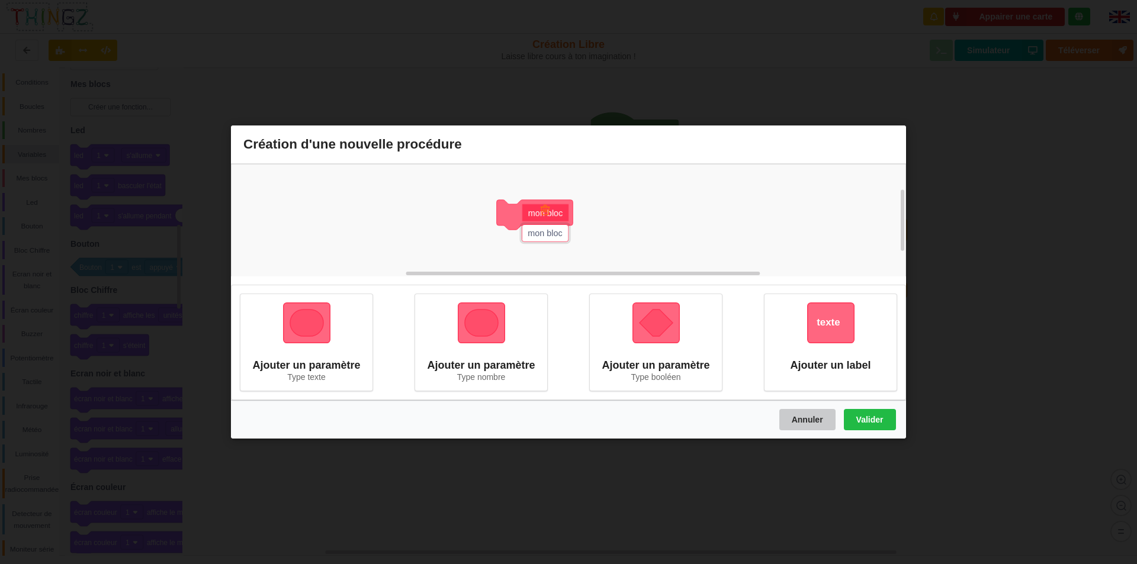
click at [798, 426] on button "Annuler" at bounding box center [807, 419] width 56 height 21
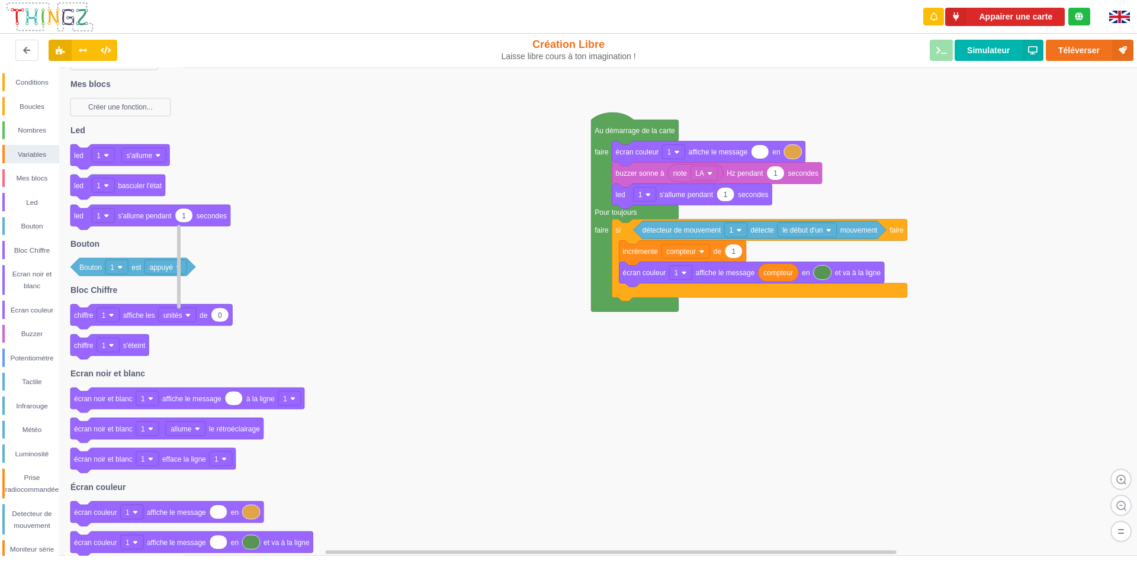
click at [111, 351] on rect at bounding box center [108, 345] width 23 height 14
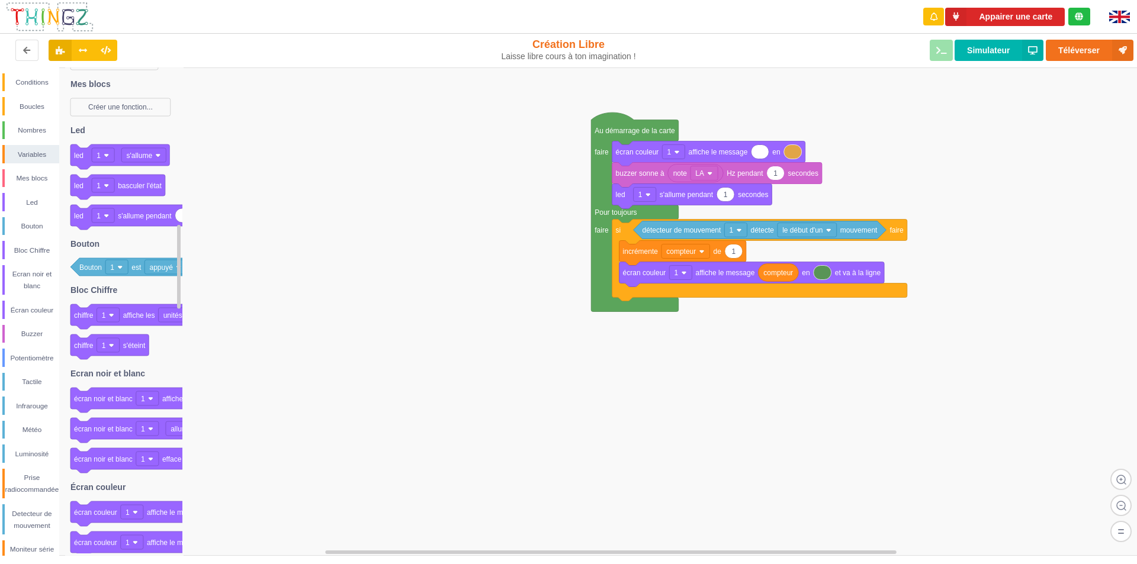
click at [195, 353] on rect at bounding box center [572, 312] width 1145 height 489
click at [31, 304] on div "Écran couleur" at bounding box center [32, 310] width 54 height 12
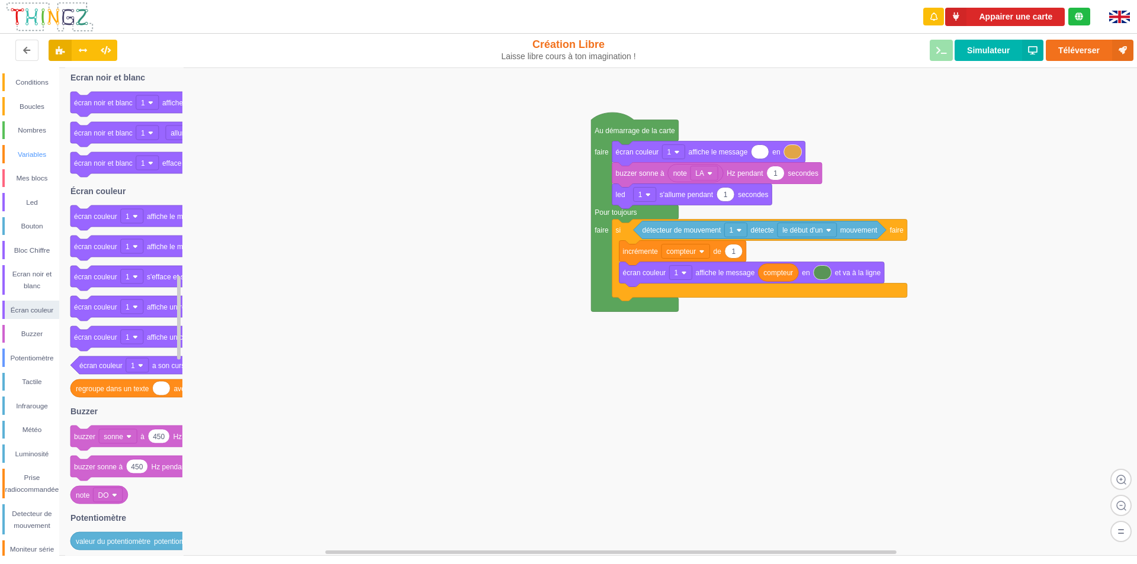
click at [34, 150] on div "Variables" at bounding box center [32, 155] width 54 height 12
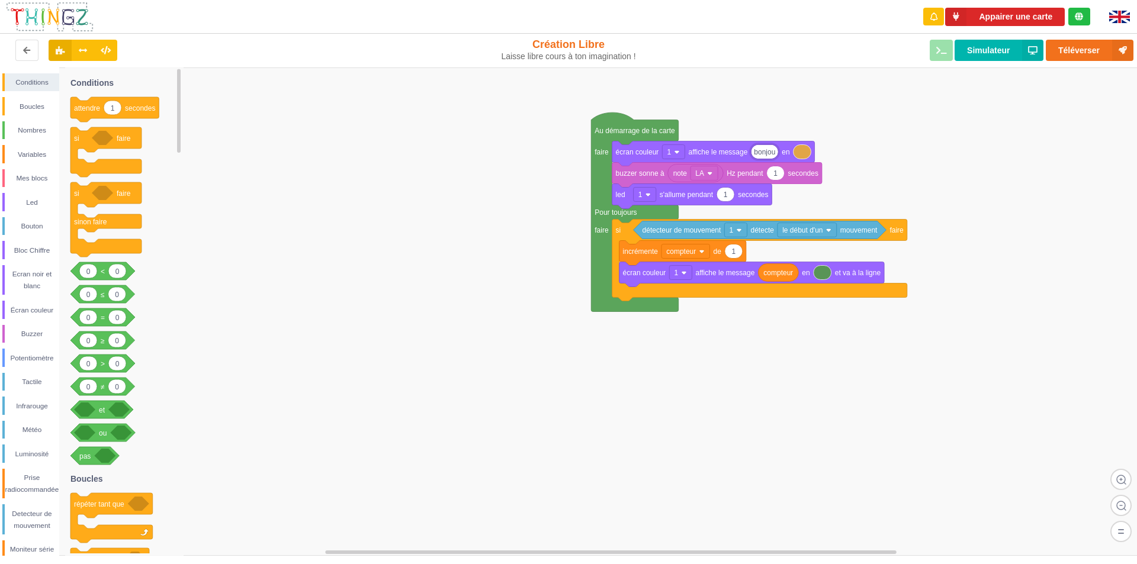
type input "bonjour"
click at [757, 123] on rect at bounding box center [572, 312] width 1145 height 489
click at [464, 226] on rect at bounding box center [572, 312] width 1145 height 489
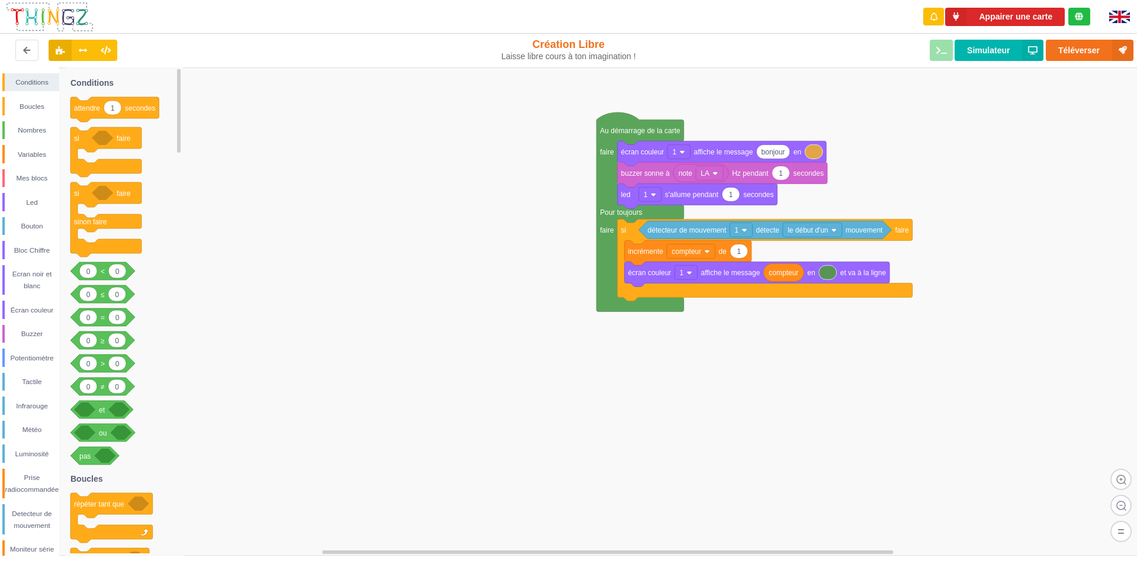
click at [964, 239] on div "Conditions Boucles Nombres Variables Mes blocs Led Bouton Bloc Chiffre Ecran no…" at bounding box center [572, 312] width 1145 height 489
click at [30, 307] on div "Écran couleur" at bounding box center [32, 310] width 54 height 12
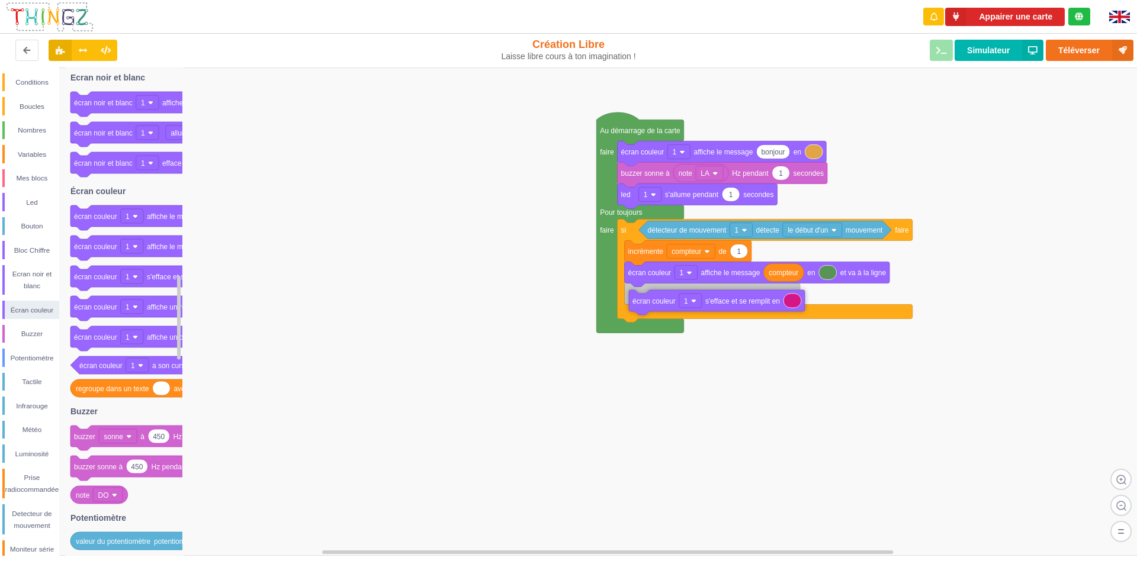
drag, startPoint x: 152, startPoint y: 280, endPoint x: 711, endPoint y: 304, distance: 559.0
click at [711, 304] on div "Conditions Boucles Nombres Variables Mes blocs Led Bouton Bloc Chiffre Ecran no…" at bounding box center [572, 312] width 1145 height 489
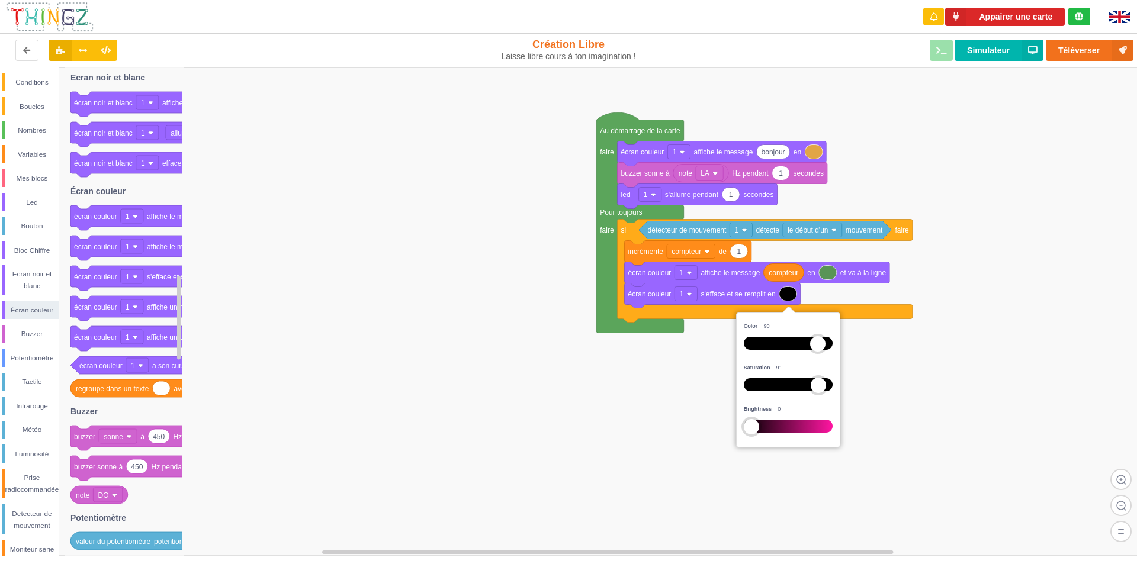
drag, startPoint x: 818, startPoint y: 426, endPoint x: 741, endPoint y: 429, distance: 77.0
click at [741, 429] on div "Color 90 Saturation 91 Brightness 0" at bounding box center [788, 380] width 98 height 129
click at [701, 412] on rect at bounding box center [572, 312] width 1145 height 489
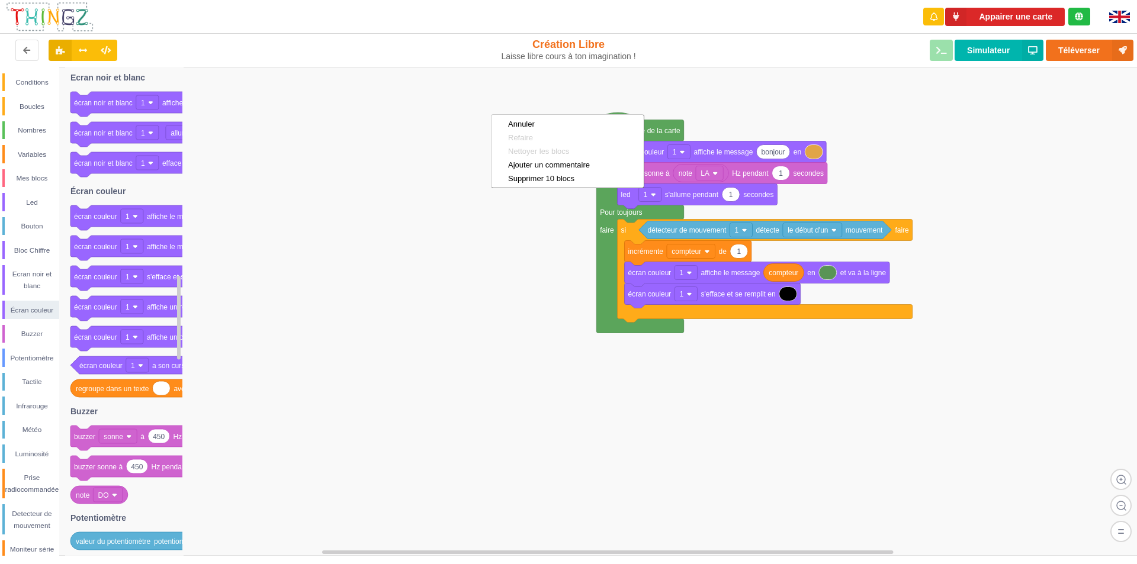
click at [399, 164] on rect at bounding box center [572, 312] width 1145 height 489
